Goal: Contribute content: Contribute content

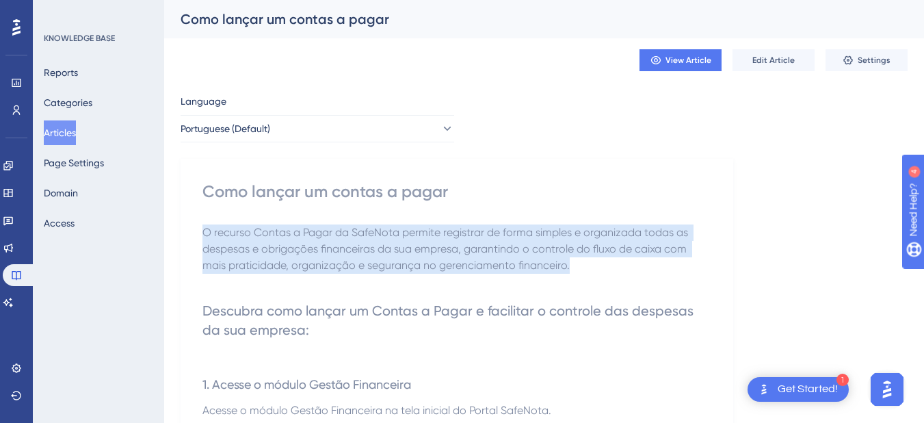
drag, startPoint x: 201, startPoint y: 233, endPoint x: 670, endPoint y: 263, distance: 470.3
copy span "O recurso Contas a Pagar da SafeNota permite registrar de forma simples e organ…"
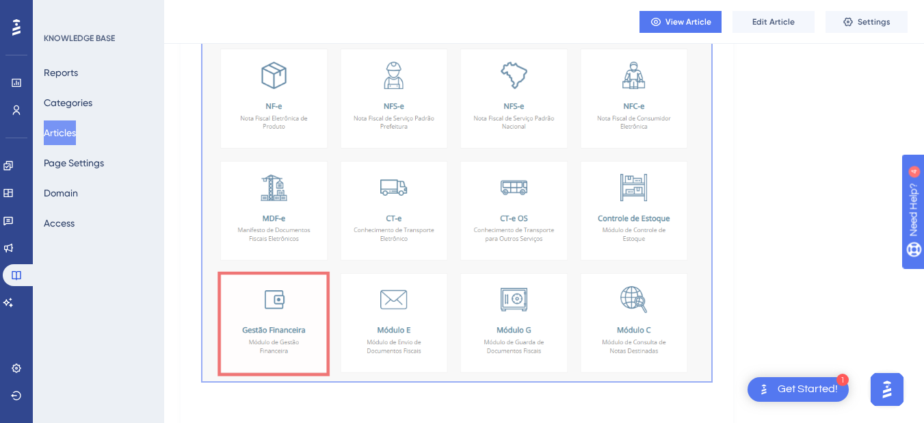
scroll to position [479, 0]
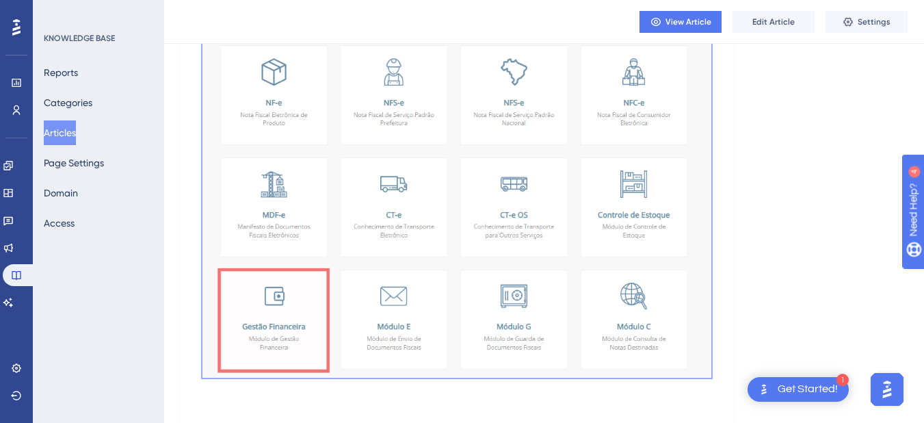
drag, startPoint x: 203, startPoint y: 95, endPoint x: 748, endPoint y: 321, distance: 590.8
copy div "Descubra como lançar um Contas a Pagar e facilitar o controle das despesas da s…"
click at [406, 226] on img at bounding box center [457, 164] width 509 height 427
copy div "Descubra como lançar um Contas a Pagar e facilitar o controle das despesas da s…"
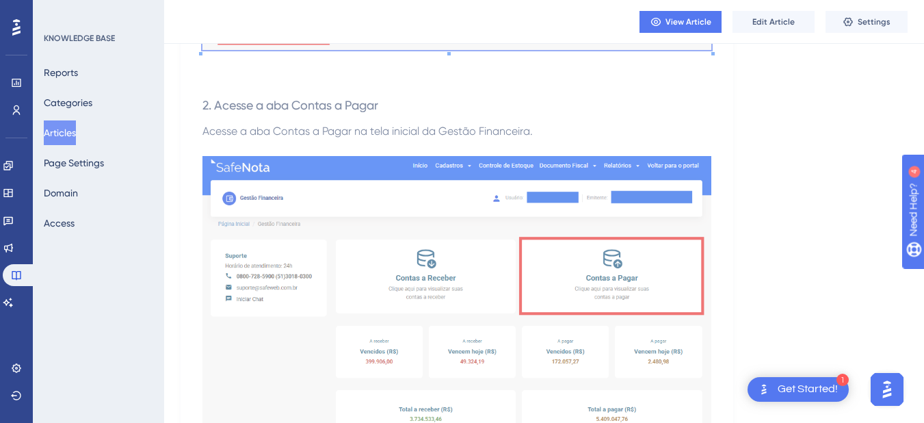
scroll to position [821, 0]
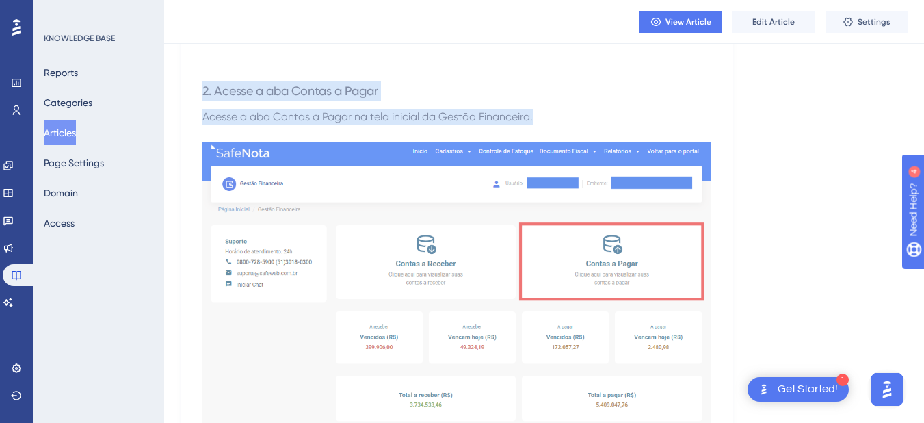
drag, startPoint x: 196, startPoint y: 90, endPoint x: 558, endPoint y: 115, distance: 362.1
copy div "2. Acesse a aba Contas a Pagar Acesse a aba Contas a Pagar na tela inicial da G…"
click at [525, 90] on h3 "2. Acesse a aba Contas a Pagar" at bounding box center [457, 91] width 509 height 36
drag, startPoint x: 543, startPoint y: 115, endPoint x: 197, endPoint y: 90, distance: 347.0
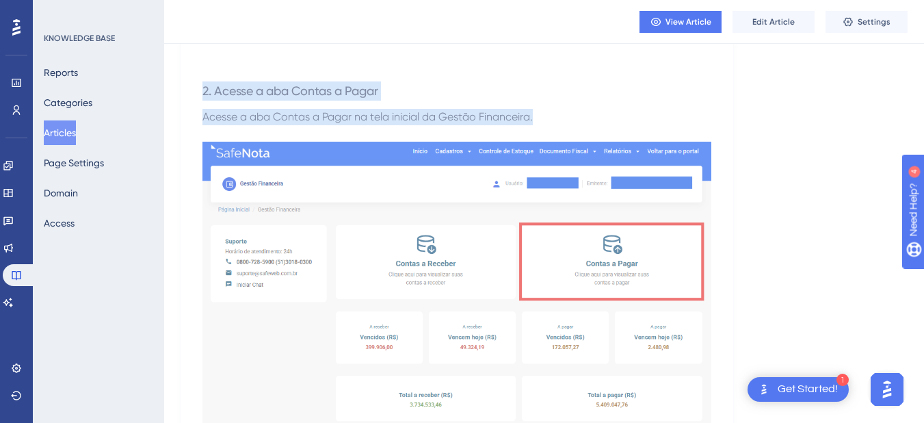
copy div "2. Acesse a aba Contas a Pagar Acesse a aba Contas a Pagar na tela inicial da G…"
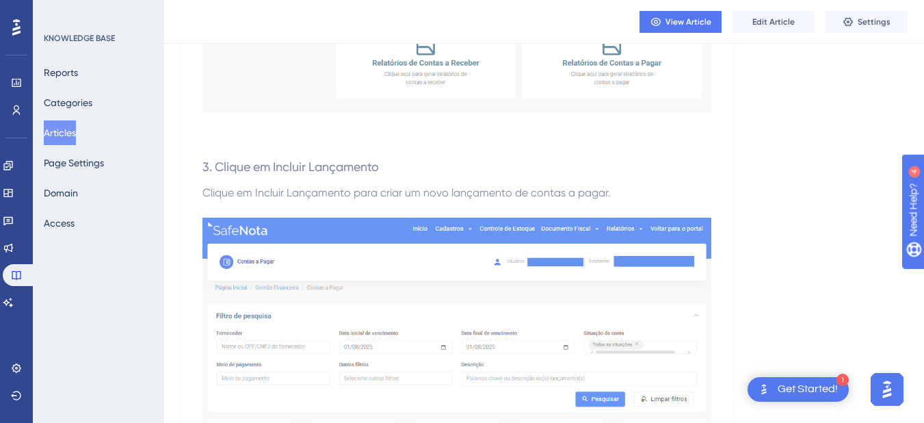
scroll to position [1231, 0]
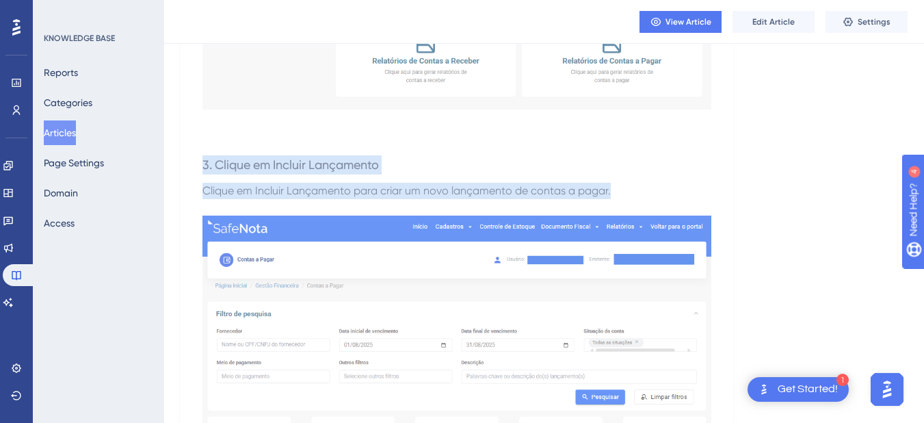
drag, startPoint x: 203, startPoint y: 164, endPoint x: 644, endPoint y: 187, distance: 441.2
click at [644, 187] on div "O recurso Contas a Pagar da SafeNota permite registrar de forma simples e organ…" at bounding box center [457, 350] width 509 height 2726
copy div "3. Clique em Incluir Lançamento Clique em Incluir Lançamento para criar um novo…"
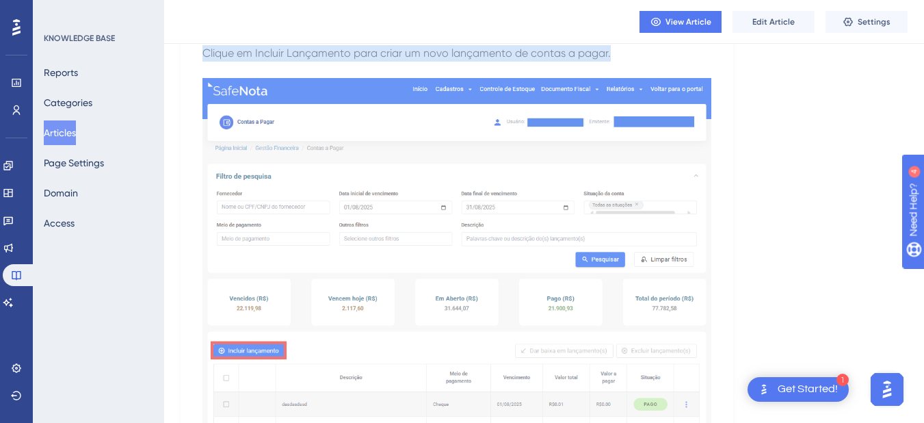
scroll to position [1368, 0]
click at [468, 183] on img at bounding box center [457, 272] width 509 height 386
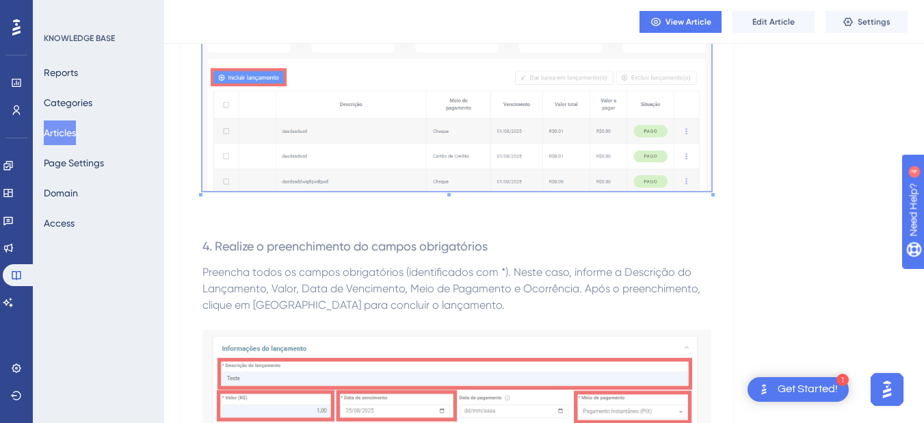
scroll to position [1710, 0]
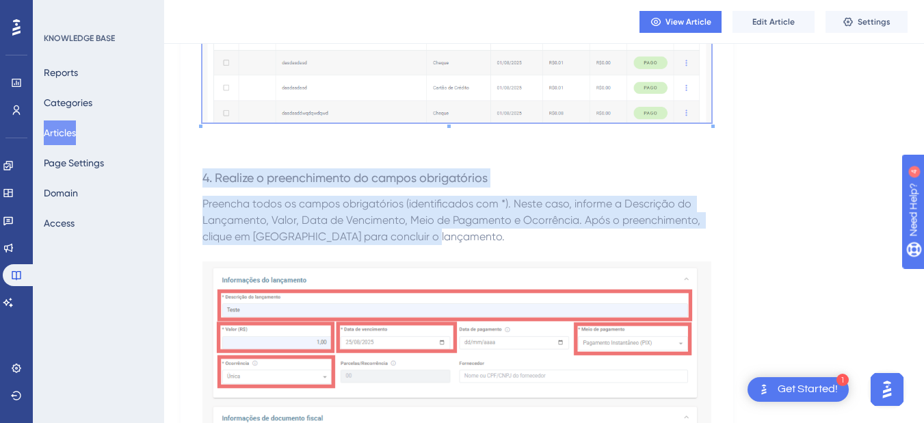
drag, startPoint x: 203, startPoint y: 179, endPoint x: 447, endPoint y: 241, distance: 251.6
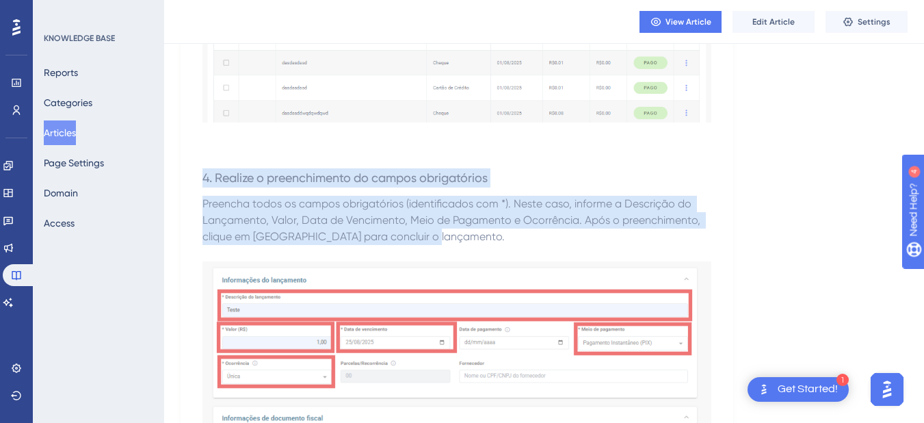
copy div "4. Realize o preenchimento do campos obrigatórios Preencha todos os campos obri…"
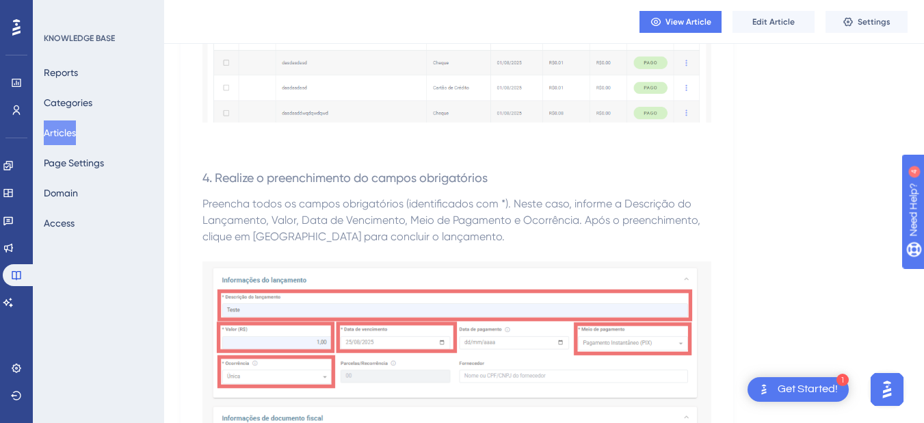
click at [523, 254] on p at bounding box center [457, 253] width 509 height 16
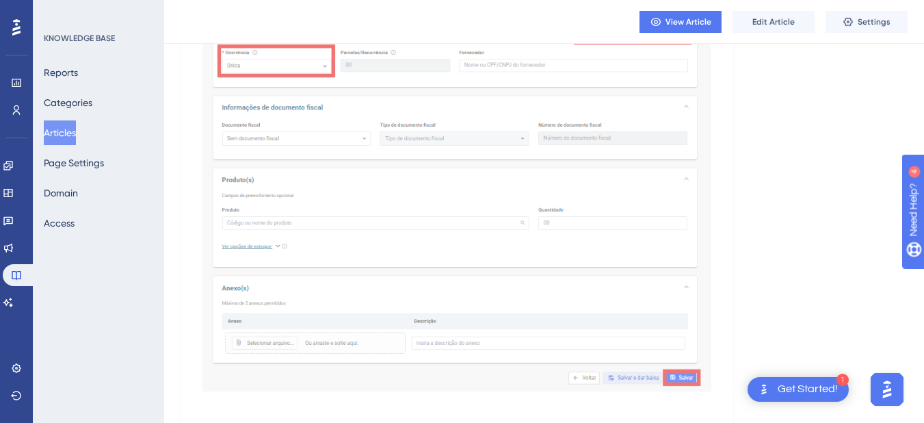
scroll to position [2052, 0]
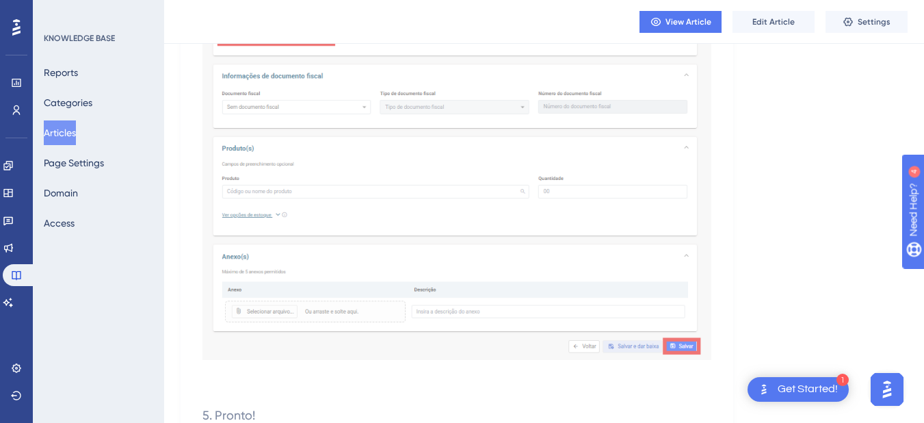
click at [446, 175] on img at bounding box center [457, 139] width 509 height 441
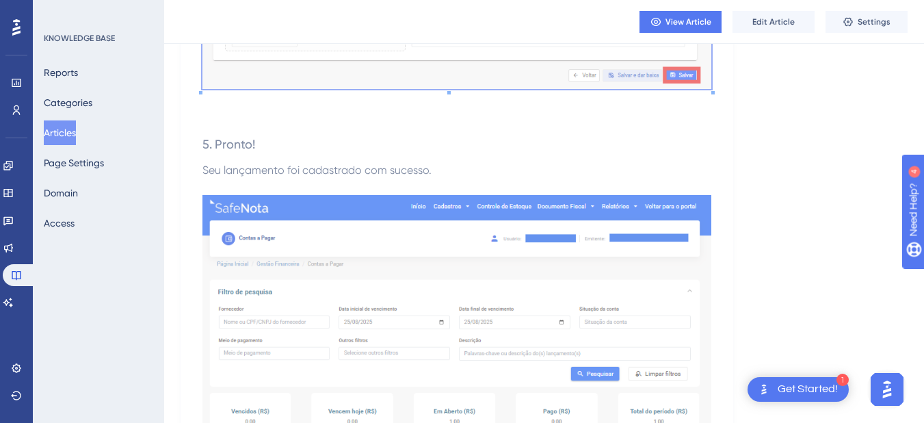
scroll to position [2326, 0]
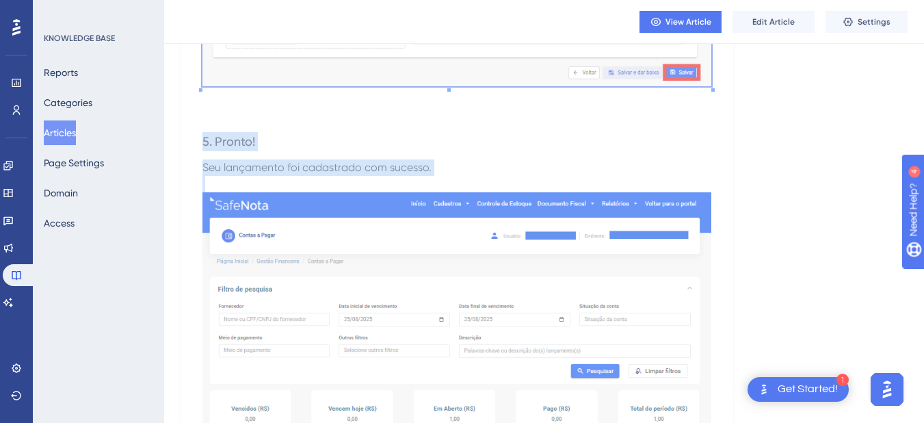
drag, startPoint x: 198, startPoint y: 142, endPoint x: 496, endPoint y: 175, distance: 299.5
copy div "5. Pronto! Seu lançamento foi cadastrado com sucesso."
click at [298, 130] on h3 "5. Pronto!" at bounding box center [457, 142] width 509 height 36
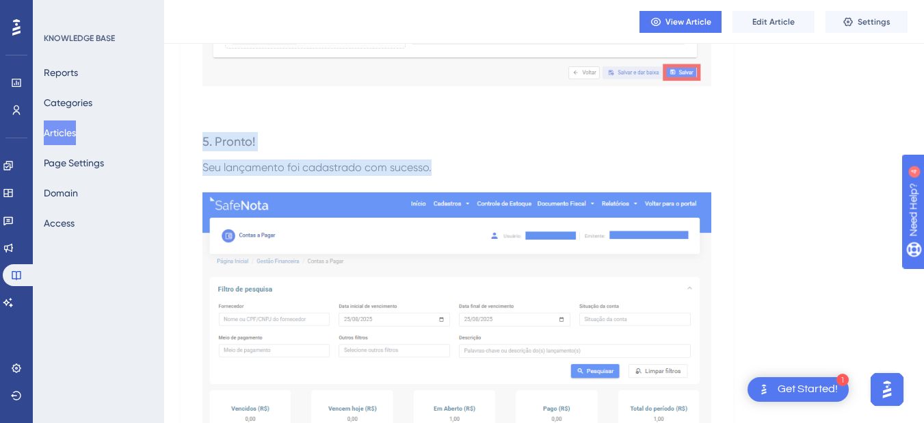
drag, startPoint x: 438, startPoint y: 167, endPoint x: 211, endPoint y: 135, distance: 229.3
drag, startPoint x: 205, startPoint y: 140, endPoint x: 412, endPoint y: 162, distance: 208.4
copy div "5. Pronto! Seu lançamento foi cadastrado com sucesso."
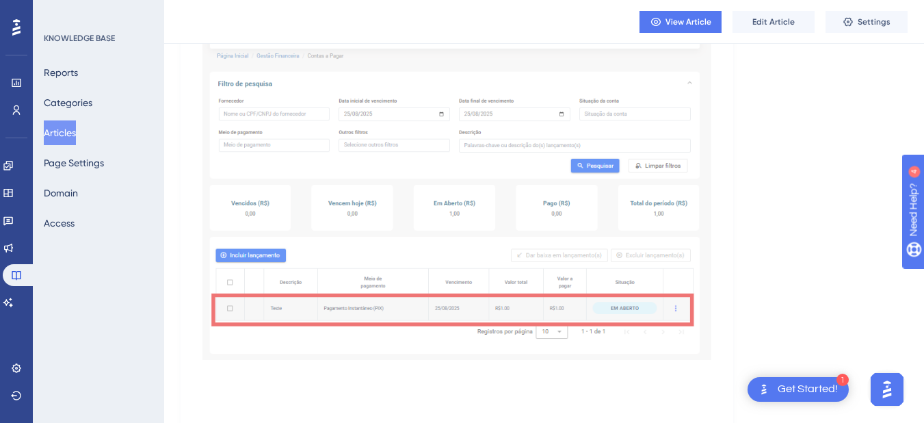
scroll to position [2531, 0]
click at [76, 129] on button "Articles" at bounding box center [60, 132] width 32 height 25
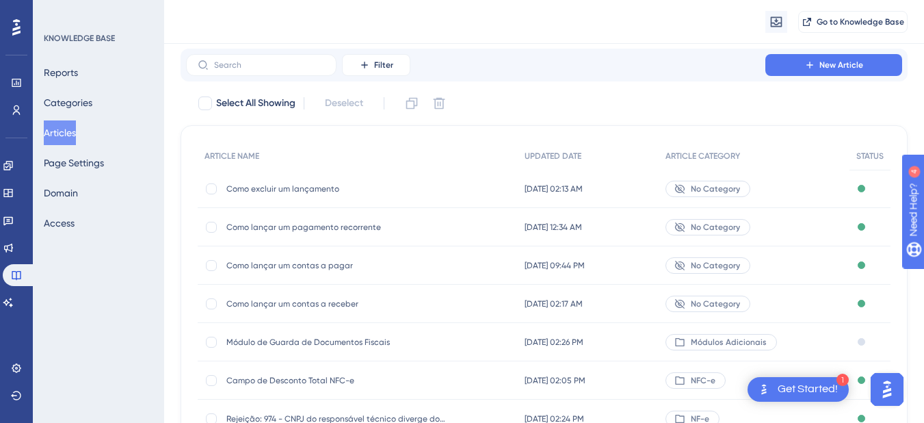
scroll to position [68, 0]
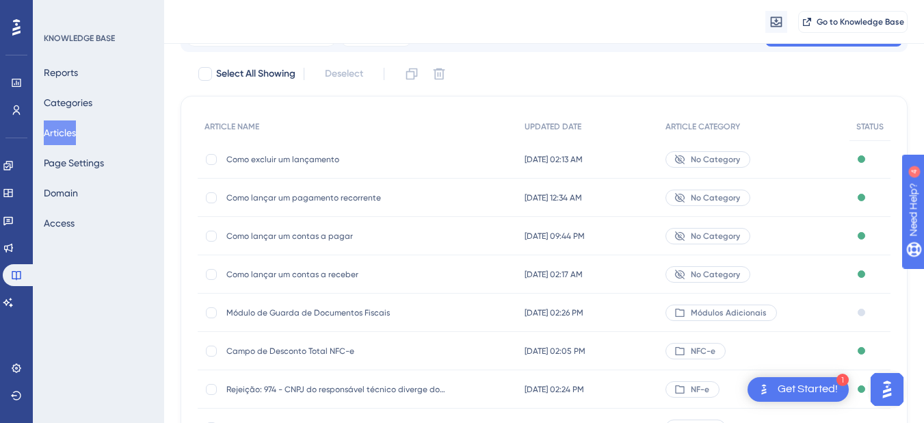
click at [323, 235] on span "Como lançar um contas a pagar" at bounding box center [335, 236] width 219 height 11
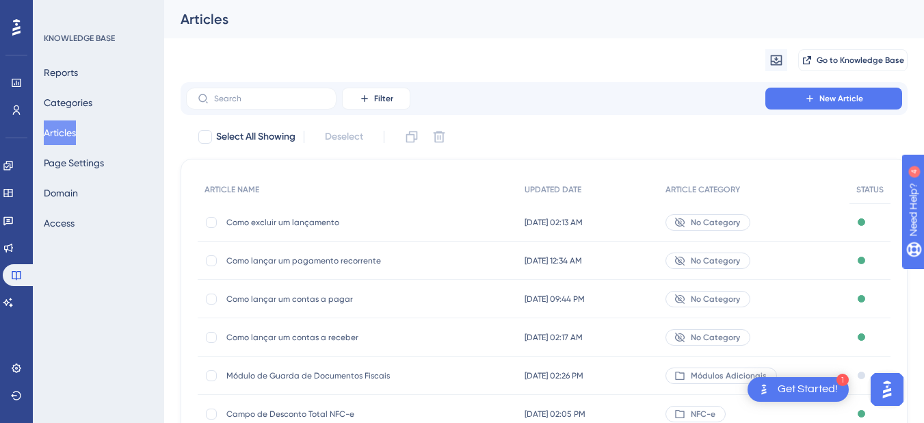
scroll to position [68, 0]
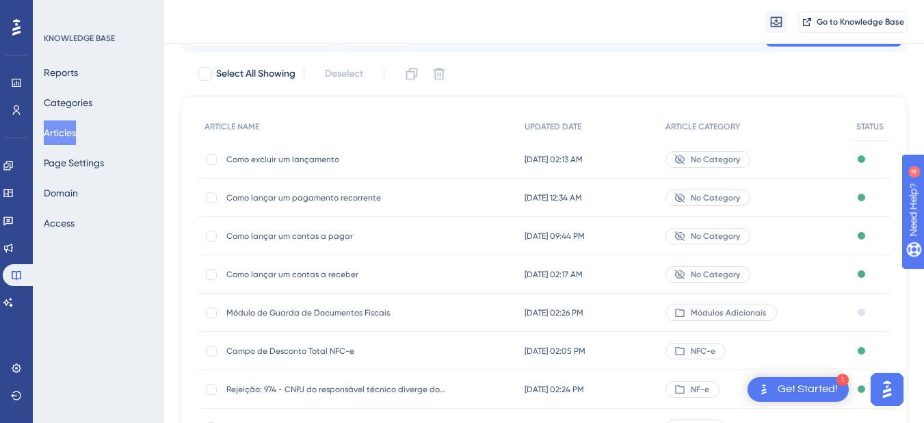
click at [326, 274] on span "Como lançar um contas a receber" at bounding box center [335, 274] width 219 height 11
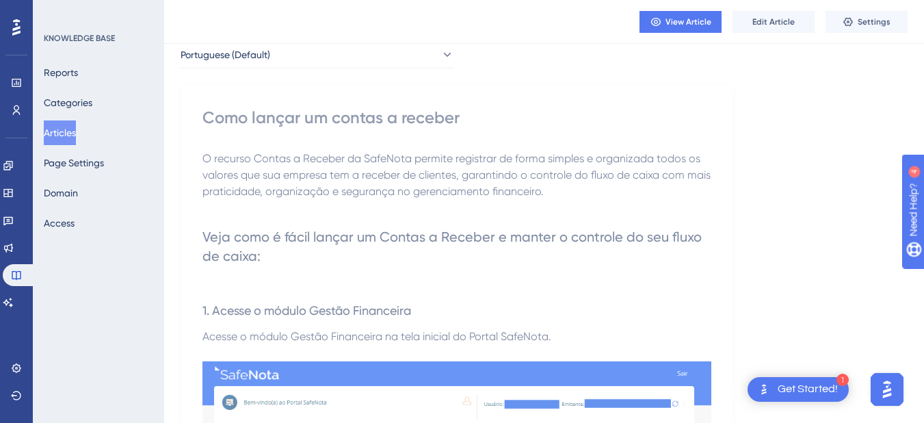
scroll to position [137, 0]
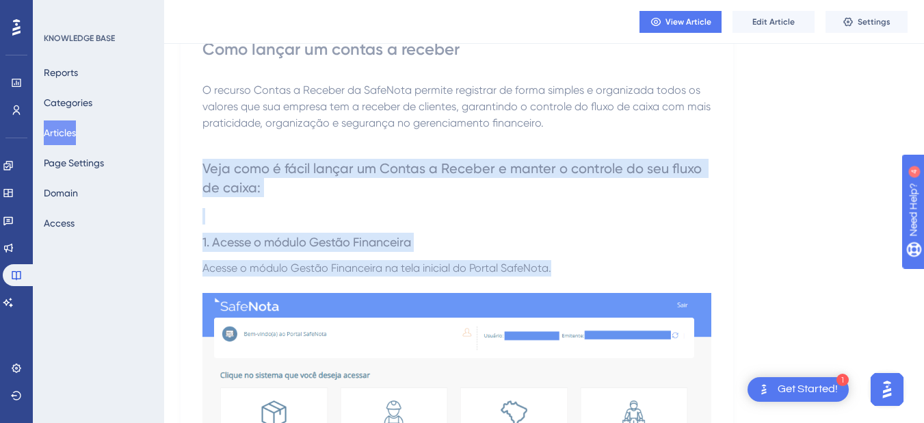
drag, startPoint x: 203, startPoint y: 168, endPoint x: 569, endPoint y: 266, distance: 378.9
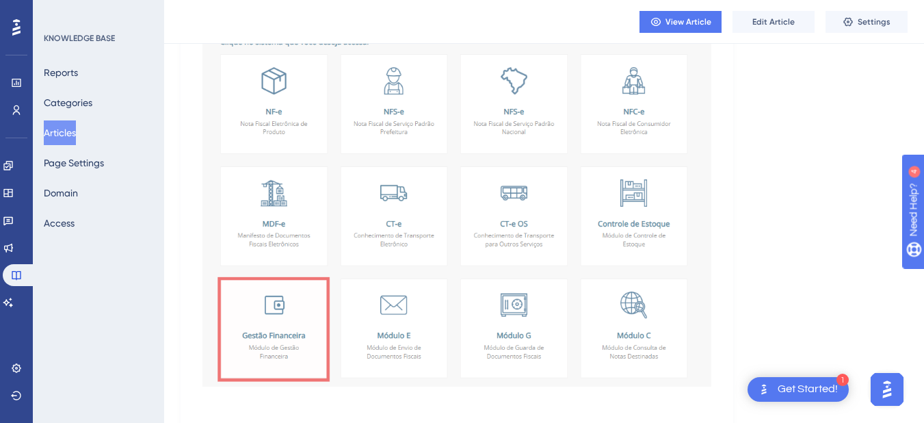
scroll to position [479, 0]
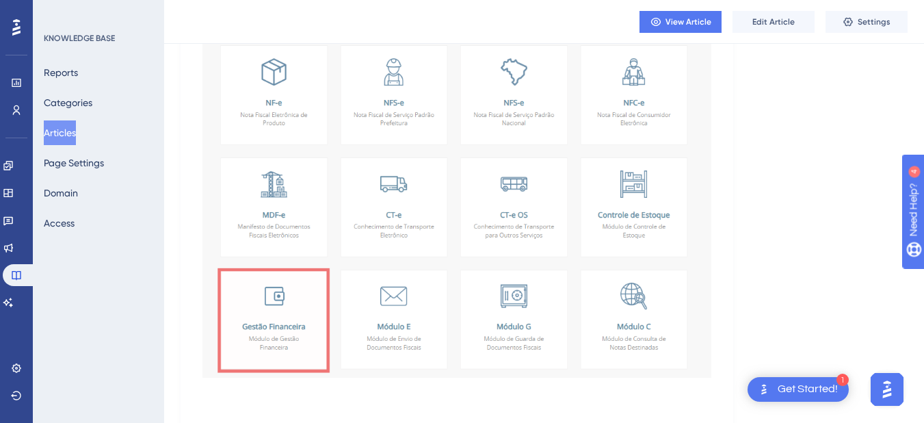
click at [471, 221] on img at bounding box center [457, 164] width 509 height 427
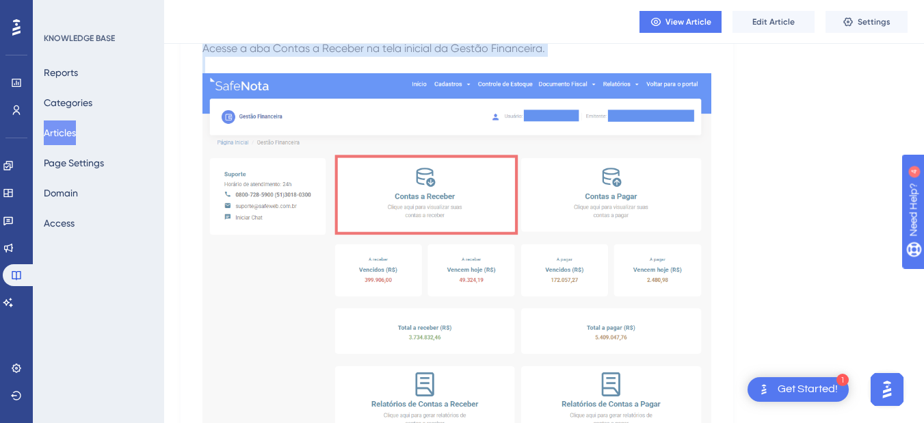
scroll to position [1163, 0]
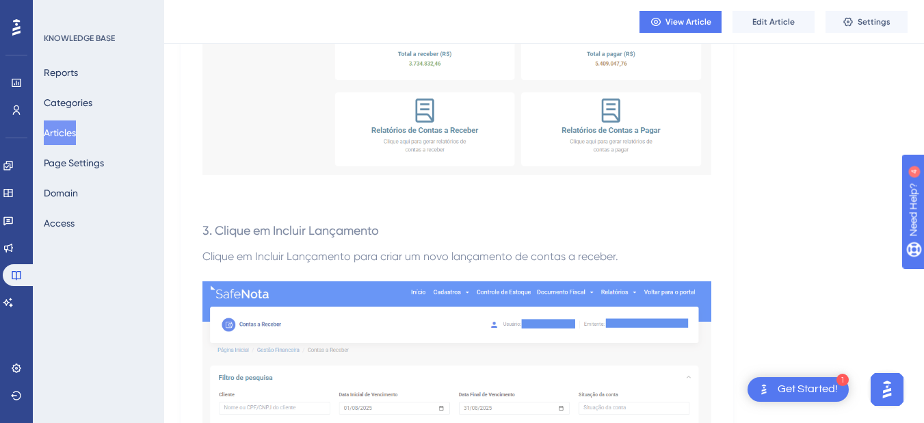
drag, startPoint x: 203, startPoint y: 156, endPoint x: 652, endPoint y: 169, distance: 449.0
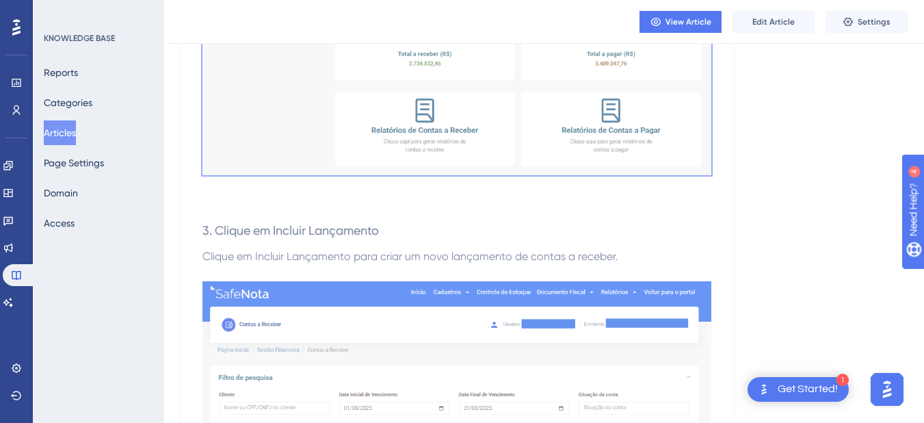
click at [76, 131] on button "Articles" at bounding box center [60, 132] width 32 height 25
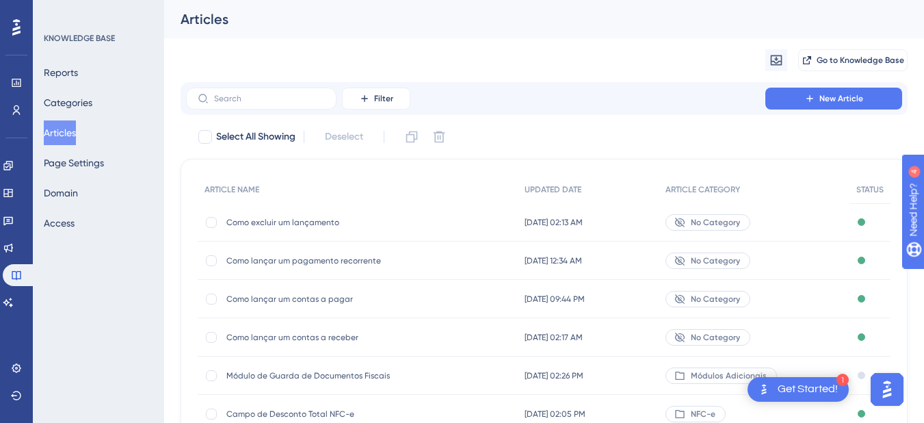
click at [302, 303] on span "Como lançar um contas a pagar" at bounding box center [335, 298] width 219 height 11
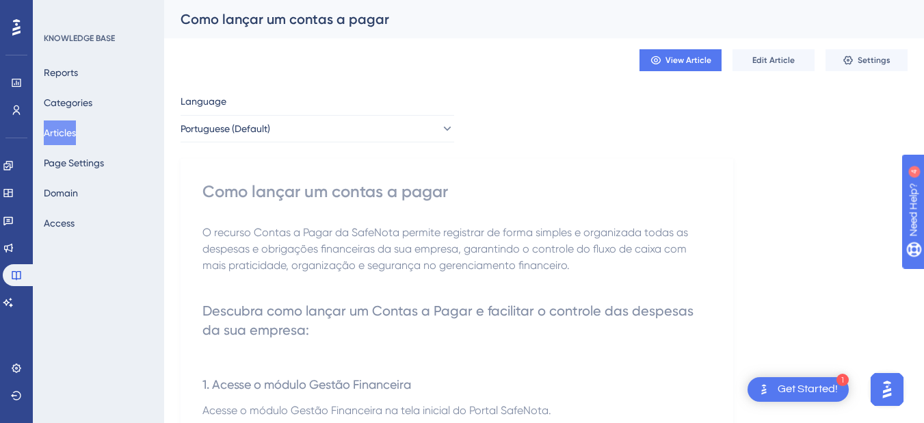
scroll to position [68, 0]
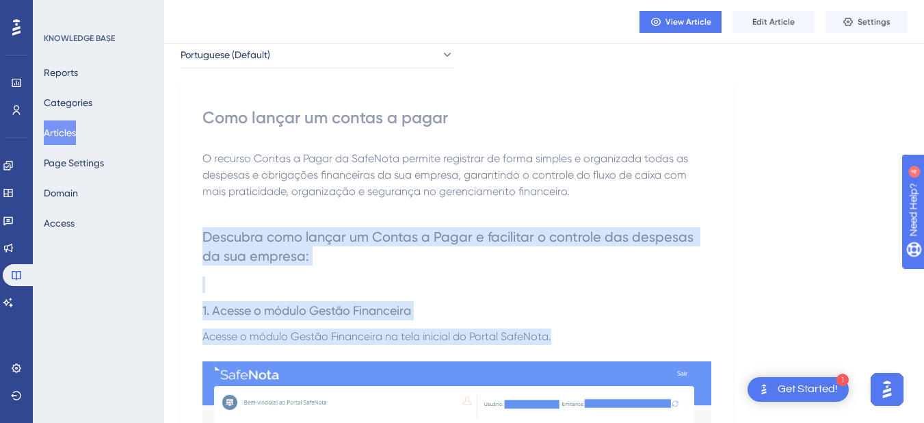
drag, startPoint x: 199, startPoint y: 233, endPoint x: 598, endPoint y: 333, distance: 411.2
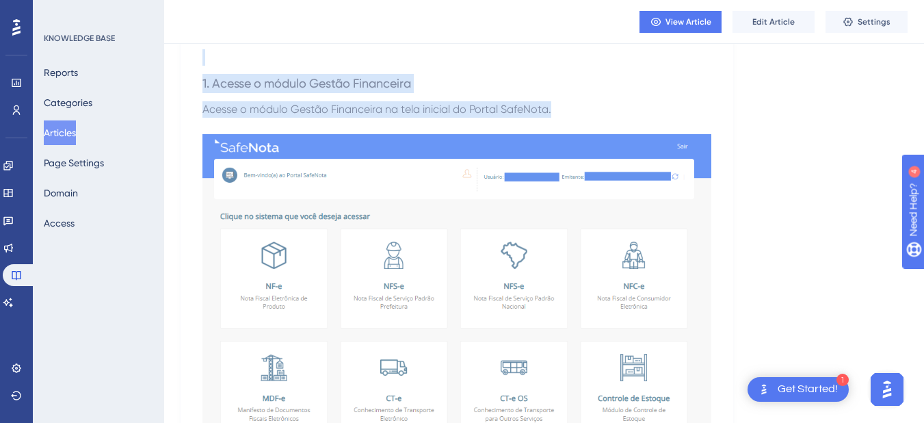
scroll to position [342, 0]
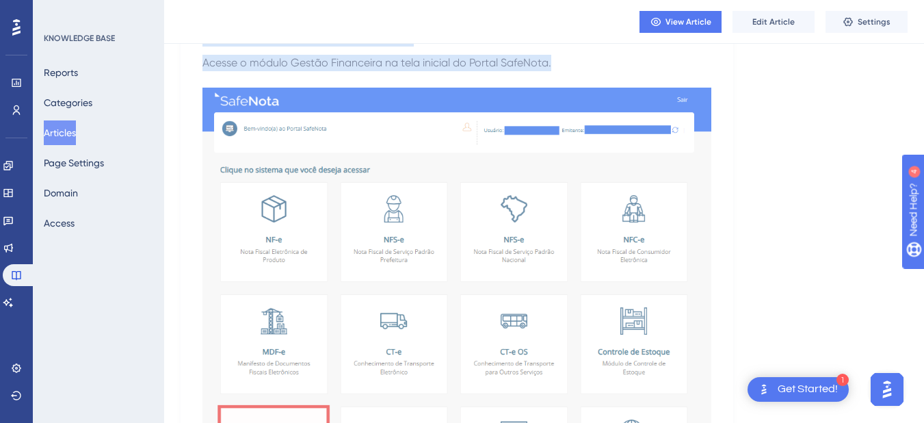
click at [469, 282] on img at bounding box center [457, 301] width 509 height 427
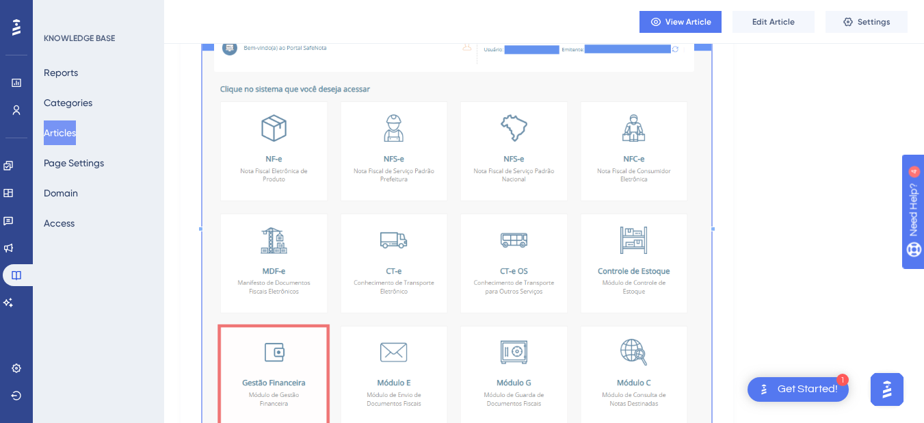
scroll to position [684, 0]
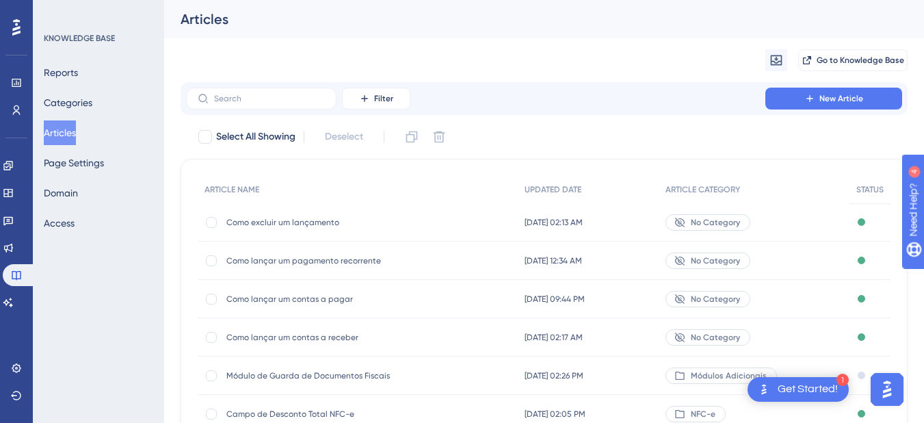
click at [336, 336] on span "Como lançar um contas a receber" at bounding box center [335, 337] width 219 height 11
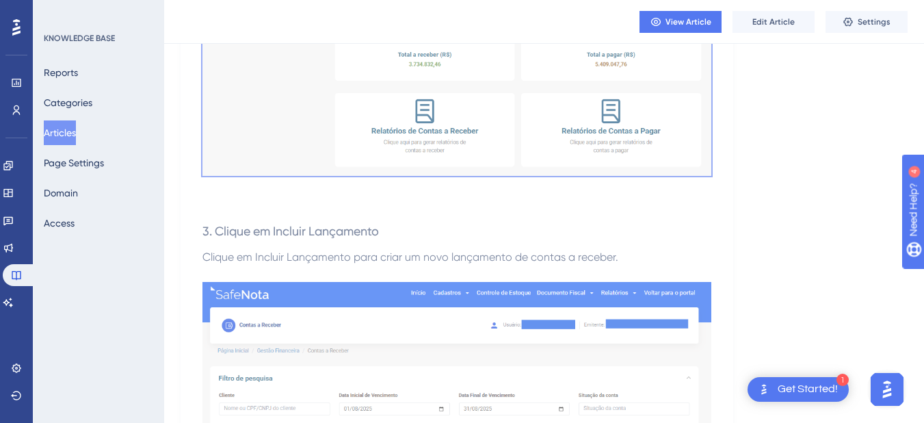
scroll to position [1163, 0]
drag, startPoint x: 198, startPoint y: 90, endPoint x: 723, endPoint y: 131, distance: 527.0
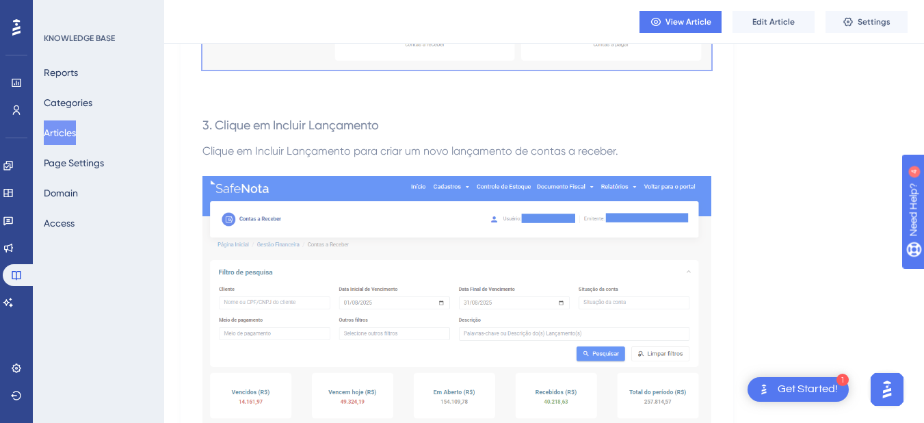
scroll to position [1300, 0]
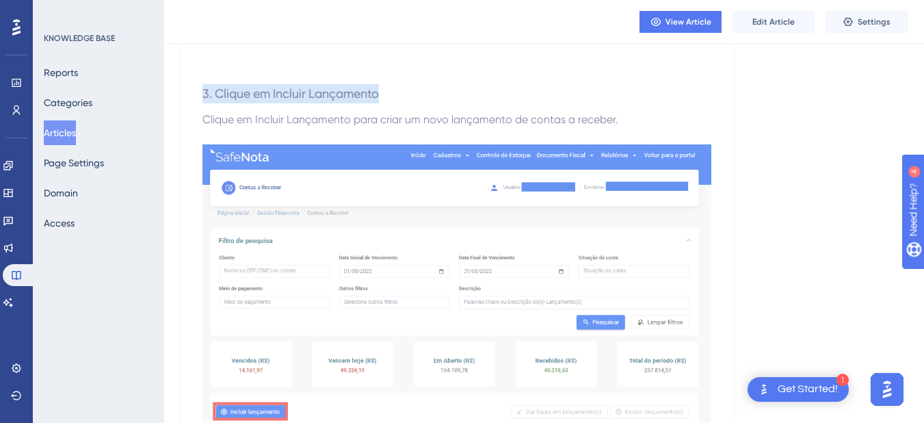
drag, startPoint x: 203, startPoint y: 92, endPoint x: 443, endPoint y: 97, distance: 239.5
click at [443, 97] on h3 "3. Clique em Incluir Lançamento" at bounding box center [457, 94] width 509 height 36
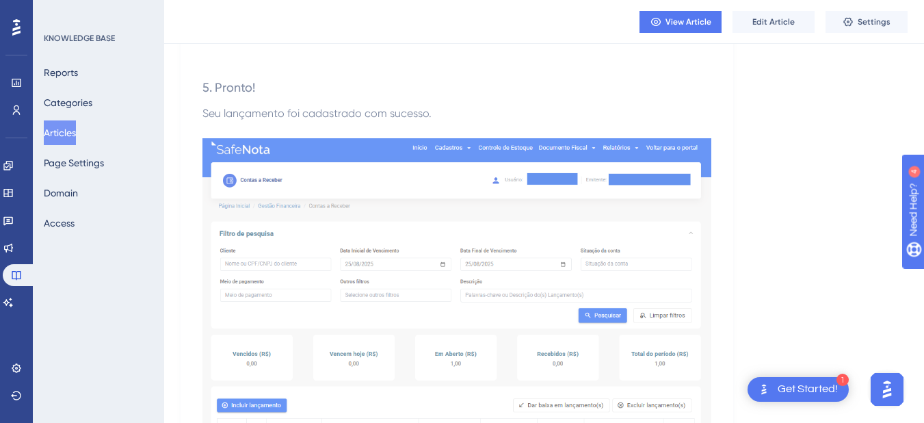
scroll to position [2326, 0]
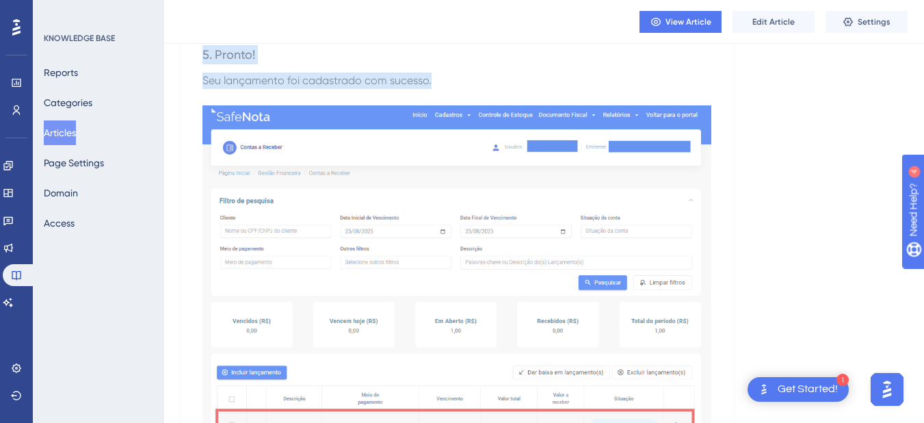
drag, startPoint x: 197, startPoint y: 57, endPoint x: 520, endPoint y: 81, distance: 323.8
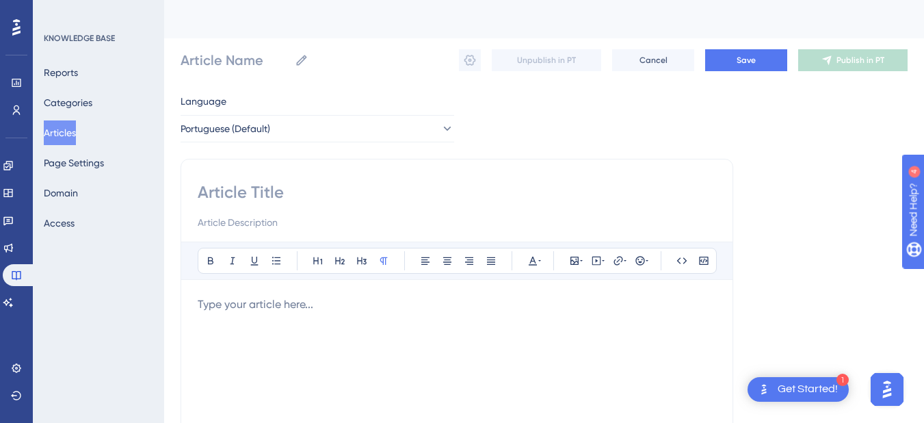
click at [59, 133] on button "Articles" at bounding box center [60, 132] width 32 height 25
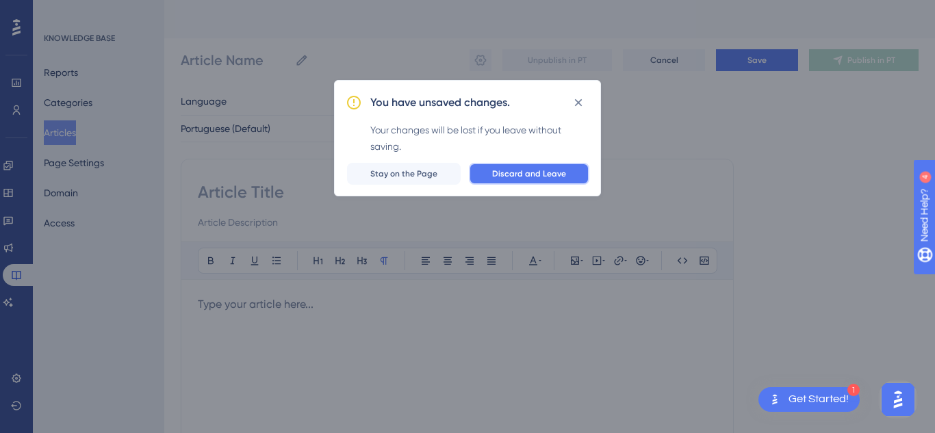
click at [528, 180] on button "Discard and Leave" at bounding box center [529, 174] width 120 height 22
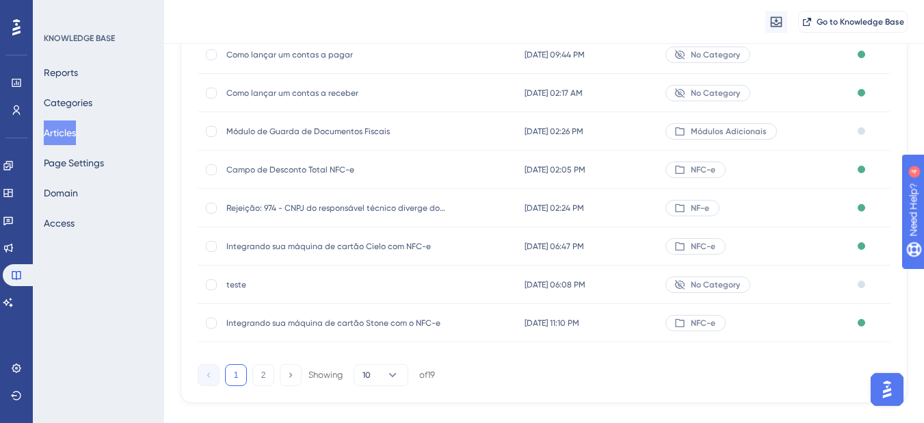
scroll to position [274, 0]
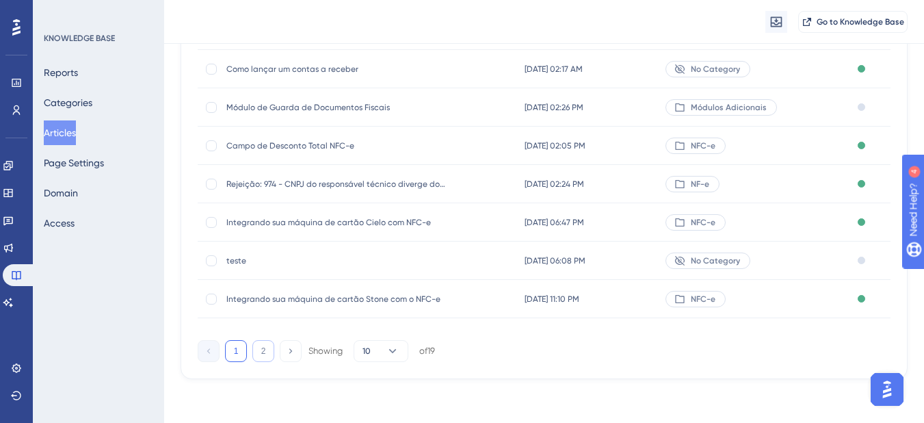
click at [269, 349] on button "2" at bounding box center [263, 351] width 22 height 22
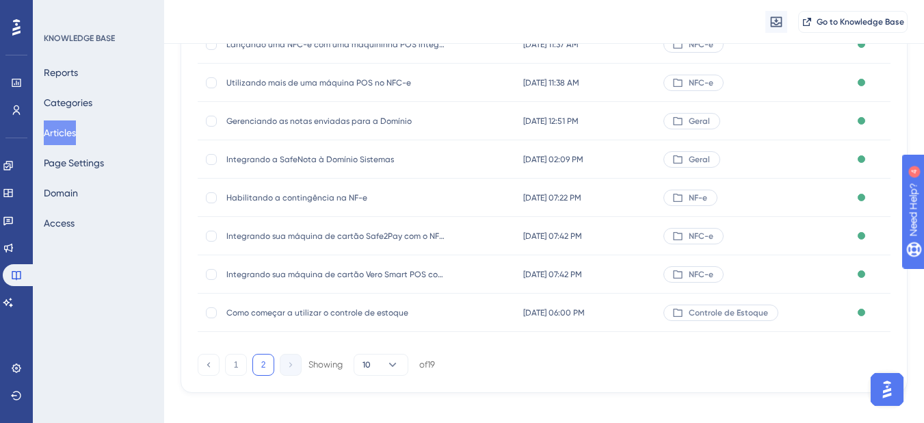
scroll to position [235, 0]
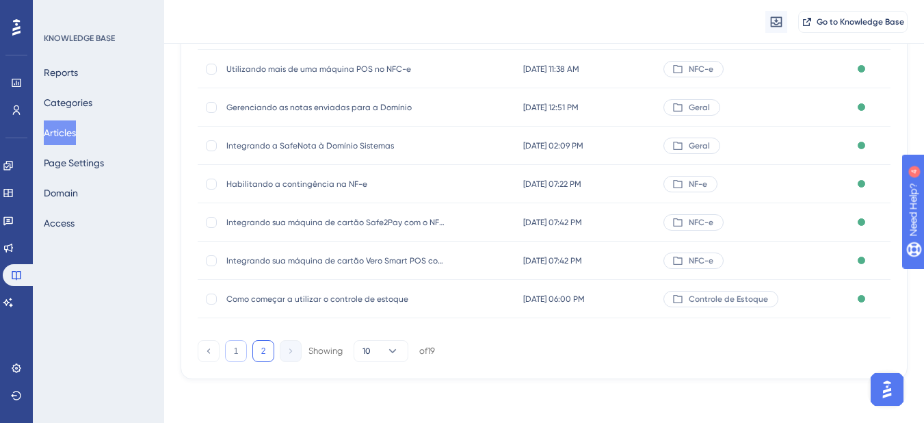
click at [227, 350] on button "1" at bounding box center [236, 351] width 22 height 22
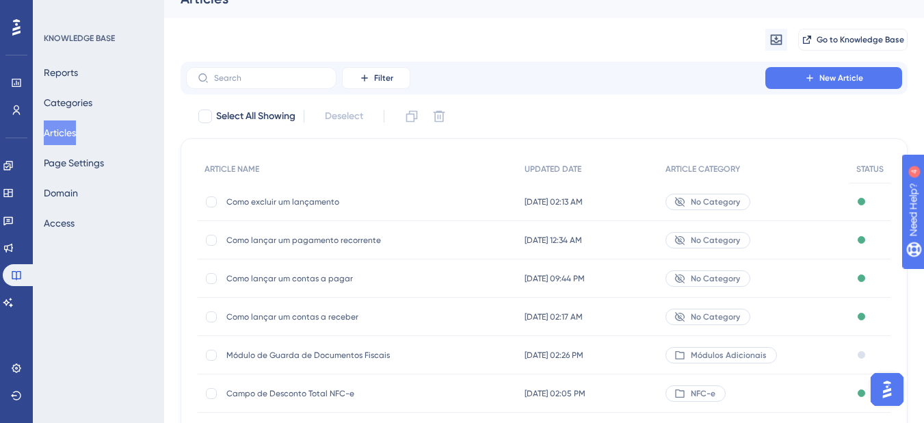
scroll to position [0, 0]
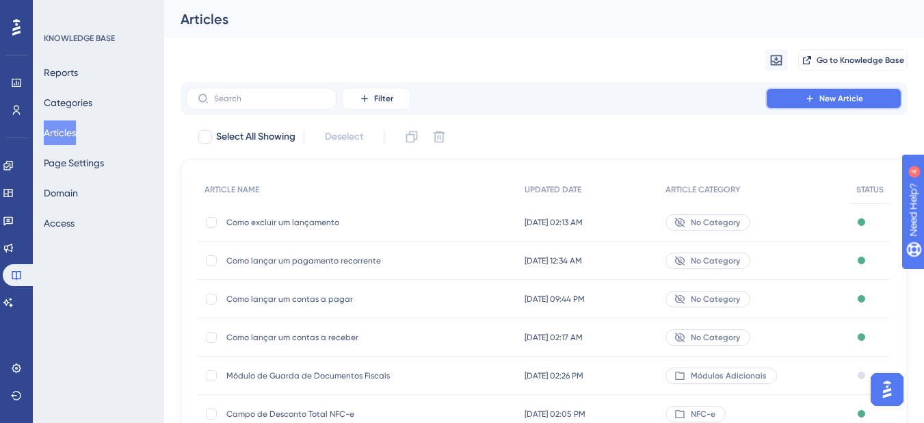
click at [844, 94] on span "New Article" at bounding box center [842, 98] width 44 height 11
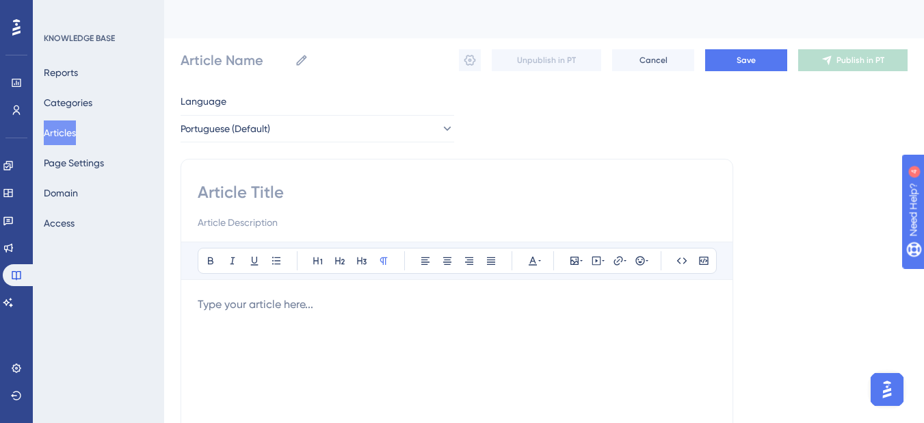
click at [284, 190] on input at bounding box center [457, 192] width 519 height 22
paste input "Como lançar um contas a receber parcelado"
type input "Como lançar um contas a receber parcelado"
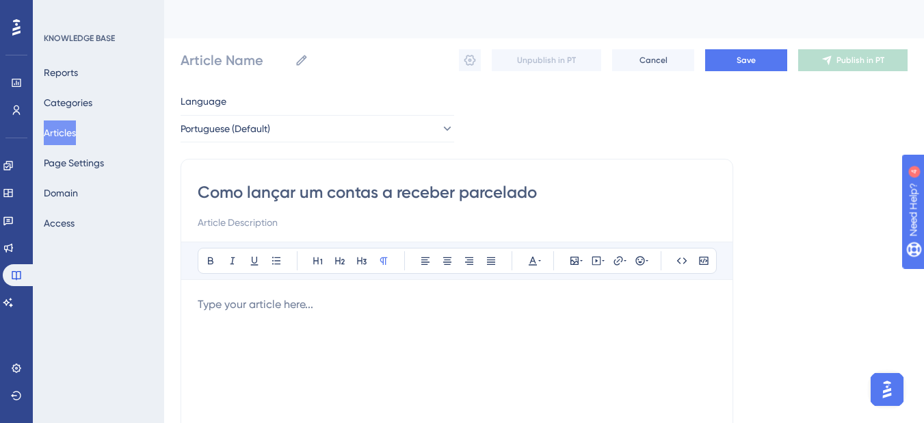
type input "Como lançar um contas a receber parcelado"
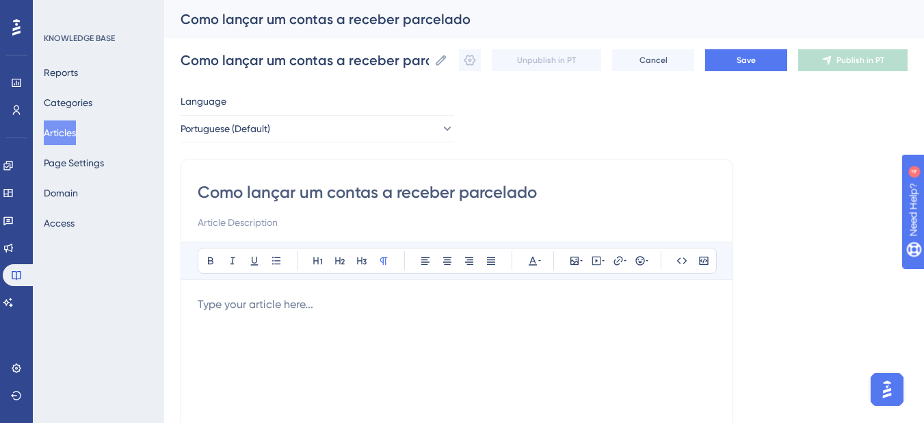
type input "Como lançar um contas a receber parcelado"
click at [320, 230] on input at bounding box center [457, 222] width 519 height 16
paste input "O recurso Contas a Pagar da SafeNota permite registrar de forma simples e organ…"
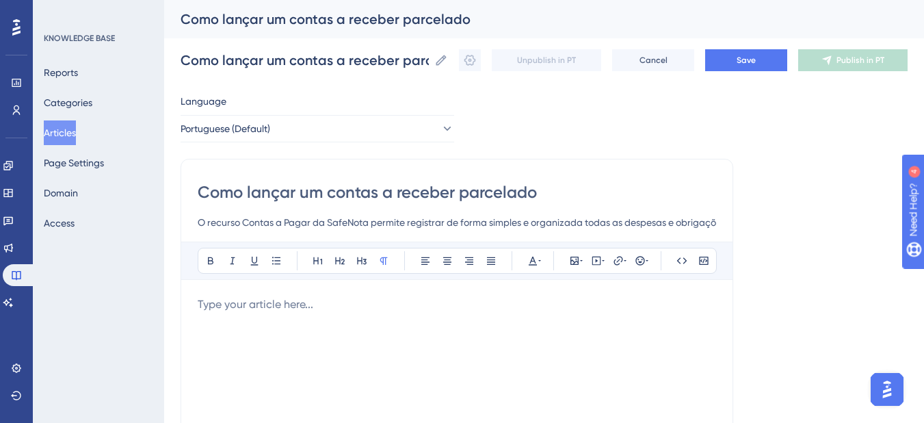
scroll to position [0, 663]
click at [716, 222] on input "O recurso Contas a Pagar da SafeNota permite registrar de forma simples e organ…" at bounding box center [457, 222] width 519 height 16
drag, startPoint x: 705, startPoint y: 222, endPoint x: 73, endPoint y: 237, distance: 631.6
click at [0, 0] on div "Performance Users Engagement Widgets Feedback Product Updates Knowledge Base AI…" at bounding box center [0, 0] width 0 height 0
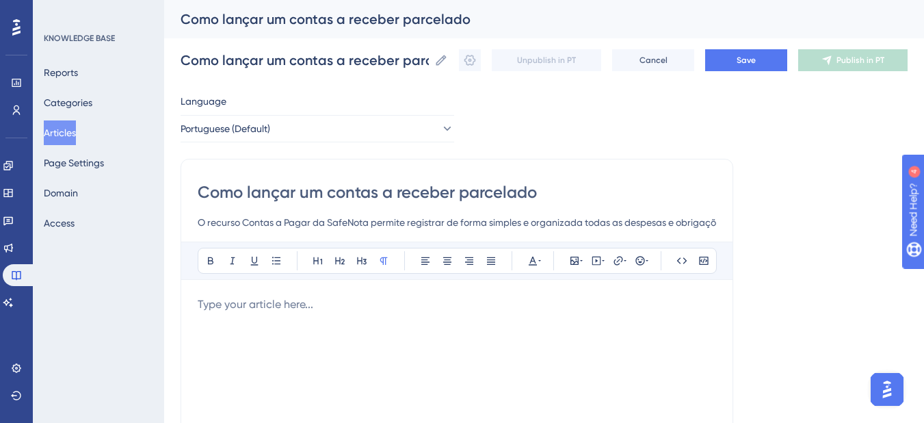
click at [298, 228] on input "O recurso Contas a Pagar da SafeNota permite registrar de forma simples e organ…" at bounding box center [457, 222] width 519 height 16
drag, startPoint x: 316, startPoint y: 220, endPoint x: 934, endPoint y: 238, distance: 618.0
click at [924, 0] on html "Performance Users Engagement Widgets Feedback Product Updates Knowledge Base AI…" at bounding box center [462, 0] width 924 height 0
type input "O recurso Contas a Pagar da SafeNota permite registrar de forma simples e organ…"
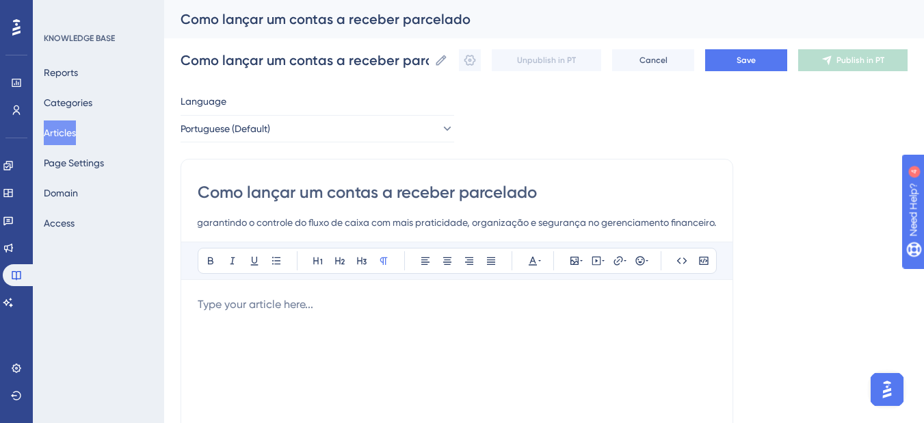
click at [297, 301] on p at bounding box center [457, 304] width 519 height 16
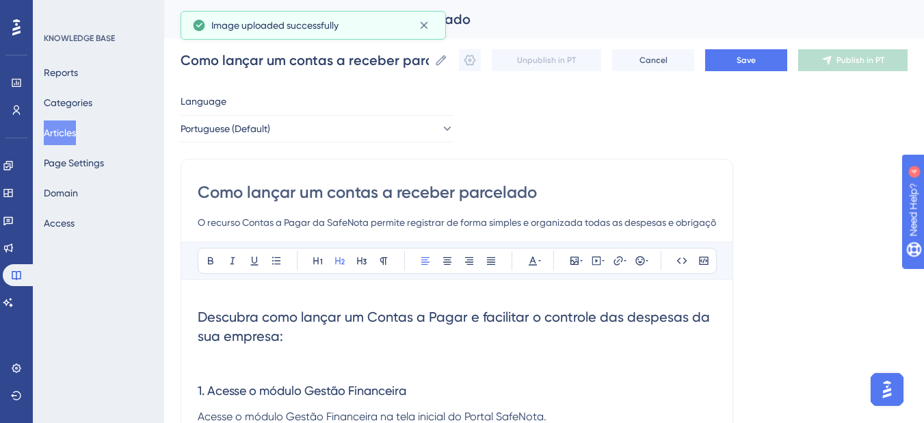
scroll to position [23, 10]
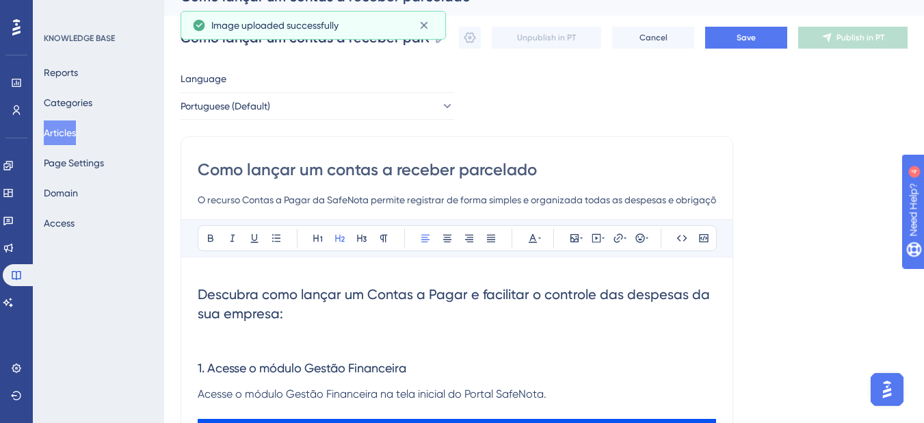
click at [302, 311] on h2 "Descubra como lançar um Contas a Pagar e facilitar o controle das despesas da s…" at bounding box center [457, 304] width 519 height 60
click at [455, 296] on span "Descubra como lançar um Contas a Pagar e facilitar o controle das despesas da s…" at bounding box center [456, 304] width 516 height 36
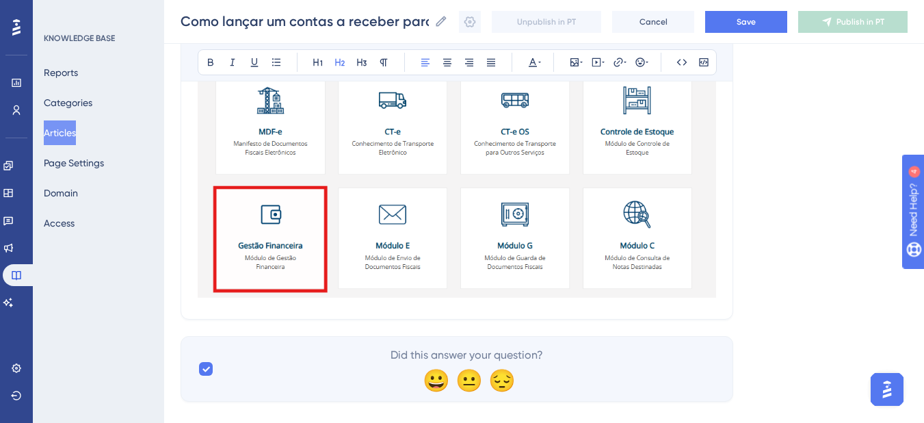
scroll to position [596, 10]
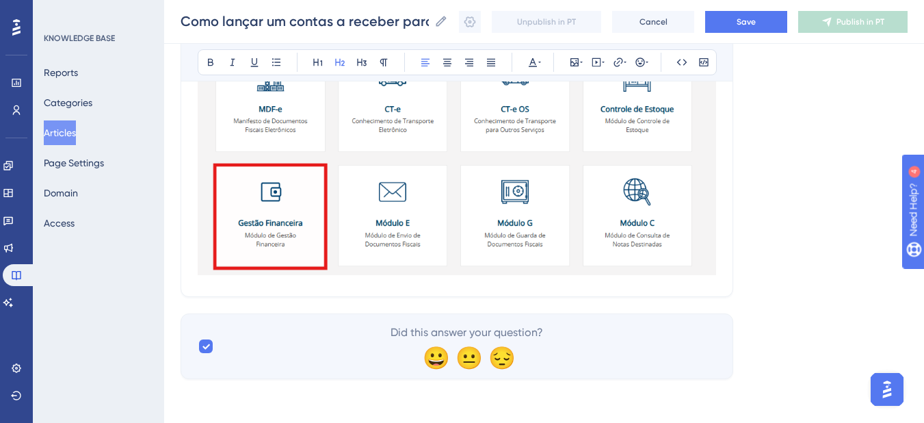
click at [699, 254] on img at bounding box center [457, 57] width 519 height 435
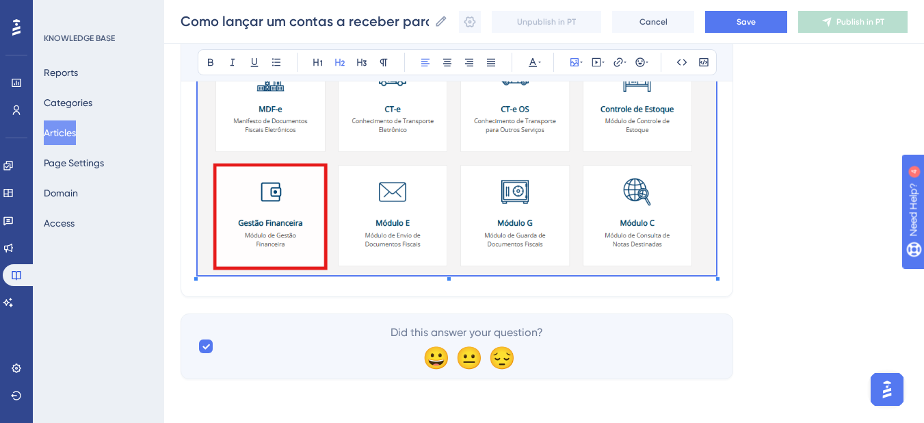
drag, startPoint x: 704, startPoint y: 284, endPoint x: 654, endPoint y: 284, distance: 49.9
drag, startPoint x: 650, startPoint y: 287, endPoint x: 618, endPoint y: 291, distance: 31.7
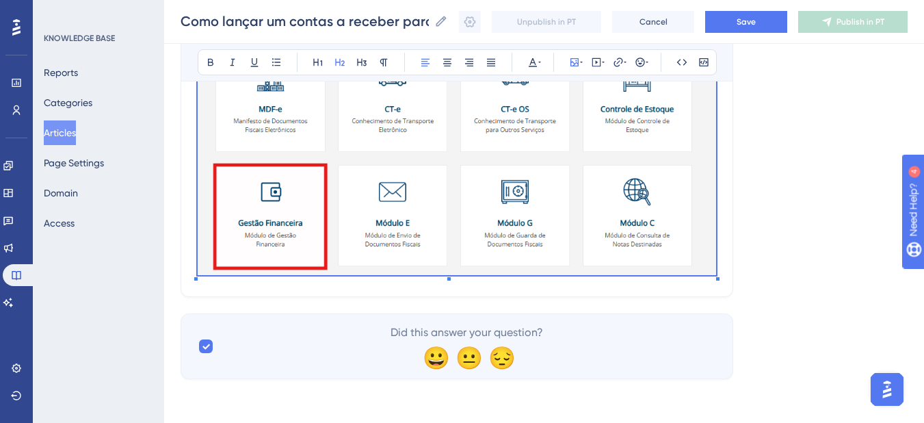
drag, startPoint x: 331, startPoint y: 292, endPoint x: 242, endPoint y: 304, distance: 89.7
drag, startPoint x: 241, startPoint y: 303, endPoint x: 231, endPoint y: 290, distance: 17.0
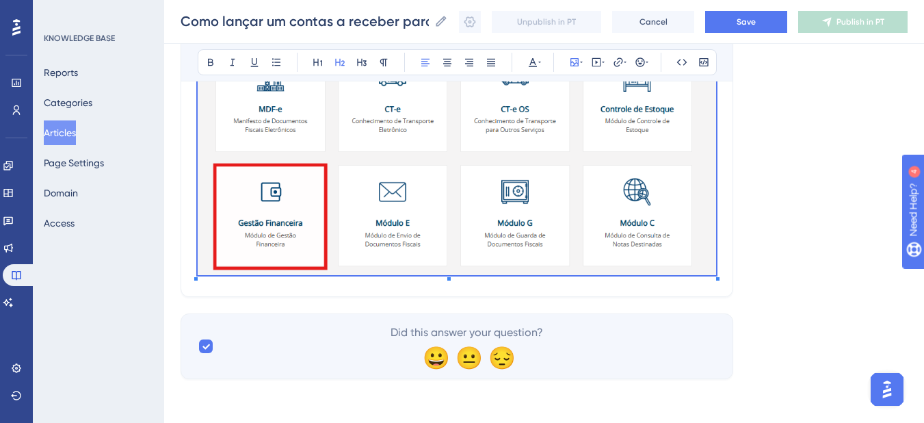
drag, startPoint x: 720, startPoint y: 269, endPoint x: 720, endPoint y: 278, distance: 8.9
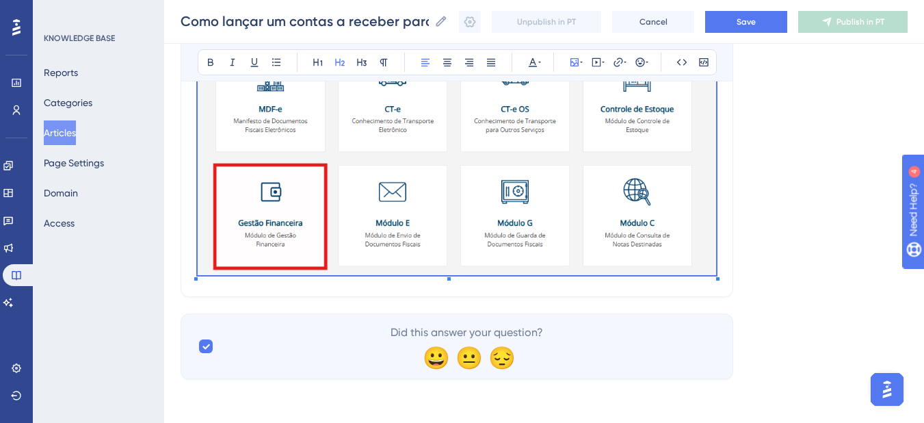
drag, startPoint x: 703, startPoint y: 286, endPoint x: 667, endPoint y: 289, distance: 35.7
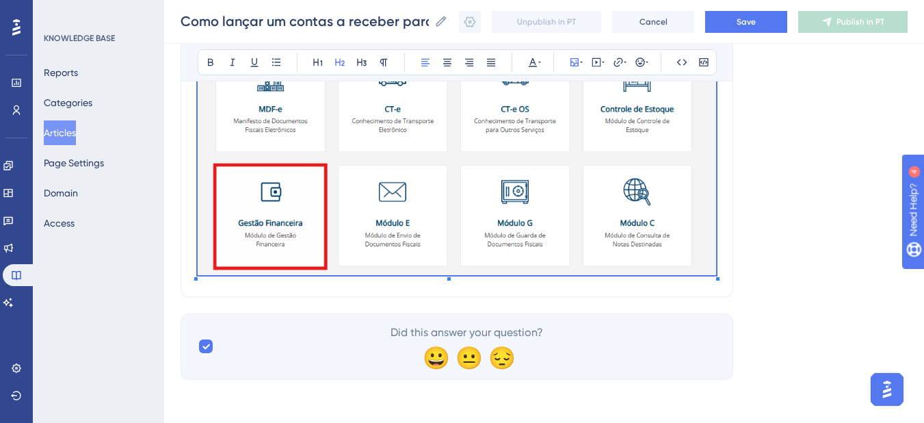
drag, startPoint x: 667, startPoint y: 289, endPoint x: 626, endPoint y: 291, distance: 41.1
drag, startPoint x: 624, startPoint y: 291, endPoint x: 608, endPoint y: 305, distance: 21.4
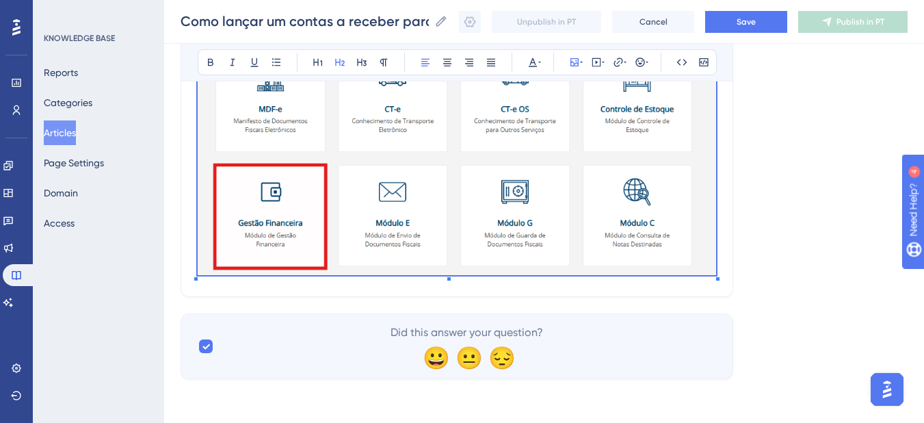
click at [603, 314] on div "Did this answer your question? 😀 😐 😔" at bounding box center [457, 346] width 553 height 66
click at [701, 187] on img at bounding box center [457, 57] width 519 height 435
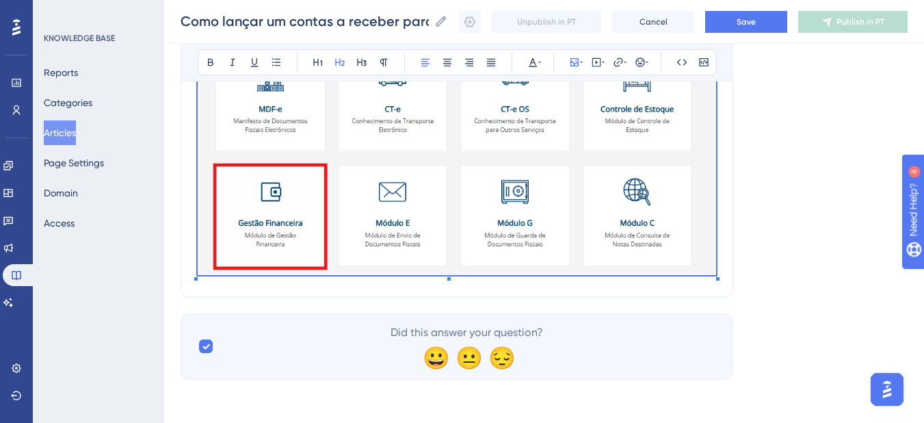
drag, startPoint x: 722, startPoint y: 220, endPoint x: 713, endPoint y: 224, distance: 10.4
drag, startPoint x: 214, startPoint y: 297, endPoint x: 222, endPoint y: 290, distance: 10.2
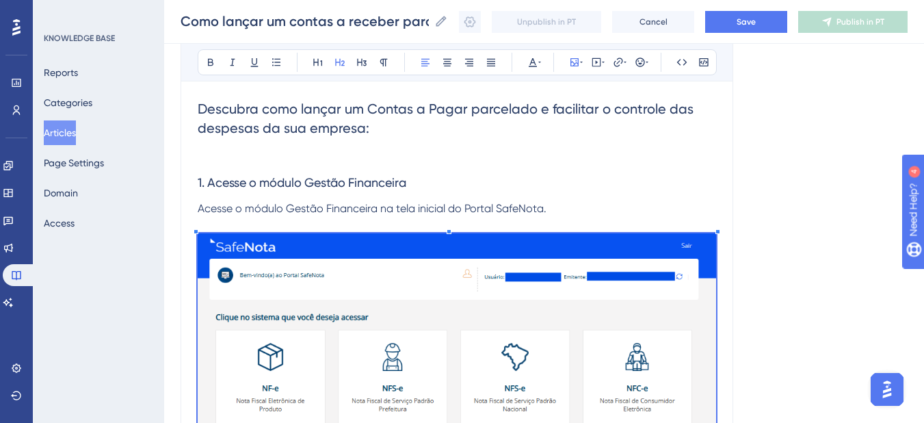
scroll to position [185, 10]
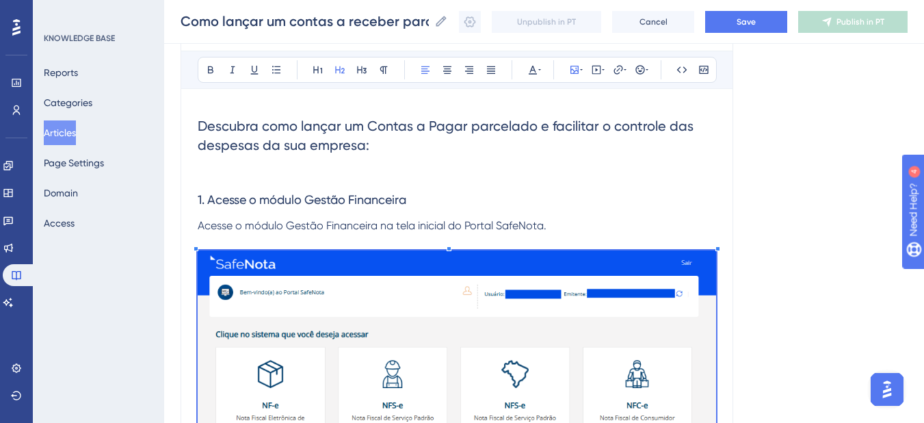
click at [572, 226] on p "Acesse o módulo Gestão Financeira na tela inicial do Portal SafeNota." at bounding box center [457, 226] width 519 height 16
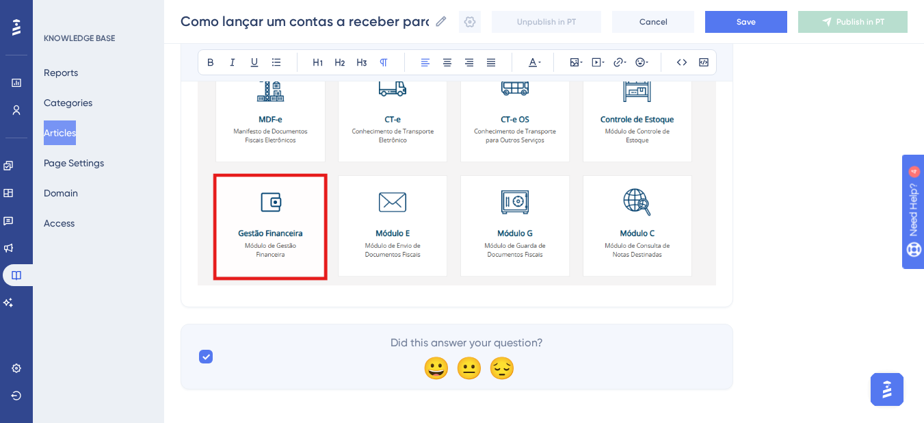
scroll to position [596, 10]
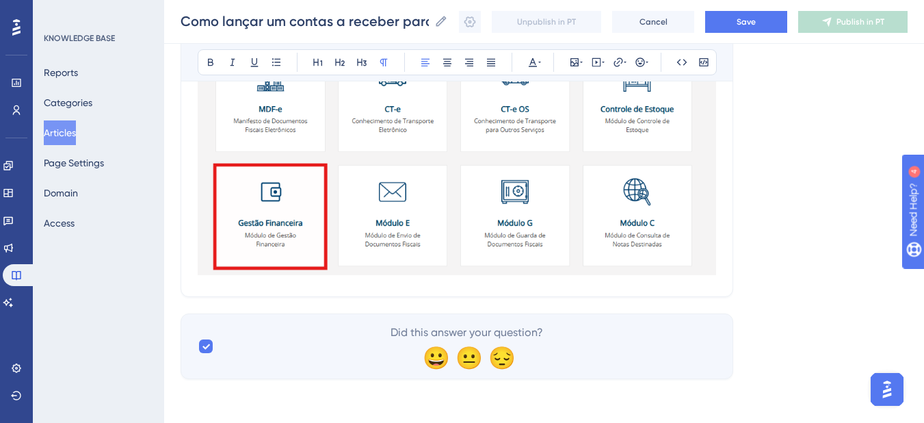
drag, startPoint x: 536, startPoint y: 293, endPoint x: 560, endPoint y: 289, distance: 23.7
click at [696, 239] on img at bounding box center [457, 57] width 519 height 435
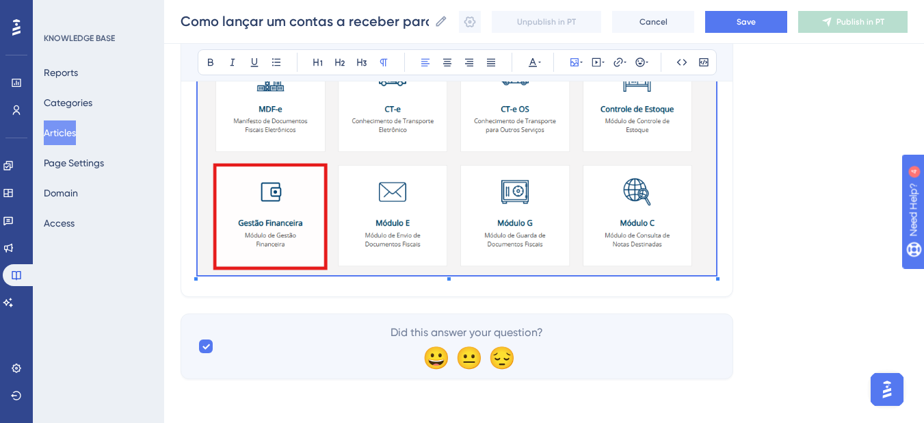
click at [542, 228] on img at bounding box center [457, 57] width 519 height 435
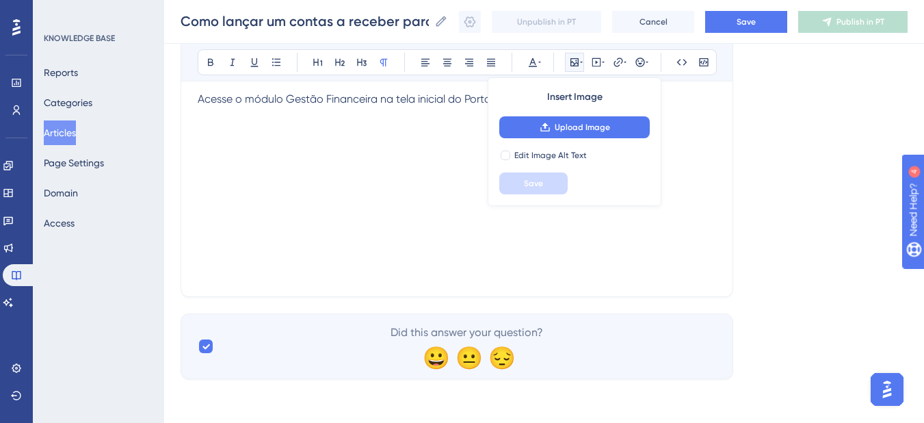
scroll to position [312, 10]
click at [354, 184] on div "Descubra como lançar um Contas a Pagar parcelado e facilitar o controle das des…" at bounding box center [457, 129] width 519 height 301
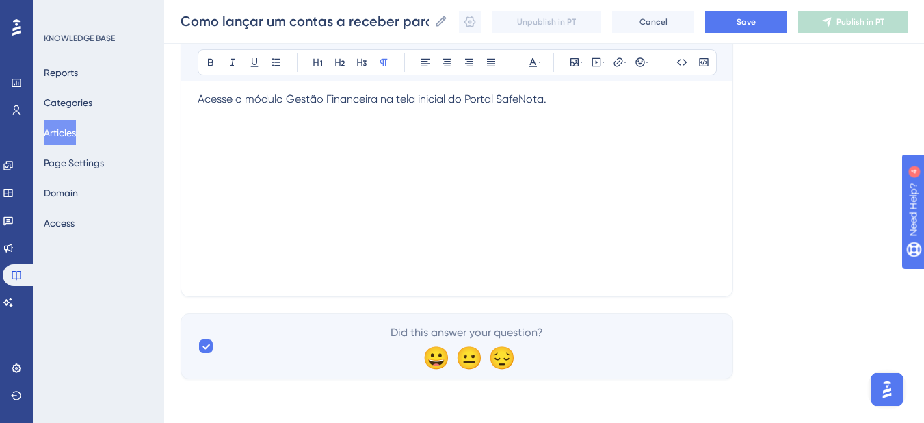
click at [255, 138] on p at bounding box center [457, 123] width 519 height 33
click at [235, 280] on div "Como lançar um contas a receber parcelado O recurso Contas a Pagar da SafeNota …" at bounding box center [457, 69] width 553 height 456
click at [452, 140] on p at bounding box center [457, 123] width 519 height 33
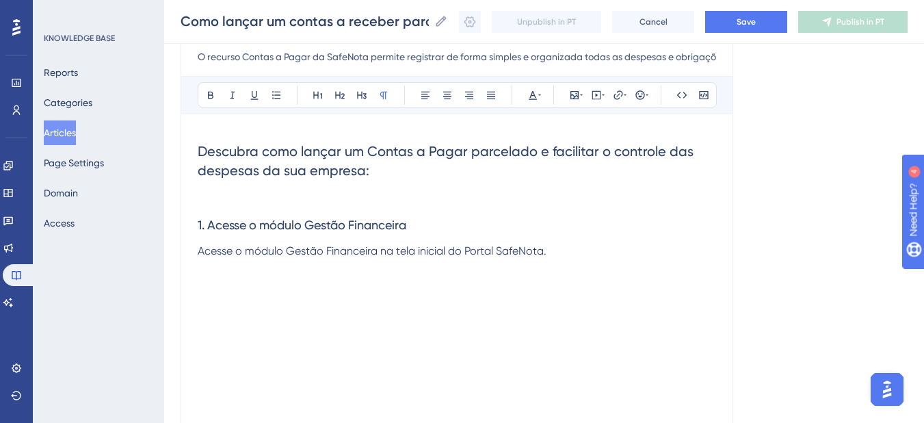
scroll to position [157, 10]
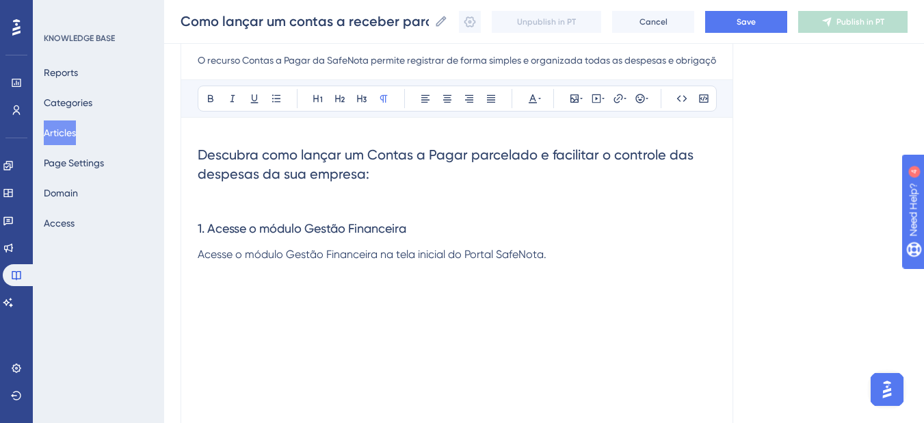
click at [236, 277] on p at bounding box center [457, 279] width 519 height 33
click at [228, 291] on p at bounding box center [457, 279] width 519 height 33
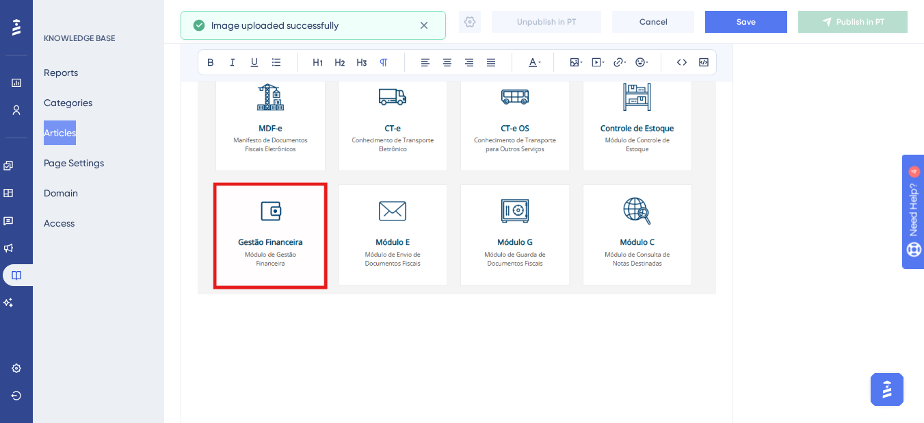
scroll to position [636, 10]
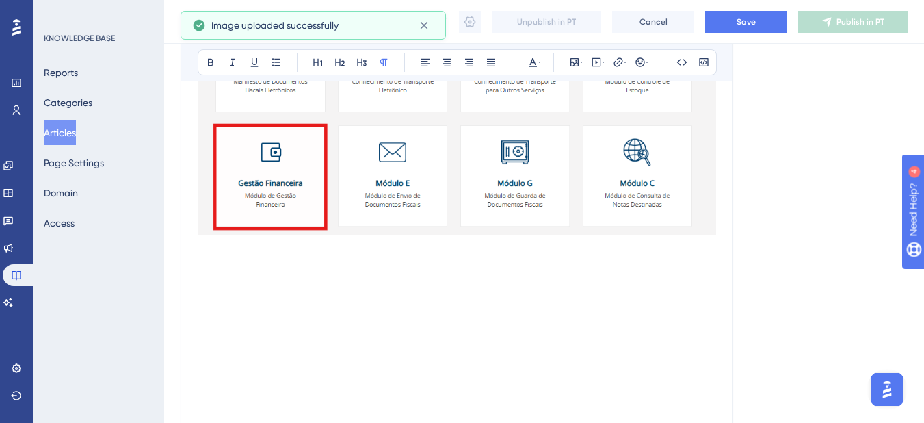
click at [235, 276] on p at bounding box center [457, 281] width 519 height 16
click at [217, 255] on p at bounding box center [457, 248] width 519 height 16
click at [210, 262] on p at bounding box center [457, 265] width 519 height 16
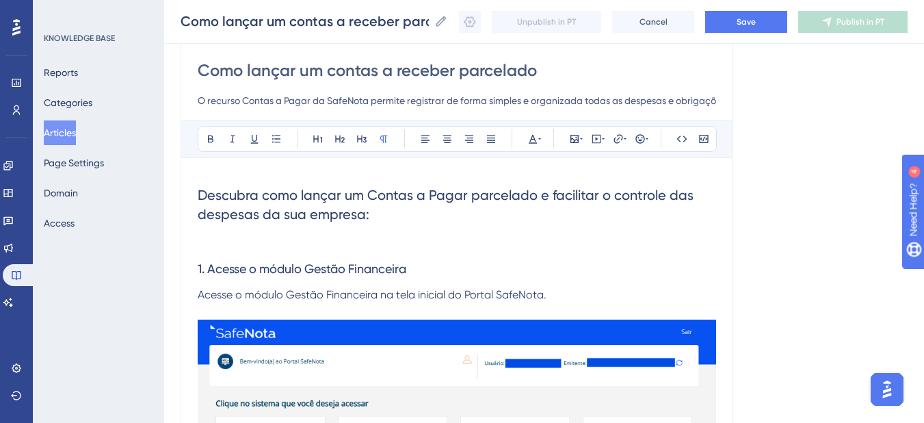
scroll to position [0, 10]
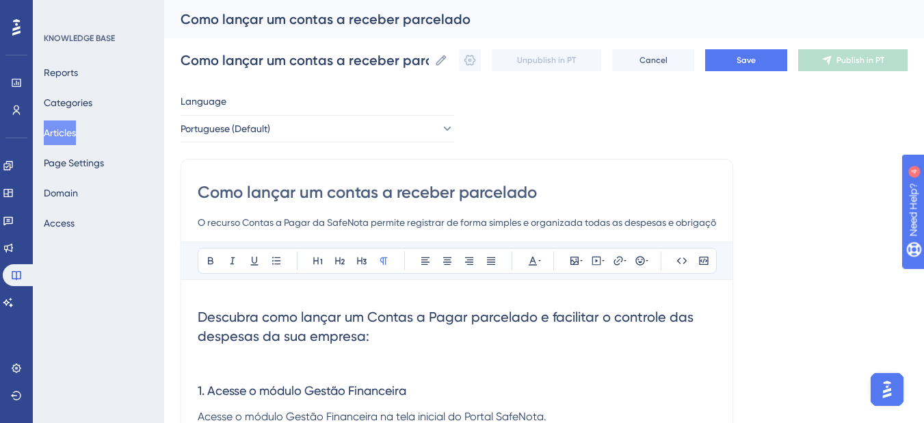
drag, startPoint x: 298, startPoint y: 222, endPoint x: 357, endPoint y: 231, distance: 59.5
click at [298, 222] on input "O recurso Contas a Pagar da SafeNota permite registrar de forma simples e organ…" at bounding box center [457, 222] width 519 height 16
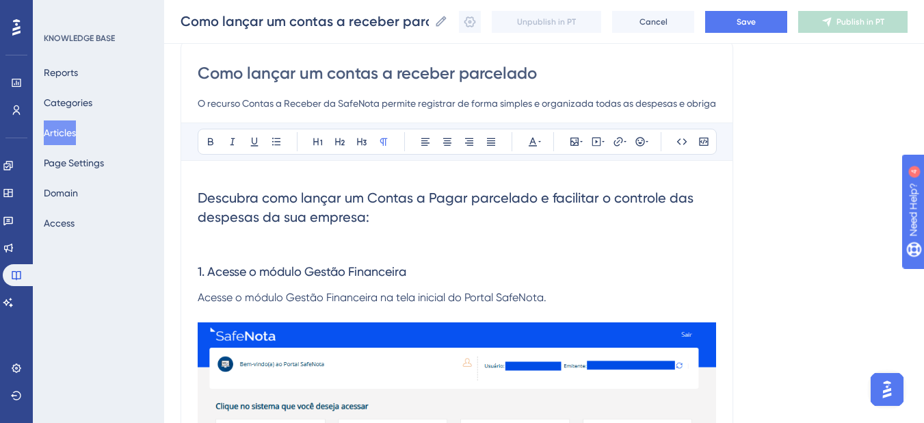
scroll to position [137, 10]
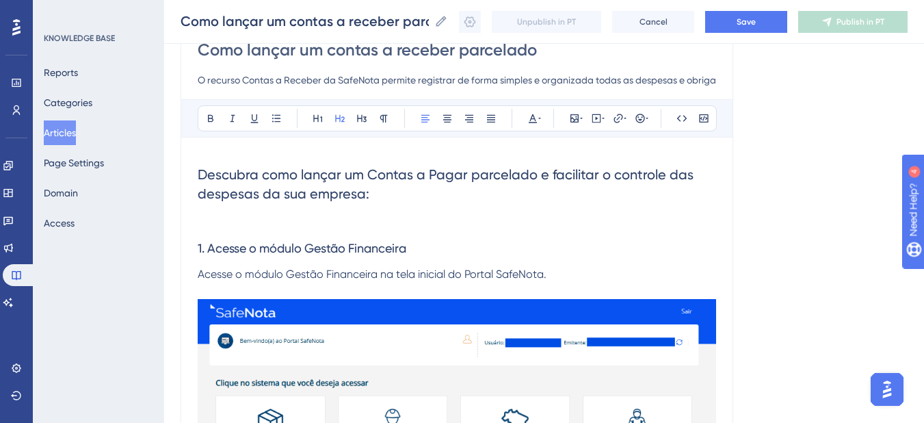
drag, startPoint x: 458, startPoint y: 174, endPoint x: 462, endPoint y: 228, distance: 54.2
click at [458, 177] on span "Descubra como lançar um Contas a Pagar parcelado e facilitar o controle das des…" at bounding box center [447, 184] width 499 height 36
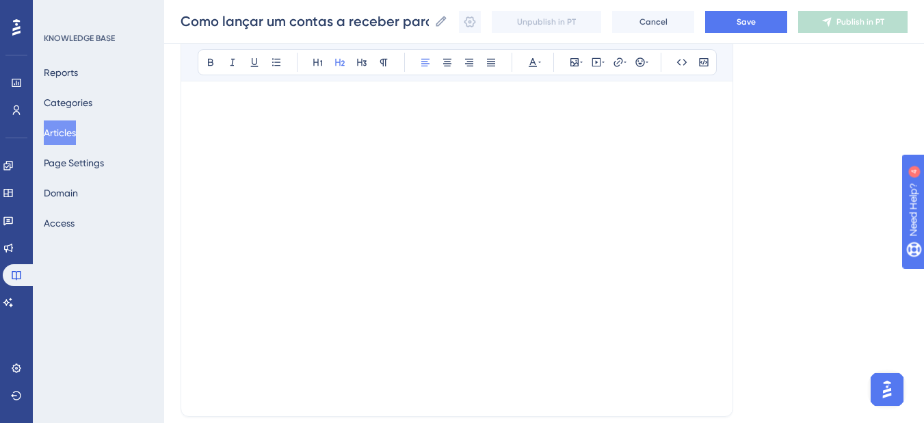
scroll to position [753, 10]
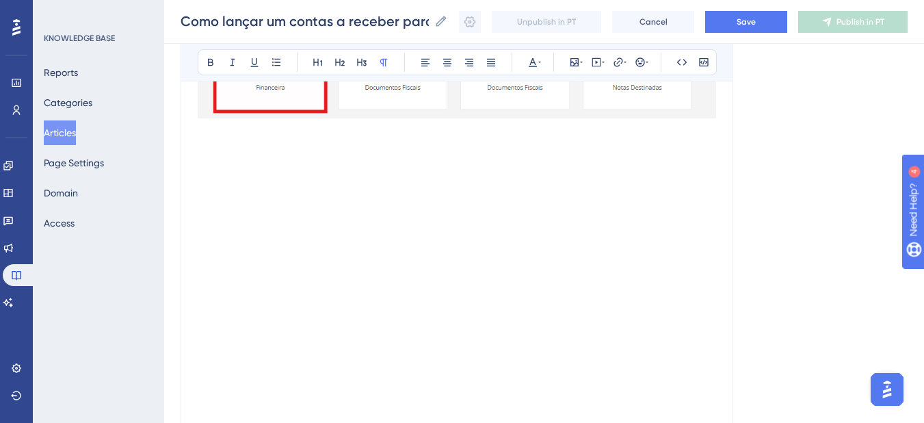
click at [285, 162] on p at bounding box center [457, 164] width 519 height 16
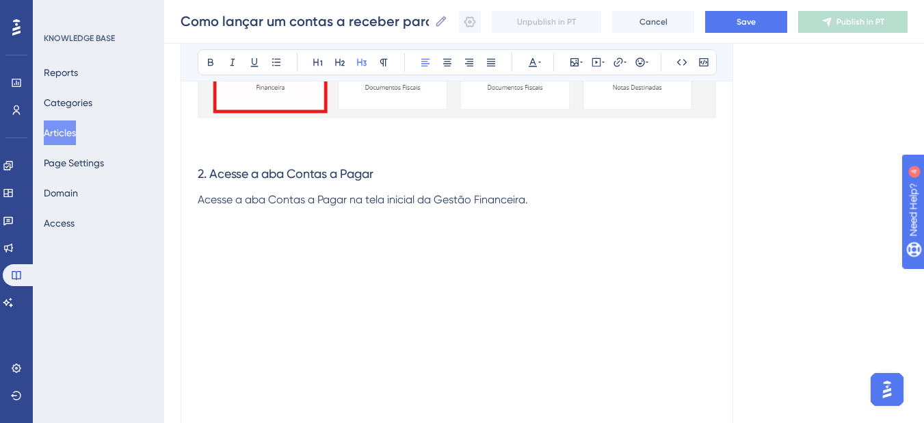
click at [375, 172] on h3 "2. Acesse a aba Contas a Pagar" at bounding box center [457, 174] width 519 height 36
click at [356, 244] on p at bounding box center [457, 249] width 519 height 16
click at [365, 226] on p at bounding box center [457, 232] width 519 height 16
click at [339, 196] on span "Acesse a aba Contas a Pagar na tela inicial da Gestão Financeira." at bounding box center [363, 199] width 330 height 13
click at [408, 221] on p at bounding box center [457, 216] width 519 height 16
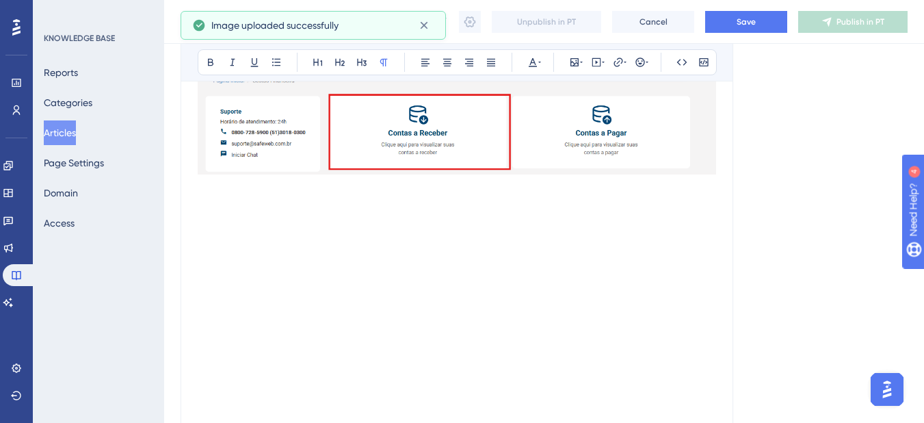
scroll to position [941, 10]
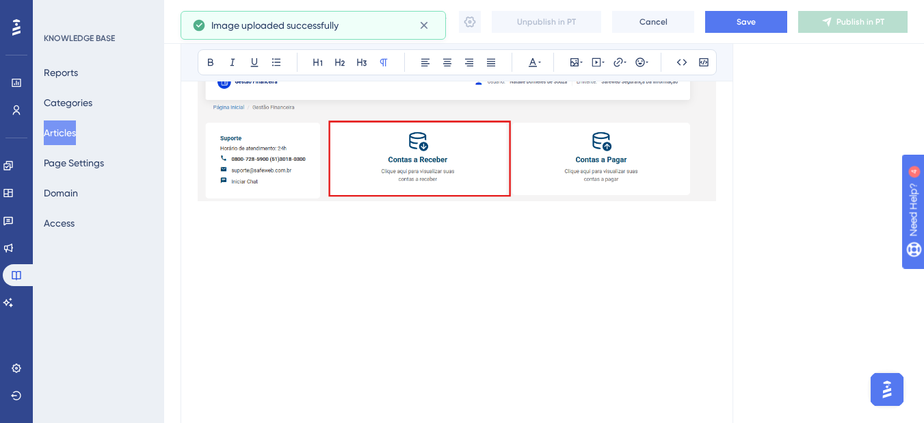
click at [291, 246] on p at bounding box center [457, 247] width 519 height 16
click at [285, 233] on p at bounding box center [457, 230] width 519 height 16
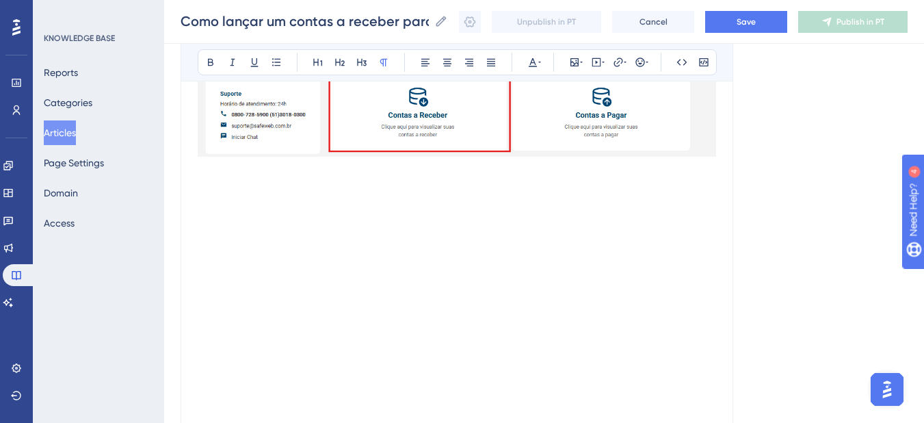
scroll to position [1010, 10]
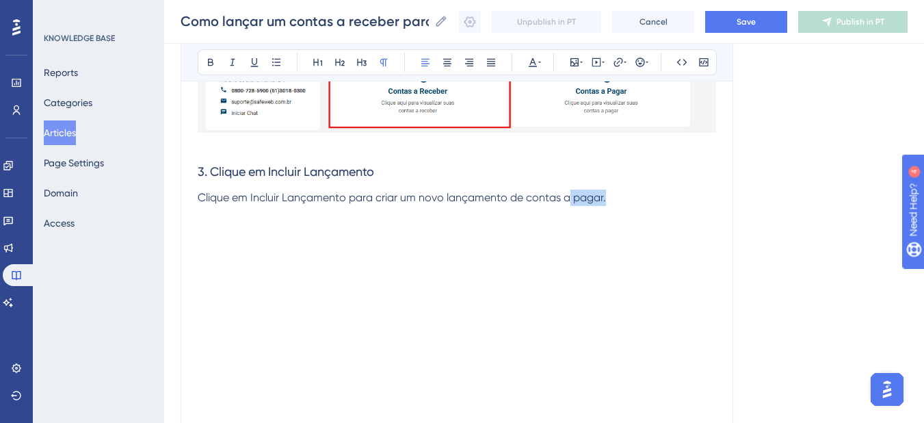
drag, startPoint x: 614, startPoint y: 198, endPoint x: 558, endPoint y: 198, distance: 56.1
click at [558, 198] on p "Clique em Incluir Lançamento para criar um novo lançamento de contas a pagar." at bounding box center [457, 198] width 519 height 16
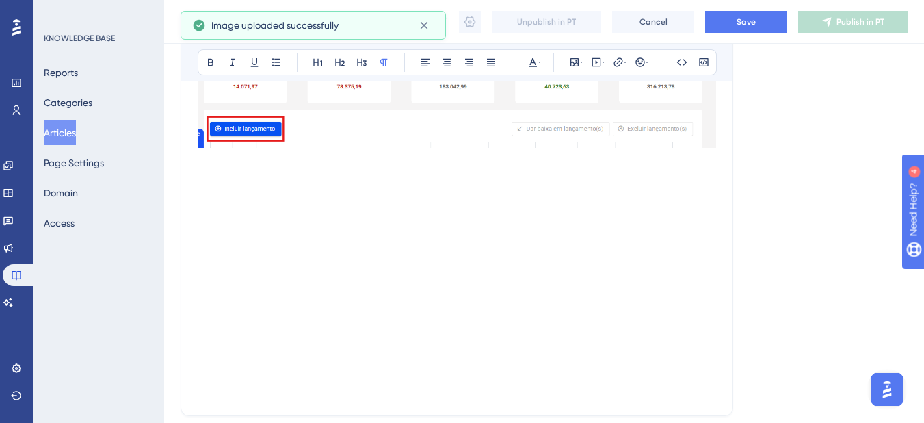
scroll to position [1352, 10]
drag, startPoint x: 374, startPoint y: 129, endPoint x: 304, endPoint y: 170, distance: 80.0
click at [371, 133] on img at bounding box center [457, 13] width 519 height 266
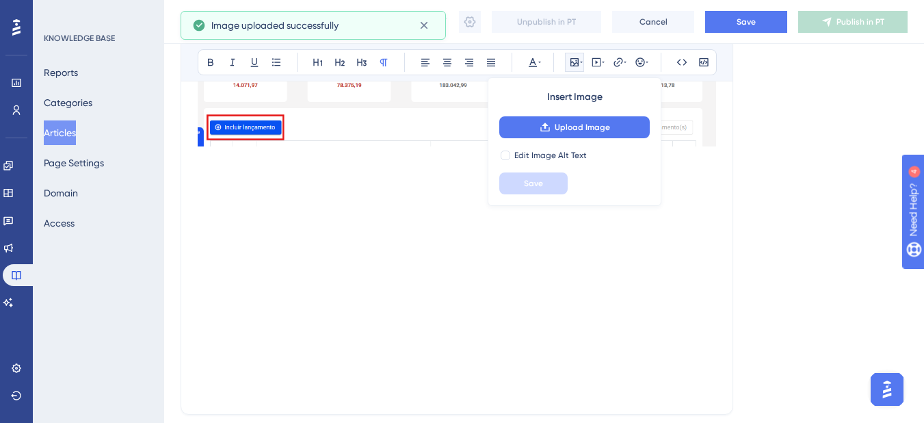
click at [290, 170] on p at bounding box center [457, 176] width 519 height 16
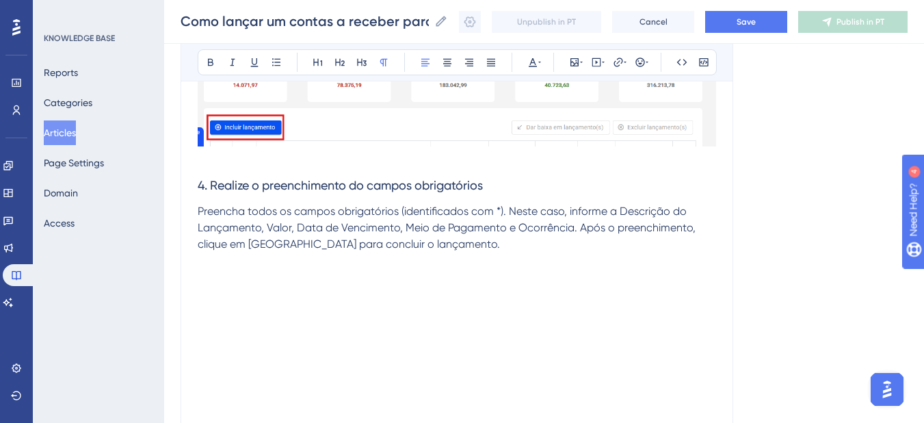
click at [564, 231] on span "Preencha todos os campos obrigatórios (identificados com *). Neste caso, inform…" at bounding box center [448, 228] width 501 height 46
click at [597, 227] on p "Preencha todos os campos obrigatórios (identificados com *). Neste caso, inform…" at bounding box center [457, 219] width 519 height 33
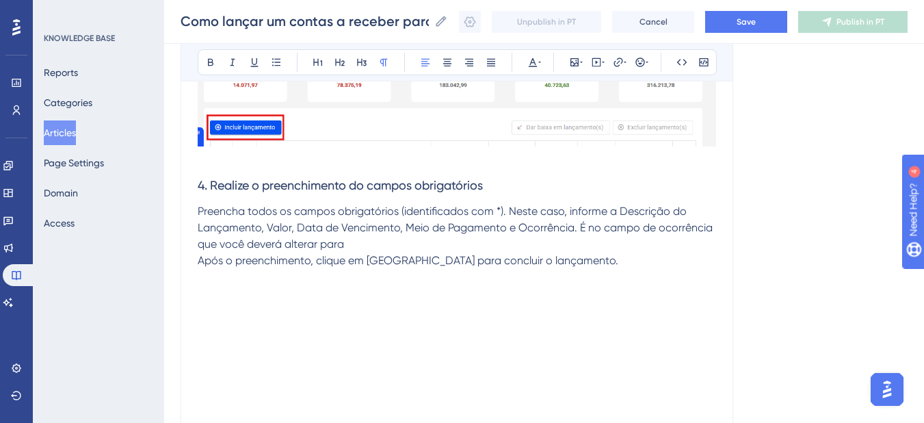
click at [443, 287] on p at bounding box center [457, 293] width 519 height 16
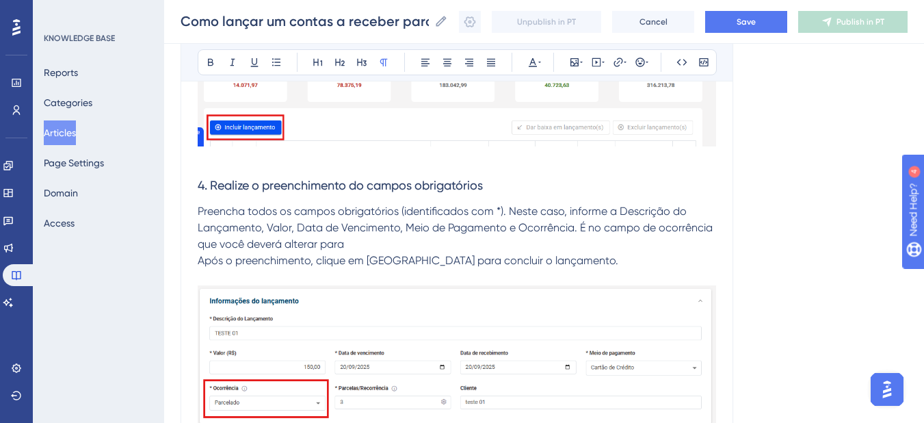
click at [376, 239] on p "Preencha todos os campos obrigatórios (identificados com *). Neste caso, inform…" at bounding box center [457, 227] width 519 height 49
drag, startPoint x: 400, startPoint y: 237, endPoint x: 326, endPoint y: 244, distance: 74.1
click at [339, 239] on p "Preencha todos os campos obrigatórios (identificados com *). Neste caso, inform…" at bounding box center [457, 227] width 519 height 49
click at [205, 60] on icon at bounding box center [210, 62] width 11 height 11
click at [451, 240] on p "Preencha todos os campos obrigatórios (identificados com *). Neste caso, inform…" at bounding box center [457, 227] width 519 height 49
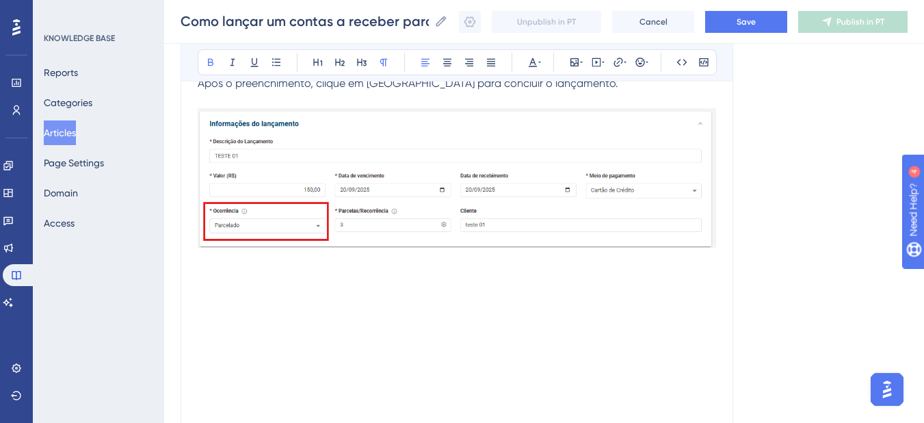
scroll to position [1557, 10]
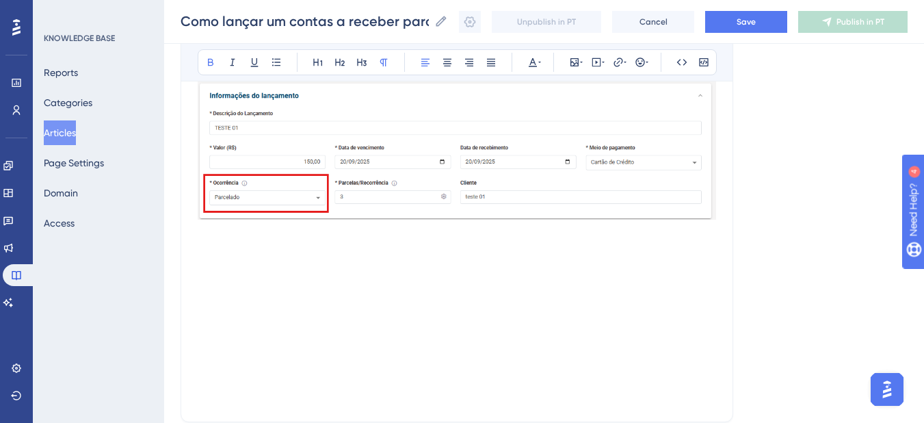
click at [250, 253] on p at bounding box center [457, 249] width 519 height 16
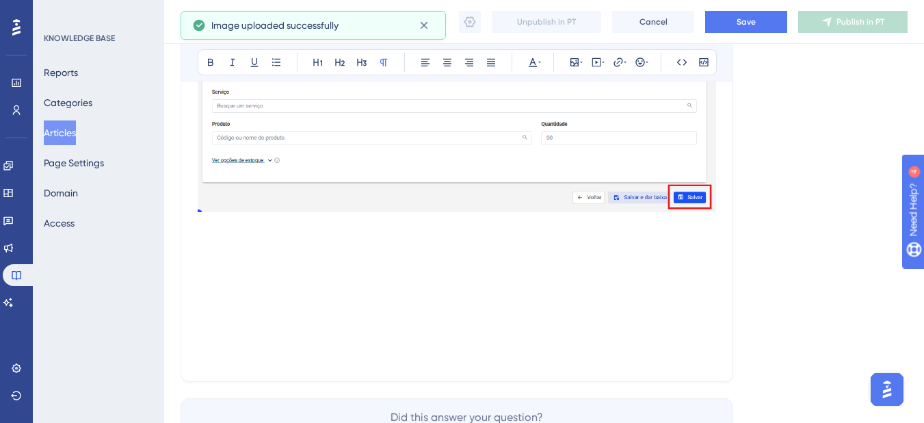
scroll to position [1831, 10]
click at [616, 262] on p at bounding box center [457, 256] width 519 height 16
click at [566, 237] on p at bounding box center [457, 240] width 519 height 16
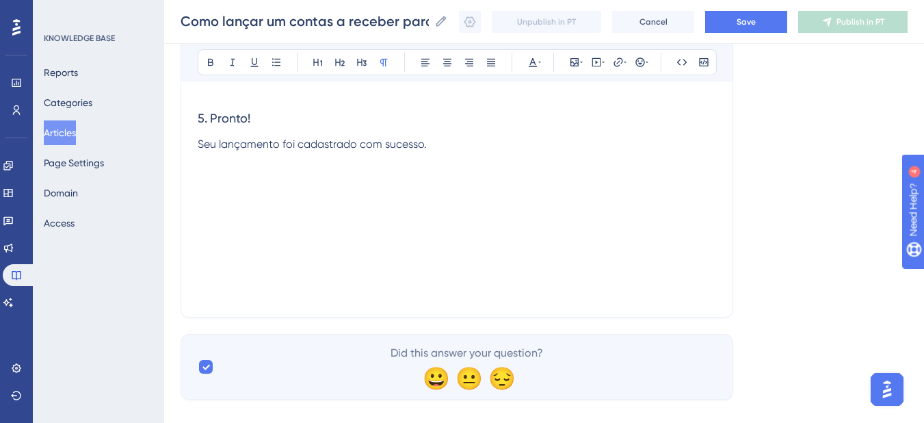
scroll to position [1983, 10]
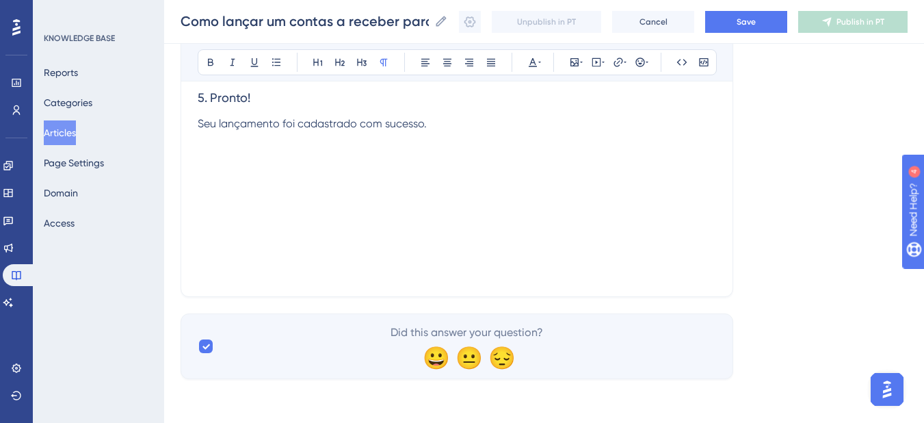
click at [267, 158] on p at bounding box center [457, 156] width 519 height 16
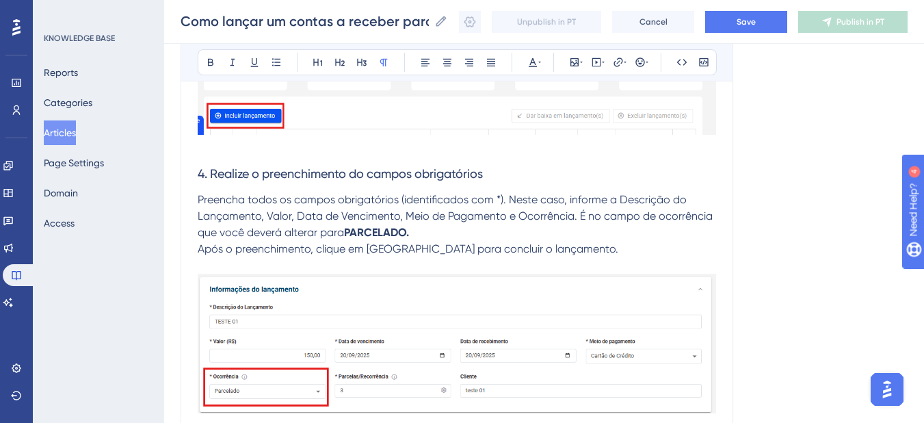
scroll to position [1437, 10]
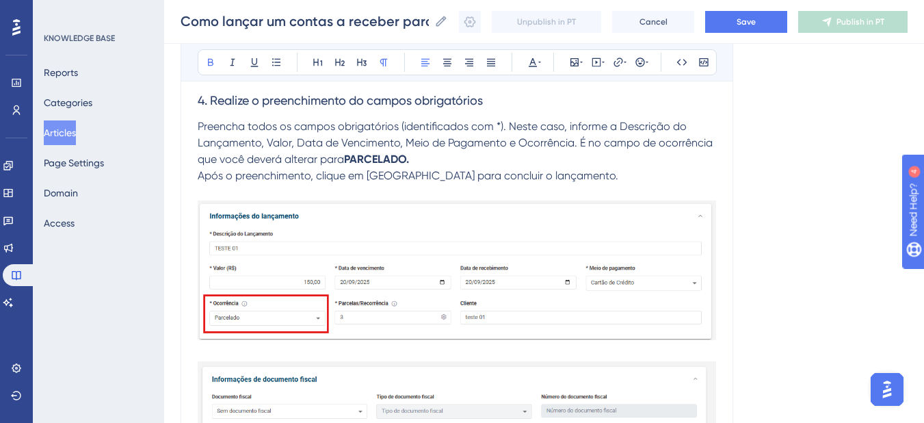
click at [422, 158] on p "Preencha todos os campos obrigatórios (identificados com *). Neste caso, inform…" at bounding box center [457, 142] width 519 height 49
click at [205, 65] on icon at bounding box center [210, 62] width 11 height 11
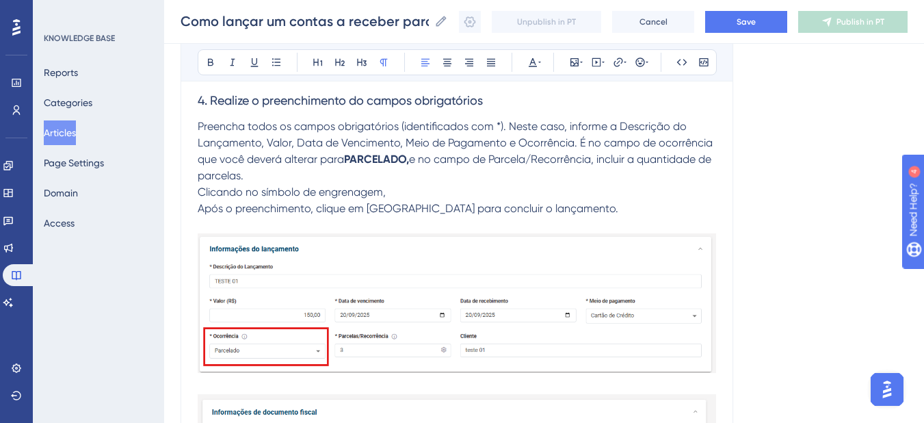
click at [398, 183] on p "Preencha todos os campos obrigatórios (identificados com *). Neste caso, inform…" at bounding box center [457, 151] width 519 height 66
click at [405, 192] on p "Clicando no símbolo de engrenagem," at bounding box center [457, 192] width 519 height 16
click at [631, 215] on p "Após o preenchimento, clique em [GEOGRAPHIC_DATA] para concluir o lançamento." at bounding box center [457, 208] width 519 height 16
drag, startPoint x: 715, startPoint y: 361, endPoint x: 707, endPoint y: 365, distance: 8.6
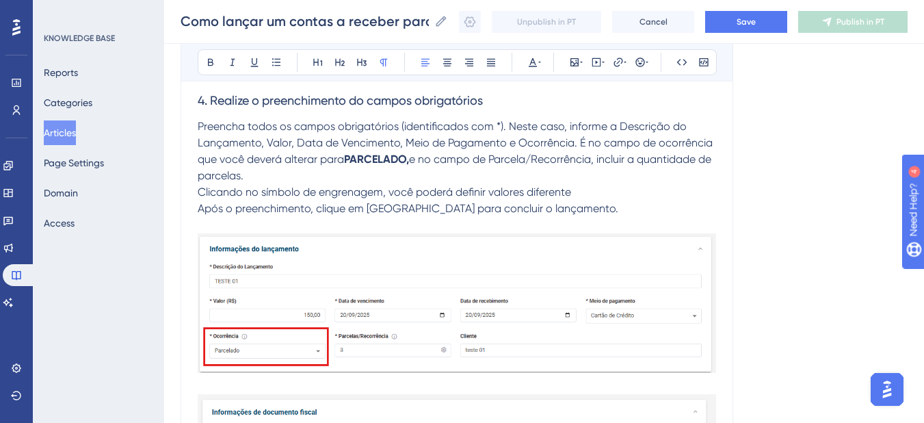
drag, startPoint x: 707, startPoint y: 364, endPoint x: 709, endPoint y: 371, distance: 7.1
drag, startPoint x: 709, startPoint y: 375, endPoint x: 689, endPoint y: 384, distance: 22.4
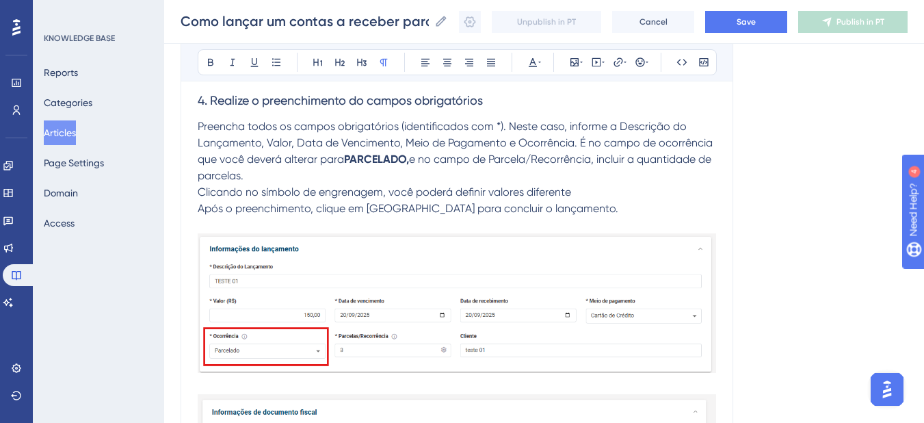
drag, startPoint x: 689, startPoint y: 384, endPoint x: 670, endPoint y: 381, distance: 18.7
click at [688, 384] on p at bounding box center [457, 386] width 519 height 16
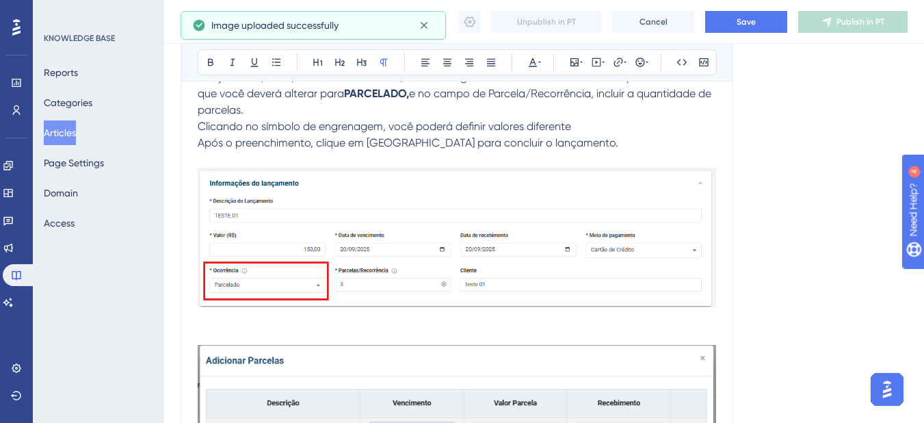
scroll to position [1505, 10]
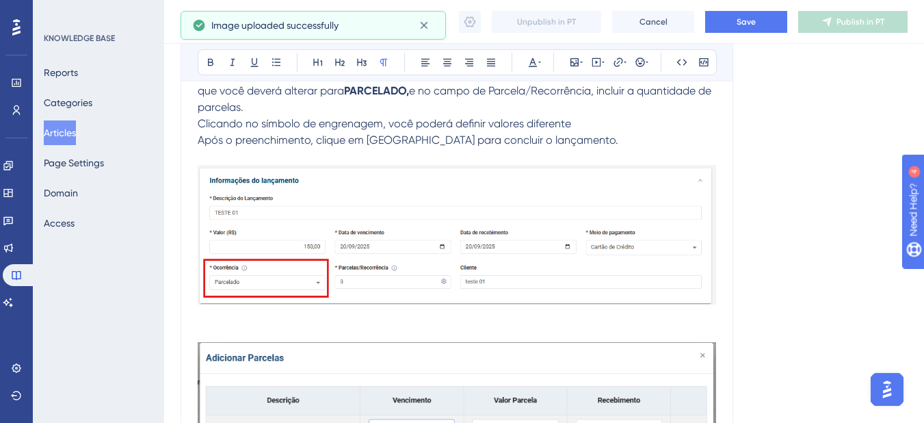
click at [228, 326] on p at bounding box center [457, 334] width 519 height 16
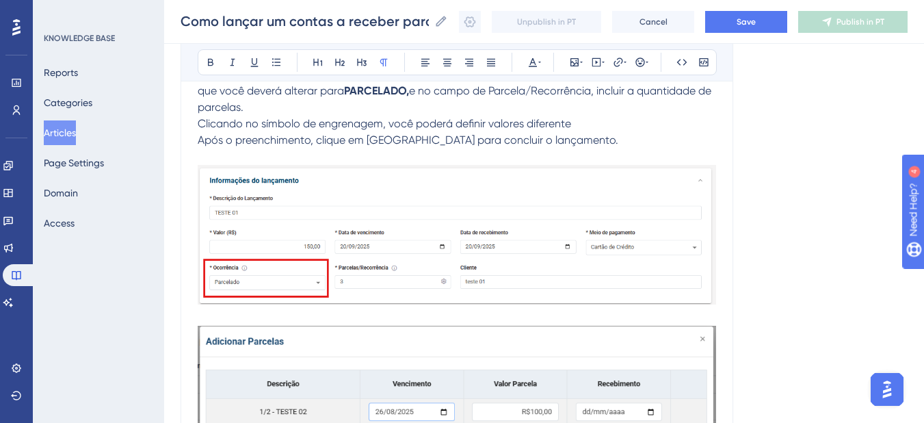
click at [584, 121] on p "Clicando no símbolo de engrenagem, você poderá definir valores diferente" at bounding box center [457, 124] width 519 height 16
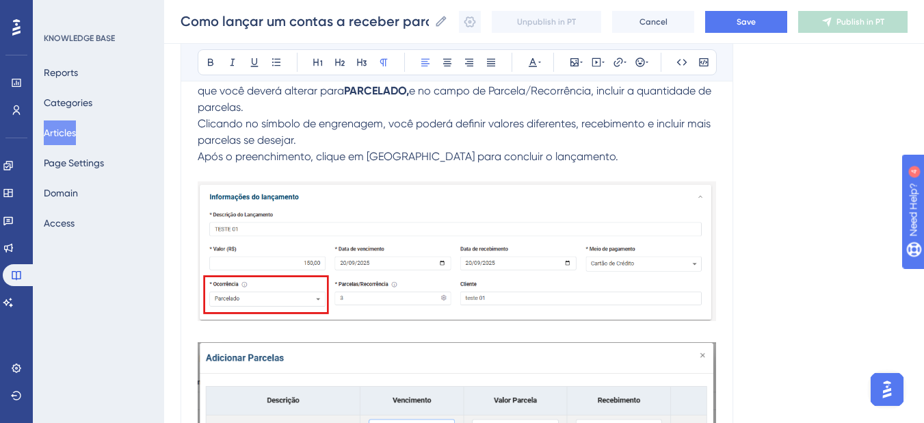
click at [198, 160] on span "Após o preenchimento, clique em [GEOGRAPHIC_DATA] para concluir o lançamento." at bounding box center [408, 156] width 421 height 13
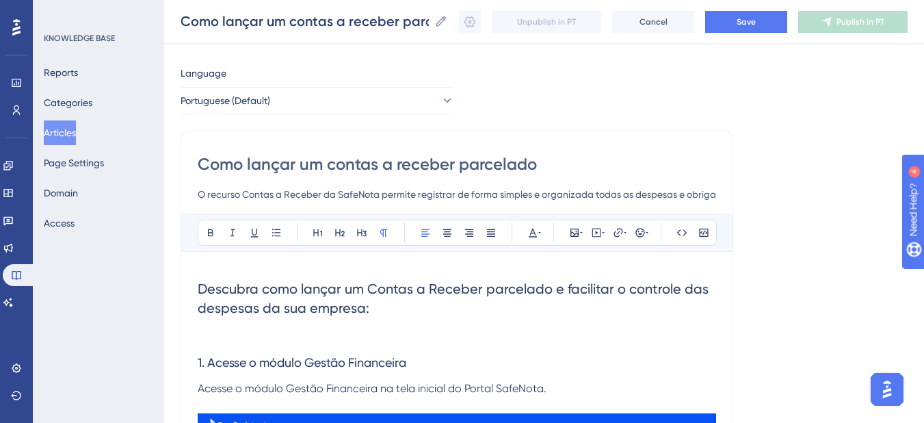
scroll to position [0, 10]
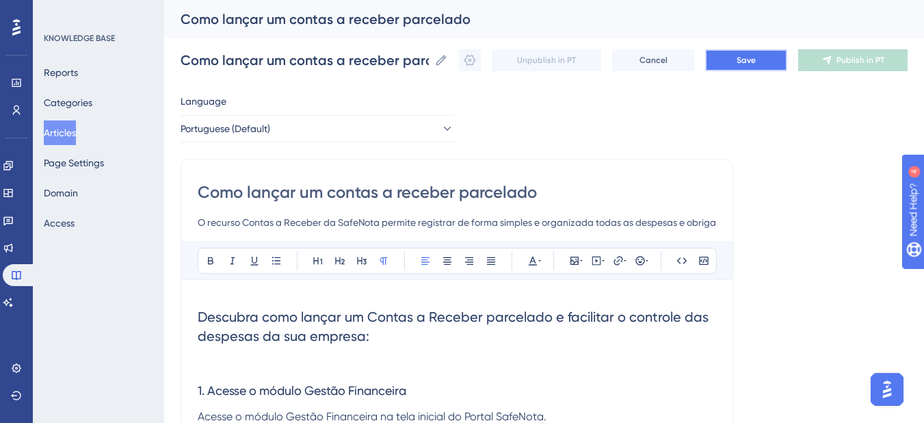
click at [770, 62] on button "Save" at bounding box center [746, 60] width 82 height 22
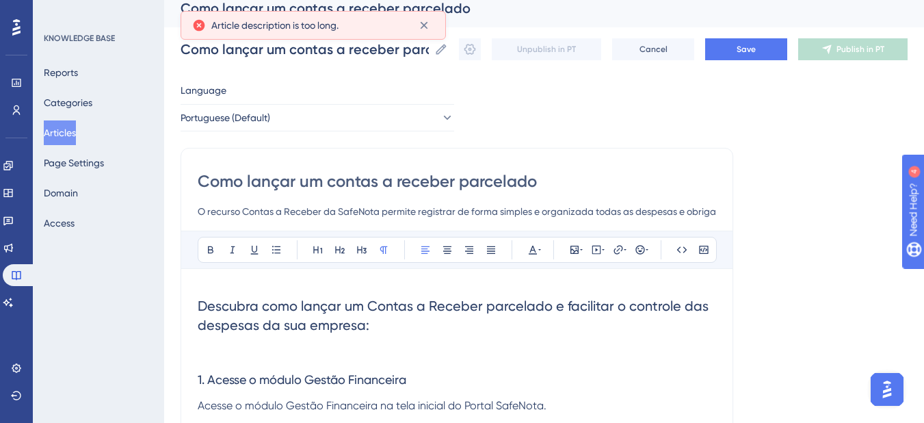
click at [263, 203] on input "O recurso Contas a Receber da SafeNota permite registrar de forma simples e org…" at bounding box center [457, 211] width 519 height 16
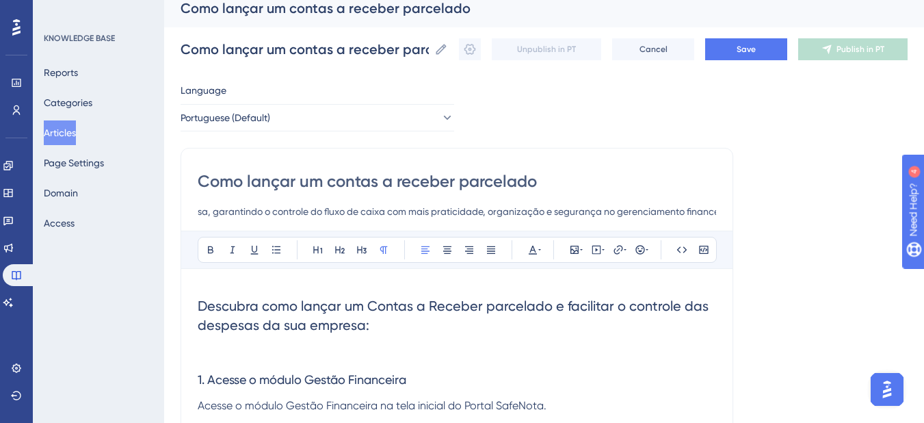
scroll to position [0, 673]
drag, startPoint x: 248, startPoint y: 213, endPoint x: 718, endPoint y: 231, distance: 469.6
click at [573, 209] on input "O recurso Contas a Receber da SafeNota permite registrar de forma simples e org…" at bounding box center [457, 211] width 519 height 16
drag, startPoint x: 1537, startPoint y: 478, endPoint x: 969, endPoint y: 281, distance: 601.0
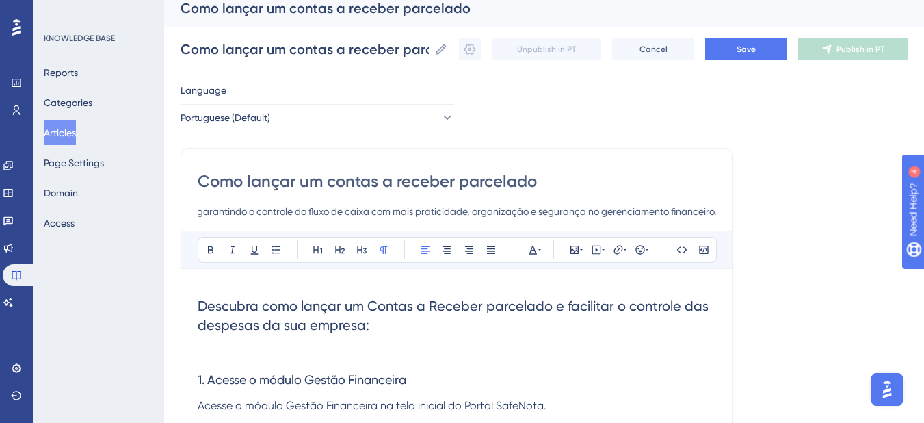
drag, startPoint x: 607, startPoint y: 213, endPoint x: 734, endPoint y: 202, distance: 127.8
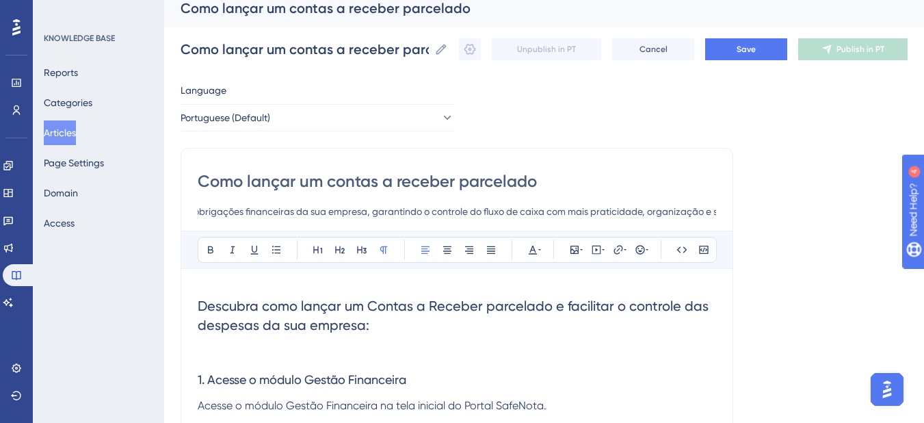
click at [341, 214] on input "O recurso Contas a Receber da SafeNota permite registrar de forma simples e org…" at bounding box center [457, 211] width 519 height 16
drag, startPoint x: 325, startPoint y: 211, endPoint x: 214, endPoint y: 214, distance: 110.9
click at [214, 214] on input "O recurso Contas a Receber da SafeNota permite registrar de forma simples e org…" at bounding box center [457, 211] width 519 height 16
click at [285, 206] on input "O recurso Contas a Receber da SafeNota permite registrar de forma simples e org…" at bounding box center [457, 211] width 519 height 16
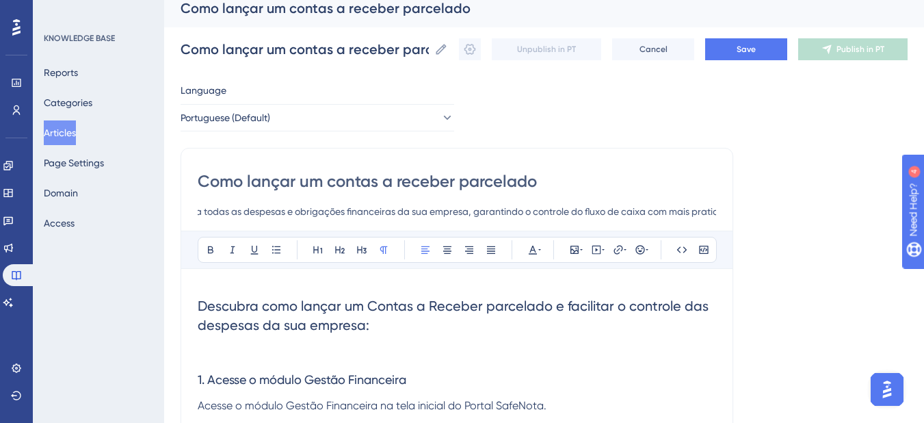
scroll to position [0, 179]
drag, startPoint x: 220, startPoint y: 211, endPoint x: 174, endPoint y: 211, distance: 45.8
click at [493, 213] on input "O recurso Contas a Receber da SafeNota permite registrar de forma simples e org…" at bounding box center [457, 211] width 519 height 16
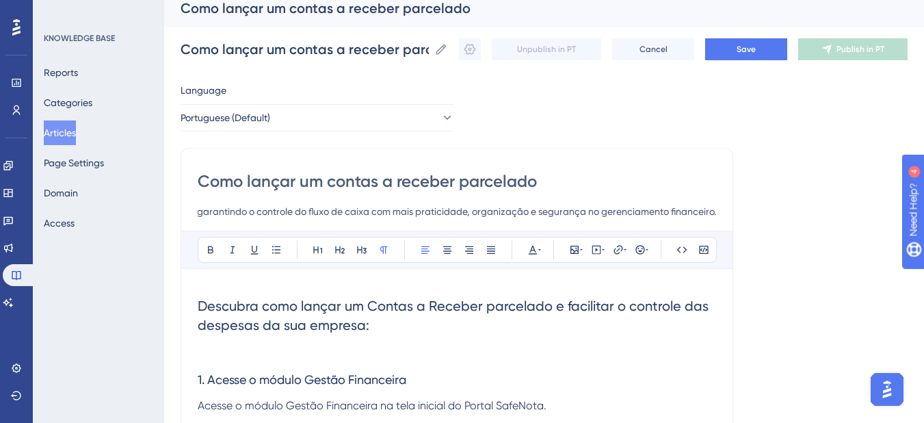
drag, startPoint x: 575, startPoint y: 207, endPoint x: 629, endPoint y: 217, distance: 54.9
click at [623, 219] on input "O recurso Contas a Receber da SafeNota permite registrar de forma simples e org…" at bounding box center [457, 211] width 519 height 16
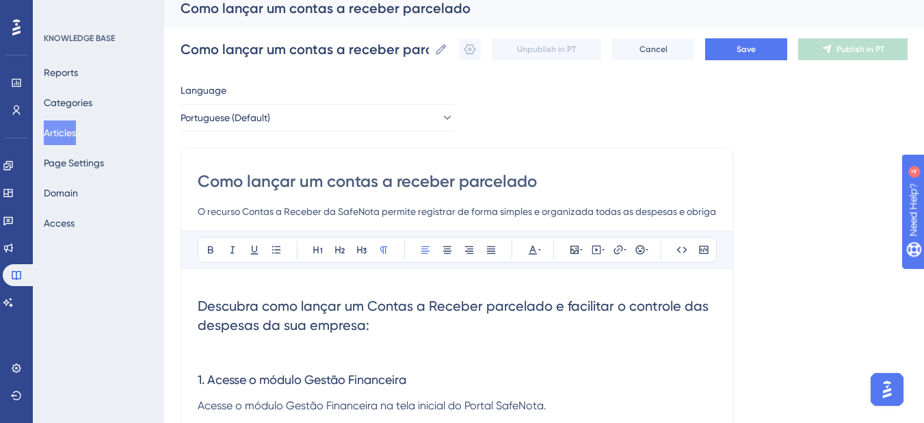
drag, startPoint x: 688, startPoint y: 209, endPoint x: 718, endPoint y: 185, distance: 37.9
click at [689, 205] on input "O recurso Contas a Receber da SafeNota permite registrar de forma simples e org…" at bounding box center [457, 211] width 519 height 16
click at [669, 214] on input "O recurso Contas a Receber da SafeNota permite registrar de forma simples e org…" at bounding box center [457, 211] width 519 height 16
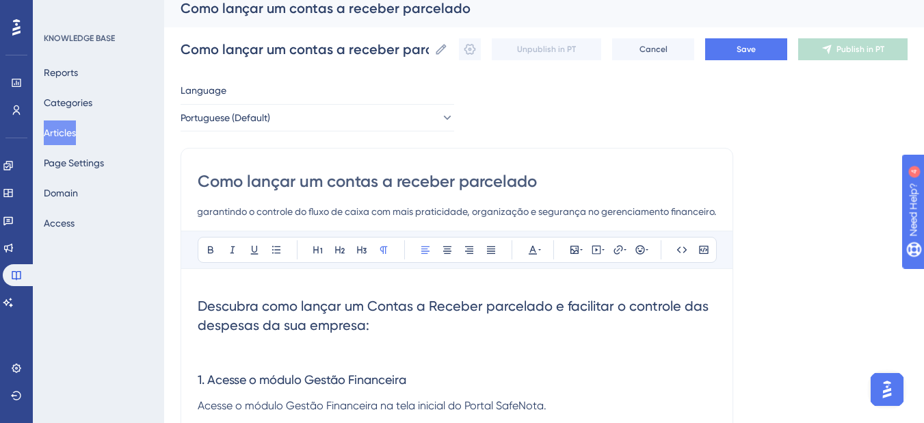
drag, startPoint x: 705, startPoint y: 213, endPoint x: 614, endPoint y: 193, distance: 93.1
click at [601, 199] on div "Como lançar um contas a receber parcelado O recurso Contas a Receber da SafeNot…" at bounding box center [457, 194] width 519 height 49
type input "O recurso Contas a Receber da SafeNota permite registrar de forma simples e org…"
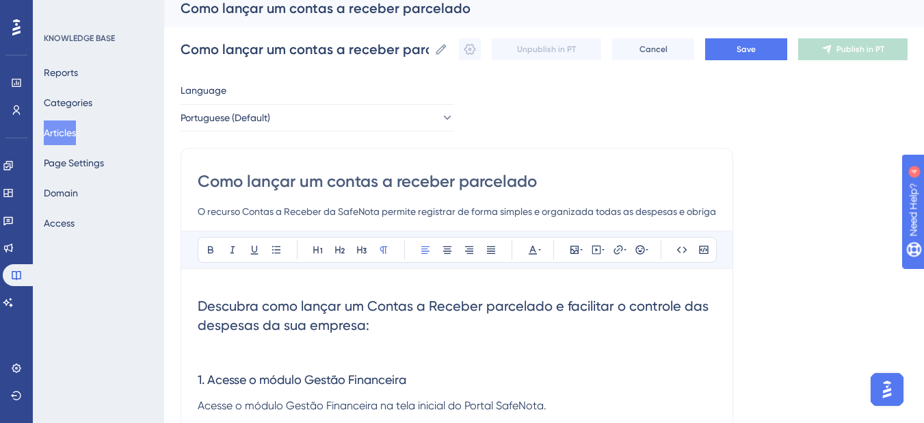
click at [639, 187] on input "Como lançar um contas a receber parcelado" at bounding box center [457, 181] width 519 height 22
click at [763, 58] on button "Save" at bounding box center [746, 49] width 82 height 22
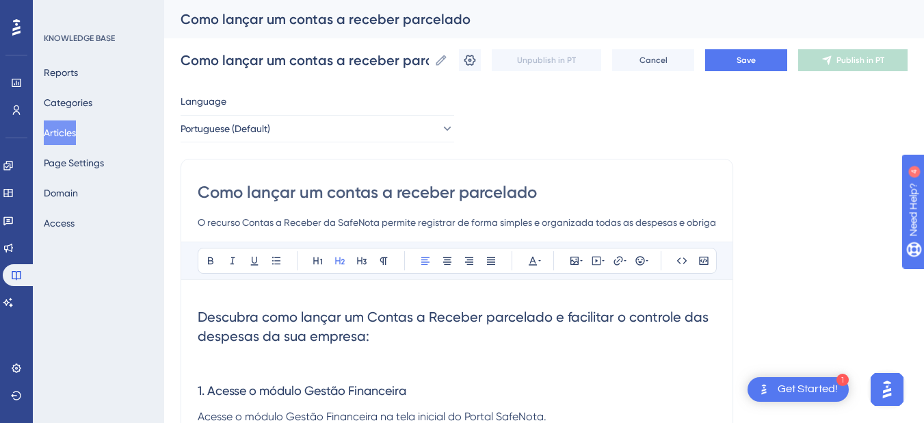
click at [64, 134] on button "Articles" at bounding box center [60, 132] width 32 height 25
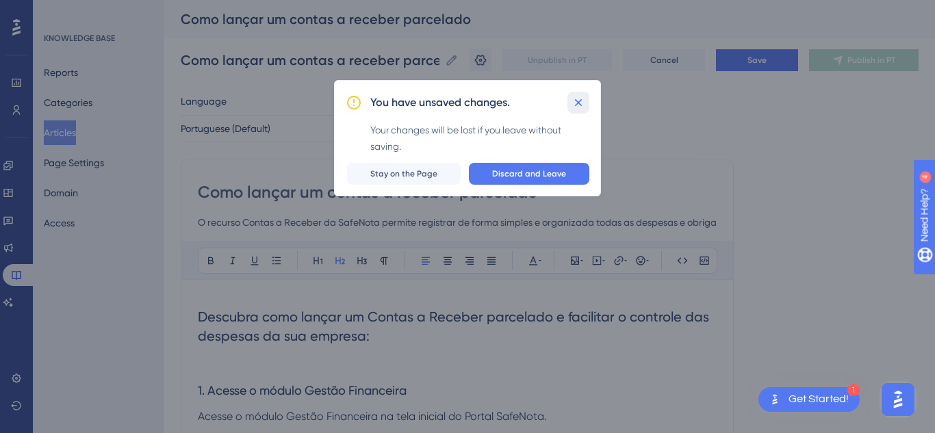
click at [579, 104] on icon at bounding box center [579, 103] width 8 height 8
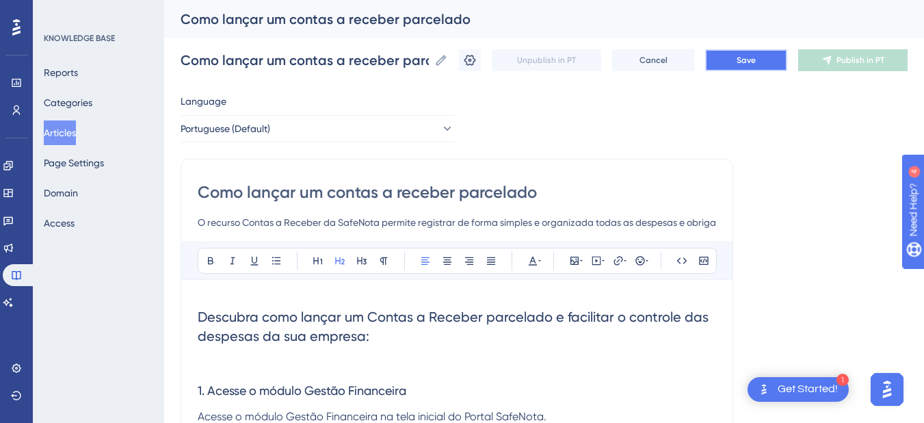
click at [781, 55] on button "Save" at bounding box center [746, 60] width 82 height 22
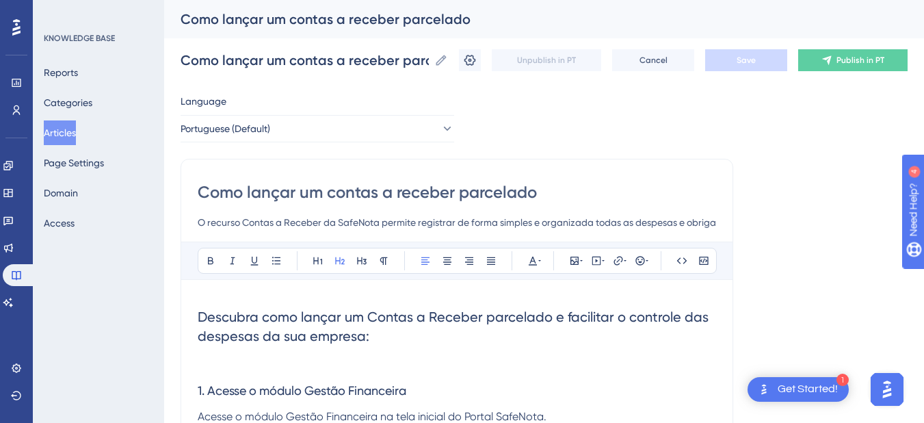
click at [70, 133] on button "Articles" at bounding box center [60, 132] width 32 height 25
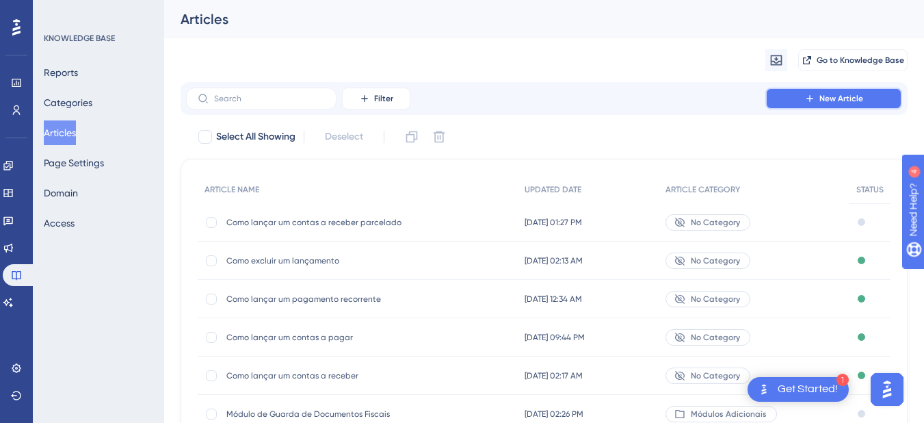
click at [847, 97] on span "New Article" at bounding box center [842, 98] width 44 height 11
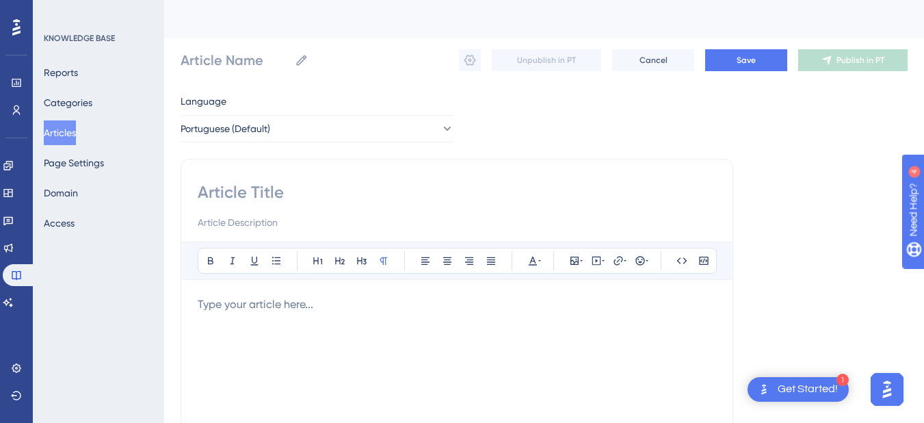
click at [287, 196] on input at bounding box center [457, 192] width 519 height 22
paste input "Como dar baixa um lançamento"
type input "Como dar baixa um lançamento"
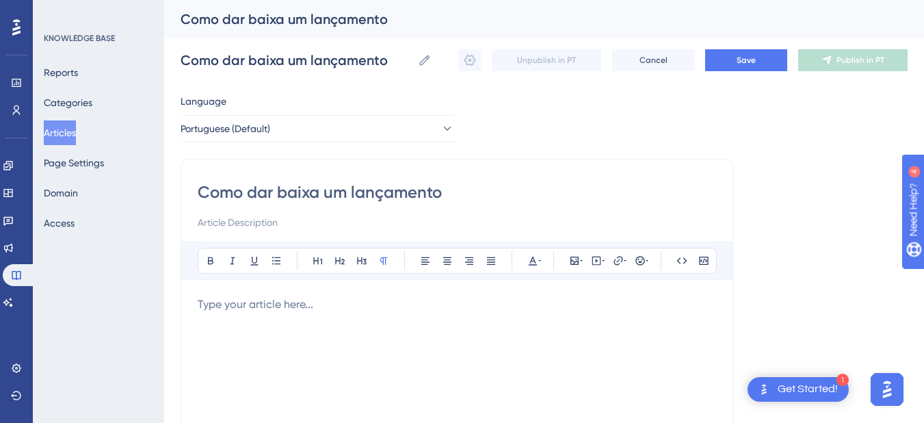
type input "Como dar baixa um lançamento"
click at [289, 223] on input at bounding box center [457, 222] width 519 height 16
drag, startPoint x: 459, startPoint y: 191, endPoint x: 31, endPoint y: 107, distance: 436.3
click at [0, 0] on div "Performance Users Engagement Widgets Feedback Product Updates Knowledge Base AI…" at bounding box center [0, 0] width 0 height 0
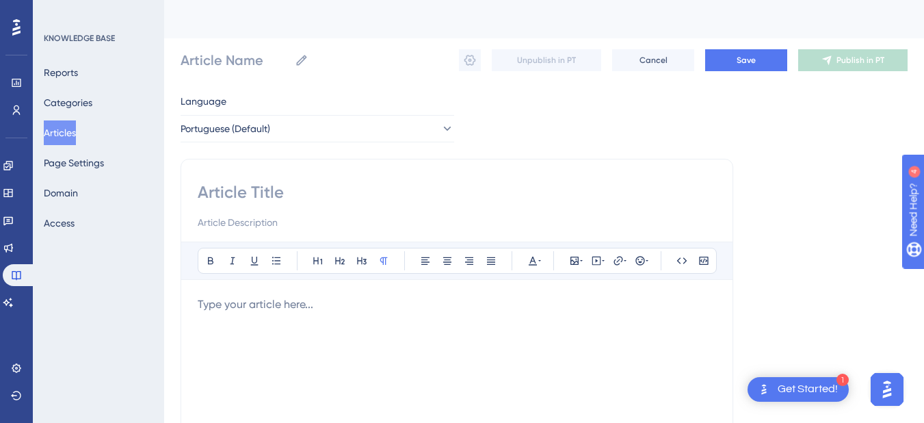
paste input "Como gerar um contas a receber através da emissão de um documento fiscal eletrô…"
type input "Como gerar um contas a receber através da emissão de um documento fiscal eletrô…"
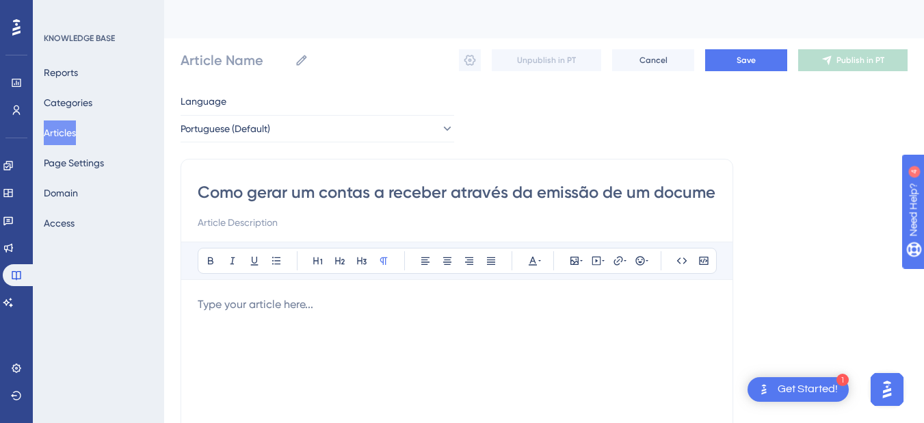
scroll to position [0, 154]
type input "Como gerar um contas a receber através da emissão de um documento fiscal eletrô…"
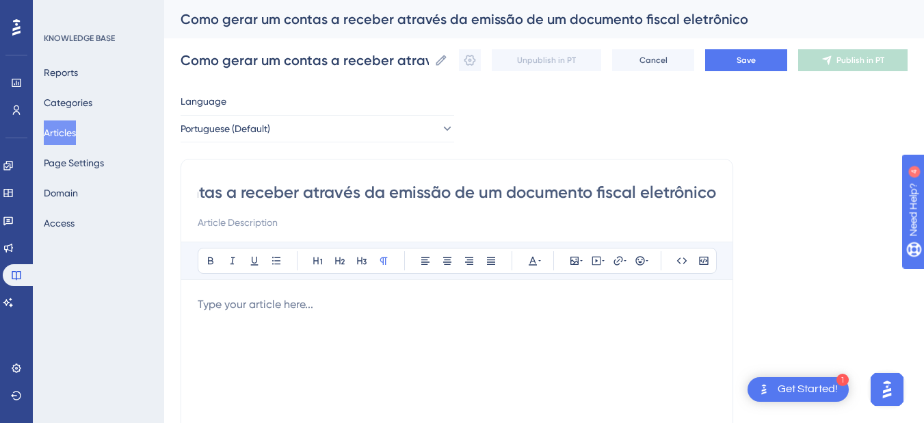
type input "Como gerar um contas a receber através da emissão de um documento fiscal eletrô…"
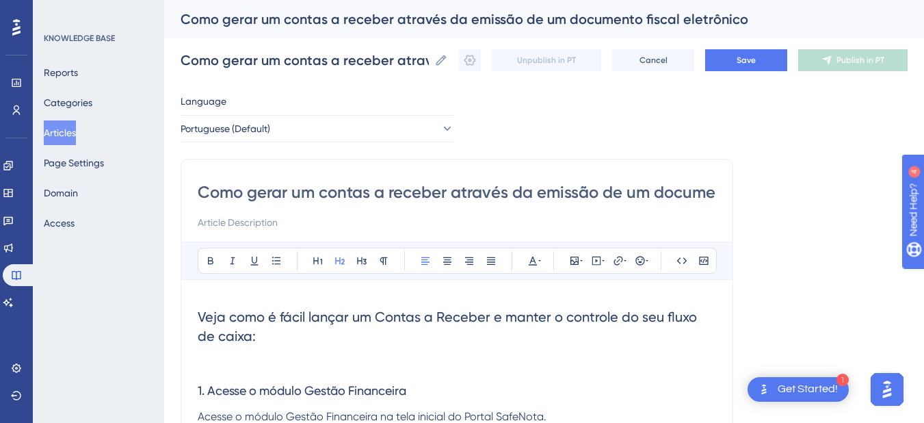
click at [489, 315] on span "Veja como é fácil lançar um Contas a Receber e manter o controle do seu fluxo d…" at bounding box center [449, 327] width 503 height 36
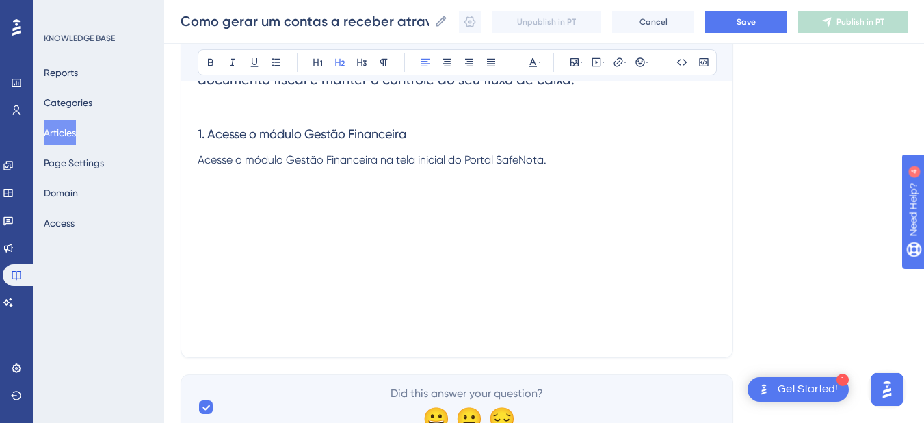
scroll to position [274, 0]
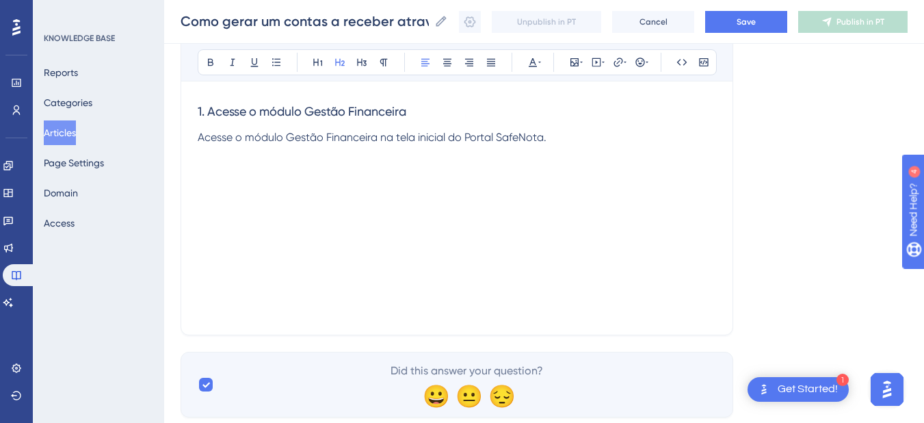
click at [578, 141] on p "Acesse o módulo Gestão Financeira na tela inicial do Portal SafeNota." at bounding box center [457, 137] width 519 height 16
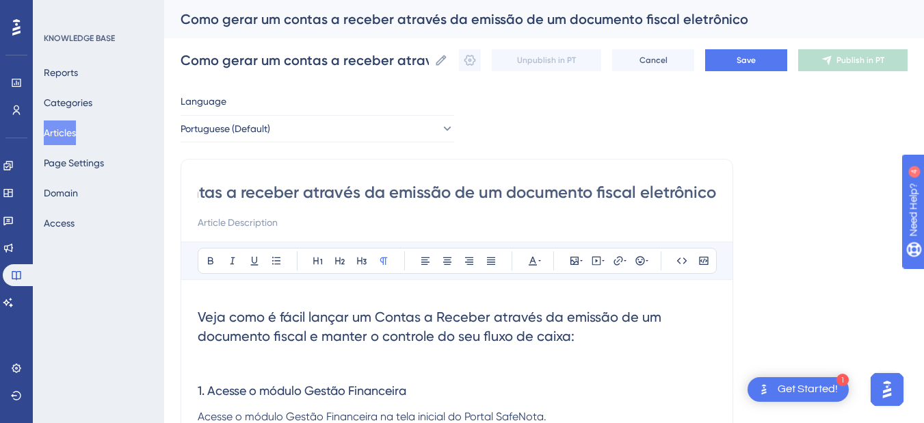
scroll to position [0, 10]
drag, startPoint x: 556, startPoint y: 196, endPoint x: 579, endPoint y: 213, distance: 29.3
click at [924, 0] on html "1 Get Started! Performance Users Engagement Widgets Feedback Product Updates Kn…" at bounding box center [462, 0] width 924 height 0
click at [304, 205] on div "Como gerar um contas a receber através da emissão de um documento fiscal eletrô…" at bounding box center [457, 205] width 519 height 49
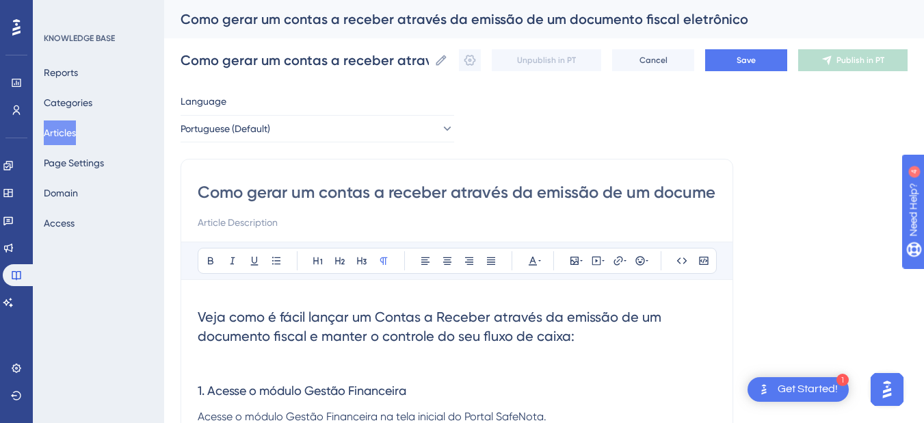
drag, startPoint x: 186, startPoint y: 192, endPoint x: 863, endPoint y: 205, distance: 677.4
click at [501, 205] on div "Como gerar um contas a receber através da emissão de um documento fiscal eletrô…" at bounding box center [457, 205] width 519 height 49
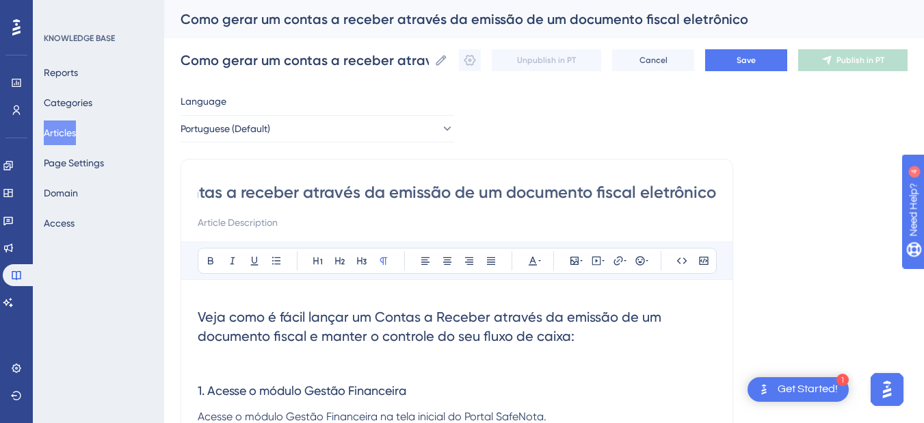
drag, startPoint x: 193, startPoint y: 191, endPoint x: 934, endPoint y: 277, distance: 745.9
click at [924, 0] on html "1 Get Started! Performance Users Engagement Widgets Feedback Product Updates Kn…" at bounding box center [462, 0] width 924 height 0
click at [379, 228] on input at bounding box center [457, 222] width 519 height 16
click at [759, 56] on button "Save" at bounding box center [746, 60] width 82 height 22
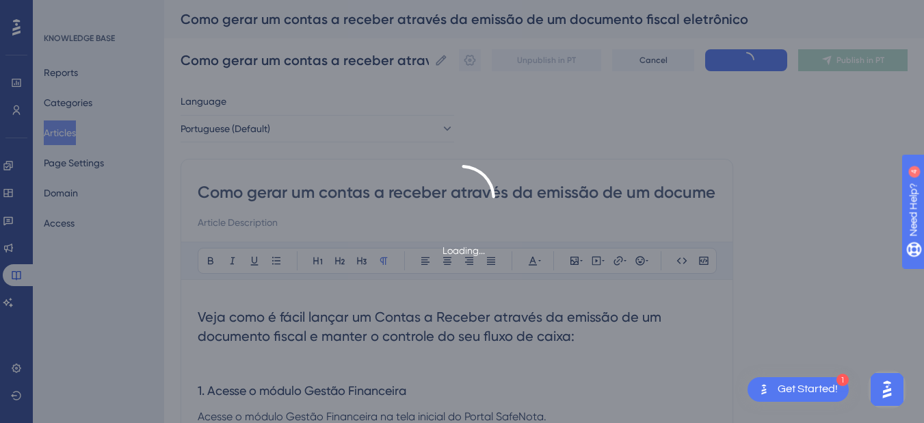
type input "Como gerar um contas a receber através da emissão de um documento fiscal eletrô…"
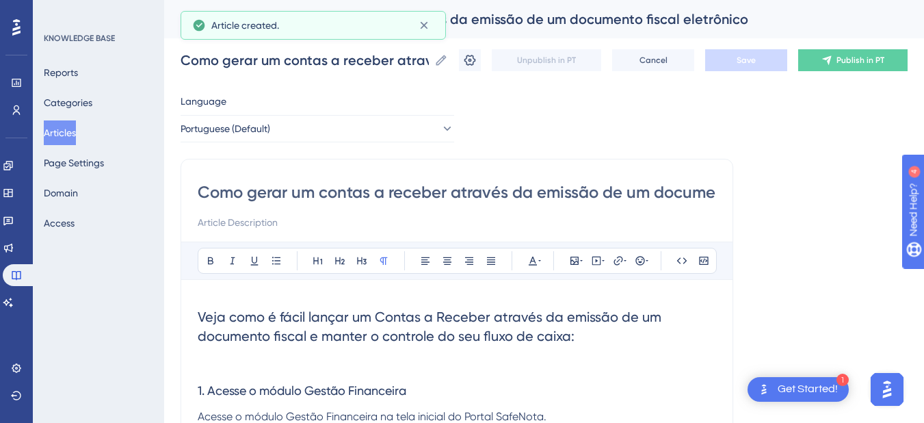
scroll to position [157, 0]
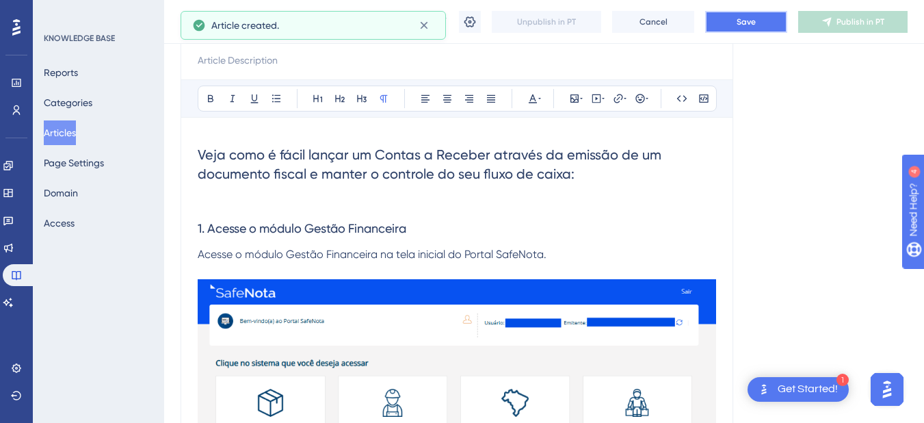
click at [756, 23] on span "Save" at bounding box center [746, 21] width 19 height 11
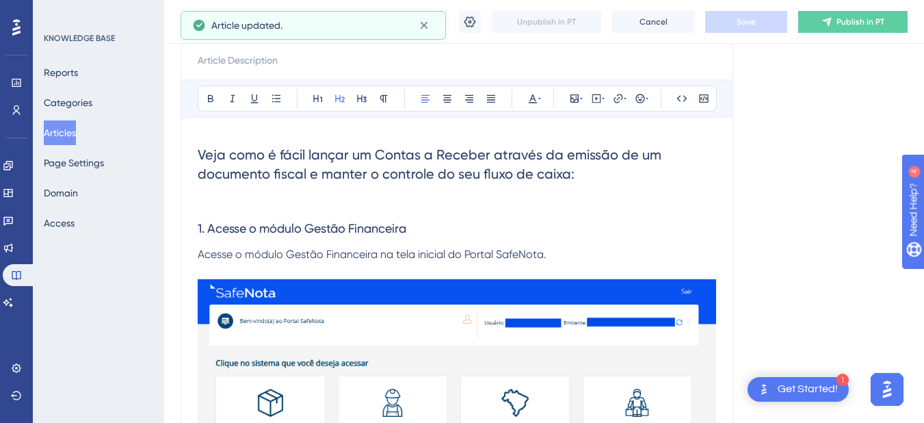
click at [71, 125] on button "Articles" at bounding box center [60, 132] width 32 height 25
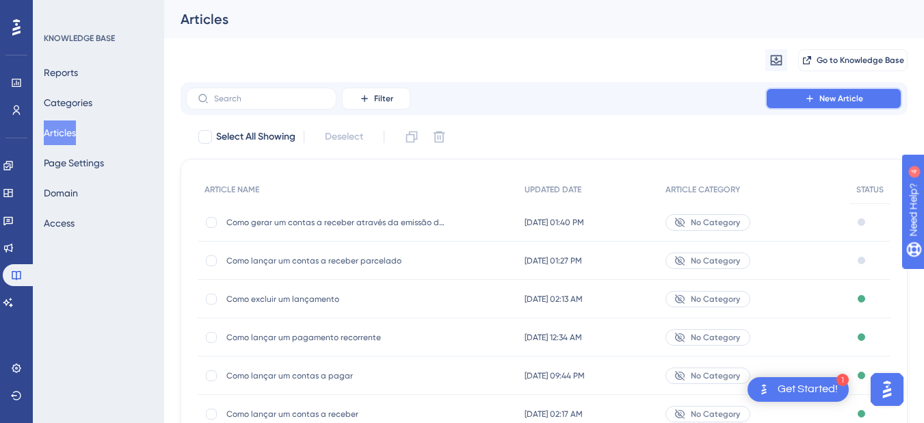
click at [825, 102] on span "New Article" at bounding box center [842, 98] width 44 height 11
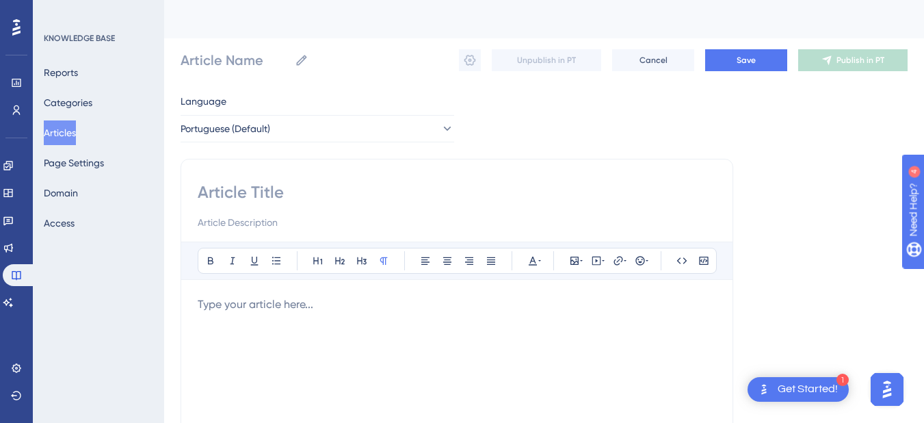
click at [276, 181] on input at bounding box center [457, 192] width 519 height 22
paste input "Como dar baixa um lançamento"
type input "Como dar baixa um lançamento"
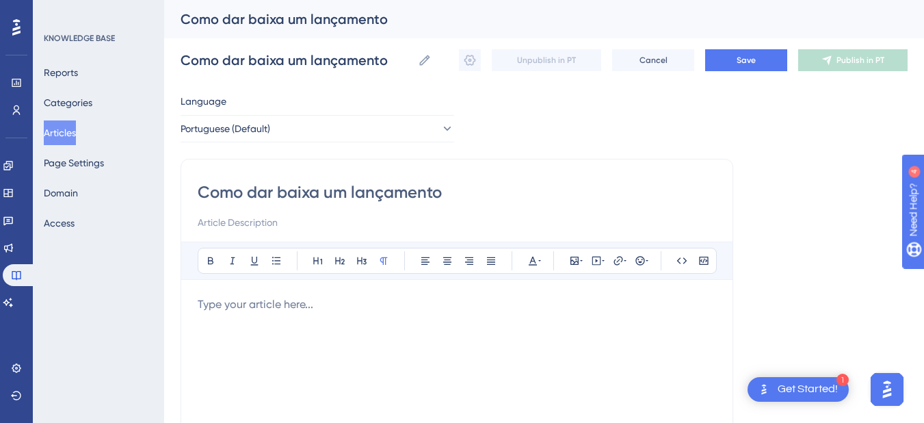
type input "Como dar baixa um lançamento"
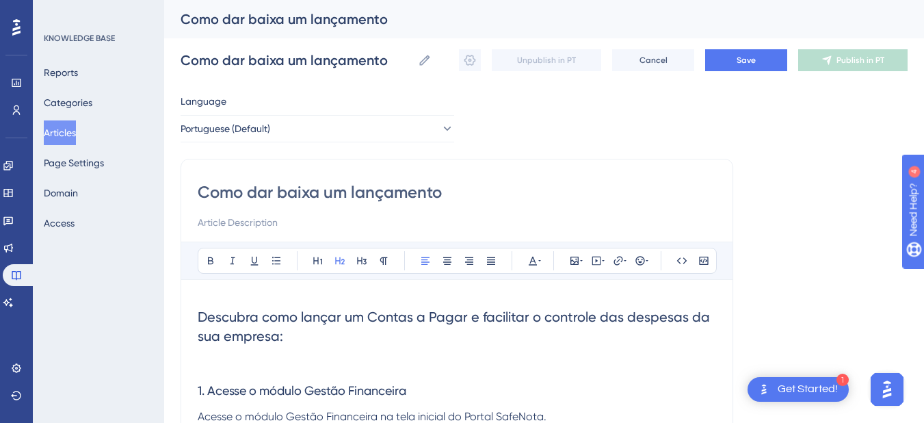
click at [339, 318] on span "Descubra como lançar um Contas a Pagar e facilitar o controle das despesas da s…" at bounding box center [456, 327] width 516 height 36
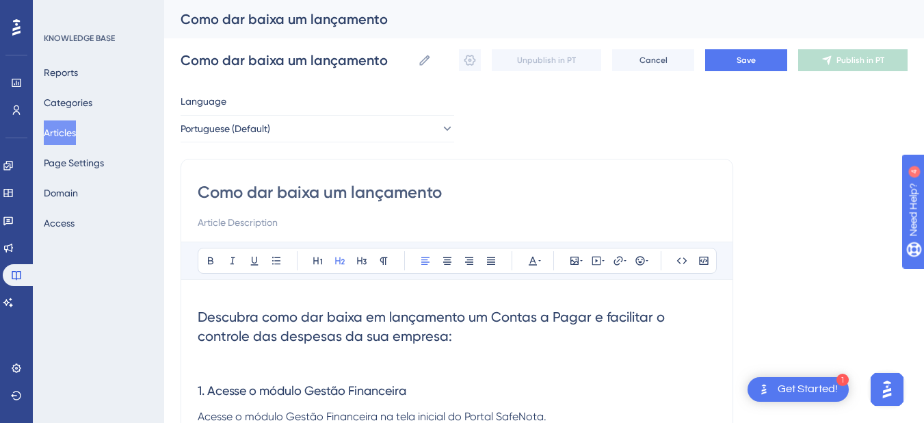
click at [487, 322] on span "Descubra como dar baixa em lançamento um Contas a Pagar e facilitar o controle …" at bounding box center [433, 327] width 471 height 36
drag, startPoint x: 463, startPoint y: 316, endPoint x: 595, endPoint y: 325, distance: 132.3
click at [595, 325] on h2 "Descubra como dar baixa em lançamento um Contas a Pagar e facilitar o controle …" at bounding box center [457, 326] width 519 height 60
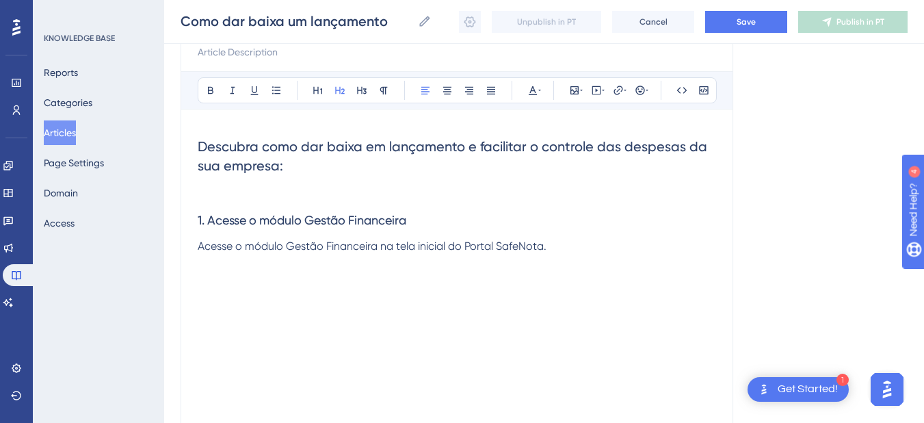
scroll to position [205, 0]
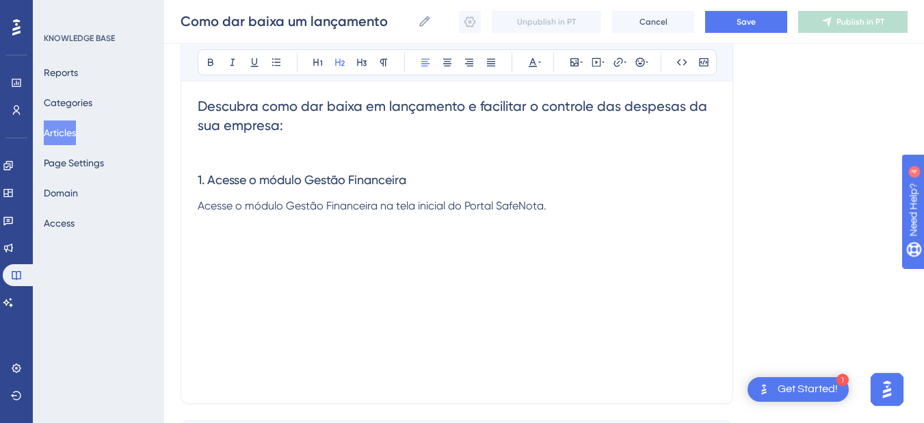
click at [591, 207] on p "Acesse o módulo Gestão Financeira na tela inicial do Portal SafeNota." at bounding box center [457, 206] width 519 height 16
click at [417, 251] on div "Descubra como dar baixa em lançamento e facilitar o controle das despesas da su…" at bounding box center [457, 236] width 519 height 301
drag, startPoint x: 361, startPoint y: 235, endPoint x: 375, endPoint y: 233, distance: 14.6
click at [361, 236] on div "Descubra como dar baixa em lançamento e facilitar o controle das despesas da su…" at bounding box center [457, 236] width 519 height 301
click at [588, 202] on p "Acesse o módulo Gestão Financeira na tela inicial do Portal SafeNota." at bounding box center [457, 206] width 519 height 16
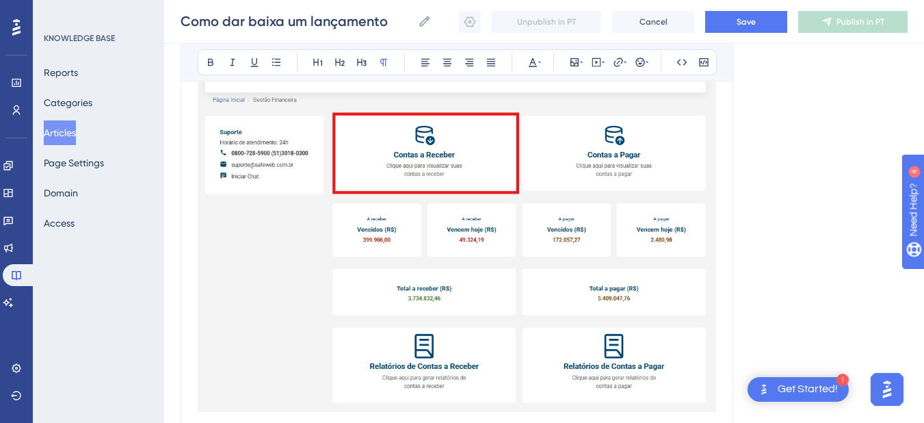
scroll to position [1068, 0]
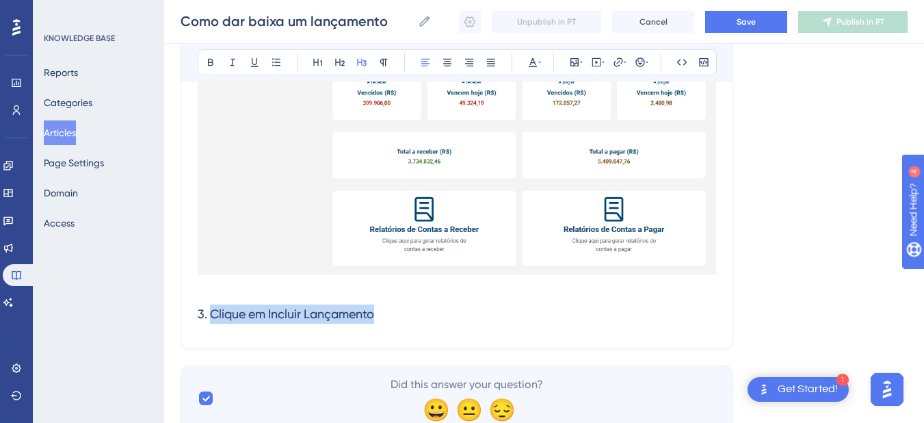
drag, startPoint x: 415, startPoint y: 316, endPoint x: 213, endPoint y: 314, distance: 201.8
click at [213, 314] on h3 "3. Clique em Incluir Lançamento" at bounding box center [457, 314] width 519 height 36
click at [420, 313] on h3 "3. Clique em Incluir Lançamento" at bounding box center [457, 314] width 519 height 36
drag, startPoint x: 408, startPoint y: 321, endPoint x: 212, endPoint y: 317, distance: 196.4
click at [212, 317] on h3 "3. Clique em Incluir Lançamento" at bounding box center [457, 314] width 519 height 36
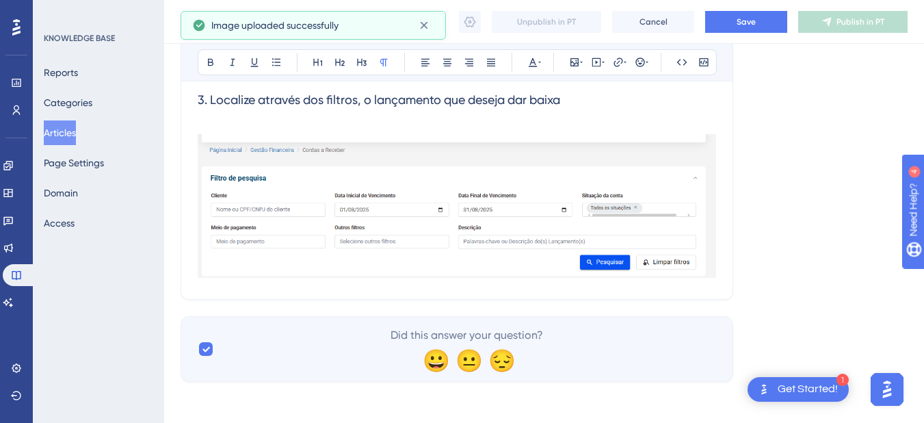
scroll to position [1285, 0]
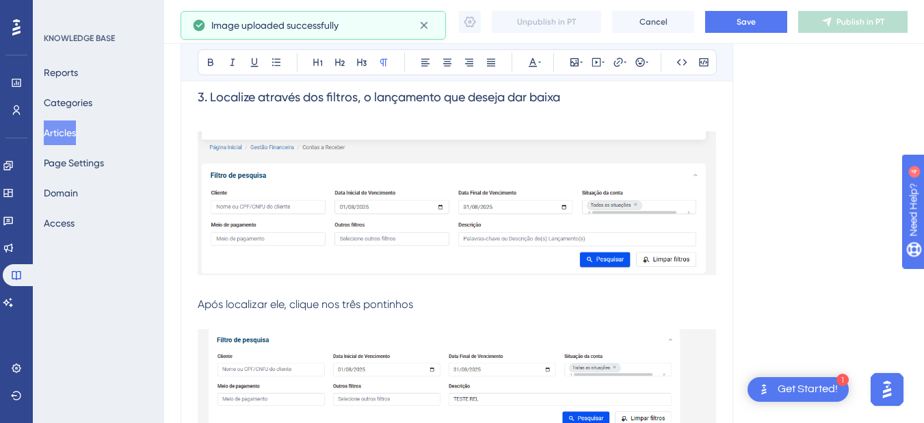
click at [484, 299] on p "Após localizar ele, clique nos três pontinhos" at bounding box center [457, 304] width 519 height 16
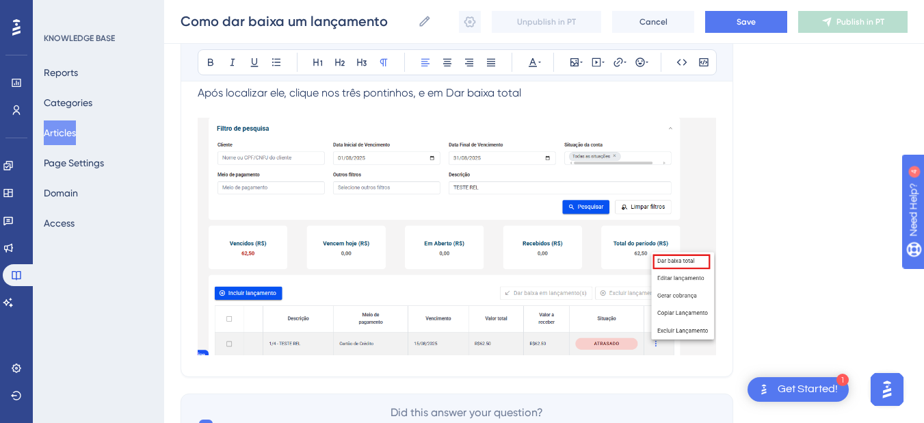
scroll to position [1576, 0]
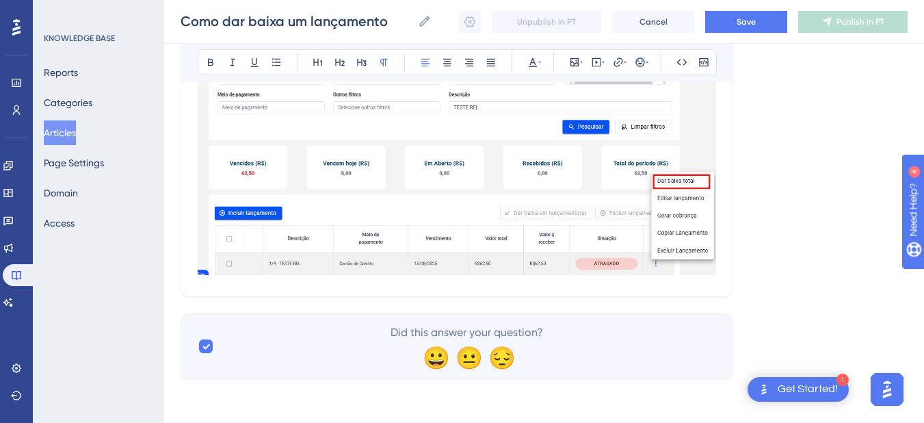
click at [714, 274] on img at bounding box center [457, 156] width 519 height 237
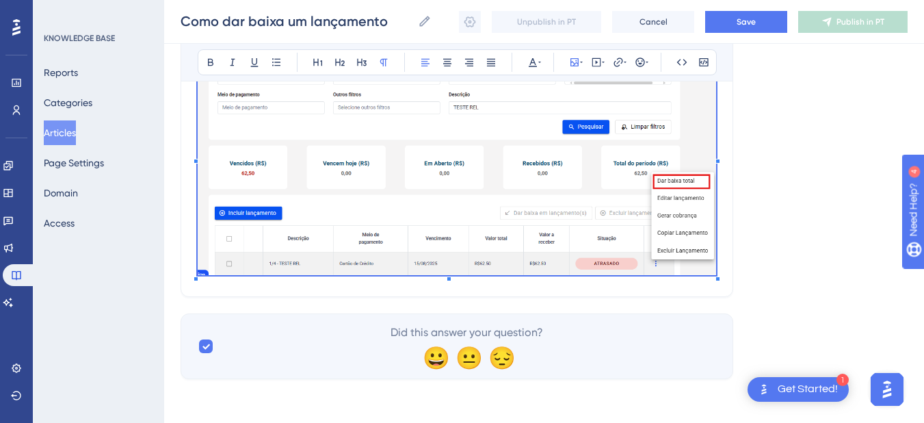
click at [625, 246] on img at bounding box center [457, 156] width 519 height 237
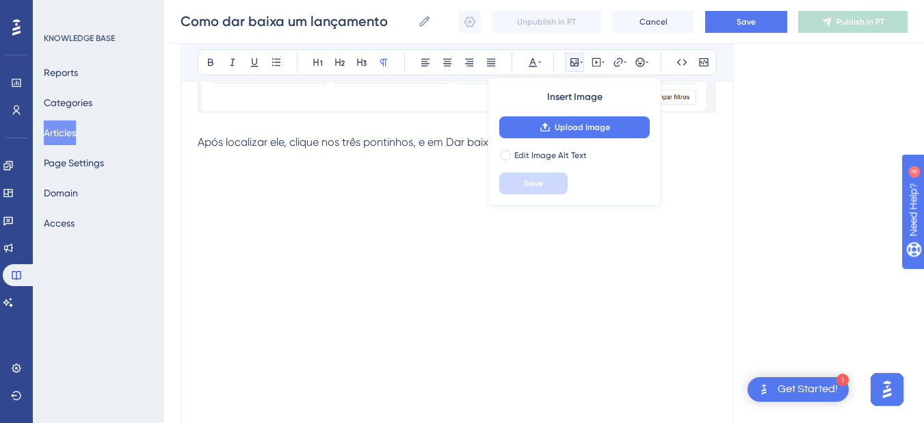
scroll to position [1371, 0]
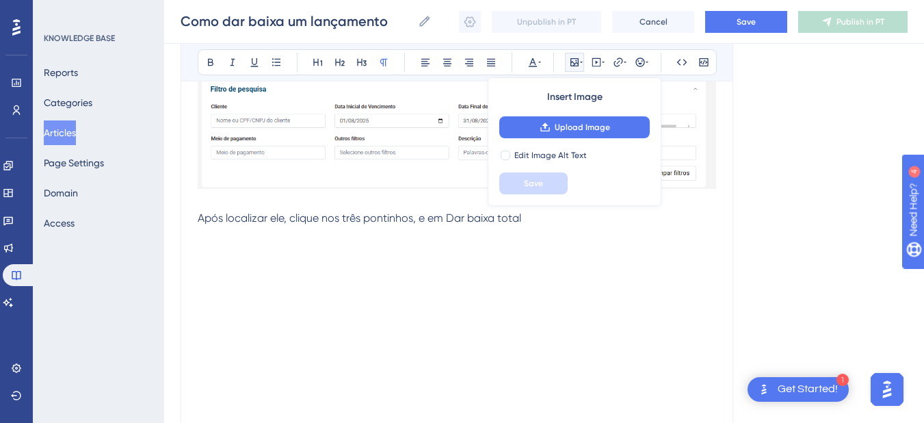
click at [272, 249] on p at bounding box center [457, 251] width 519 height 16
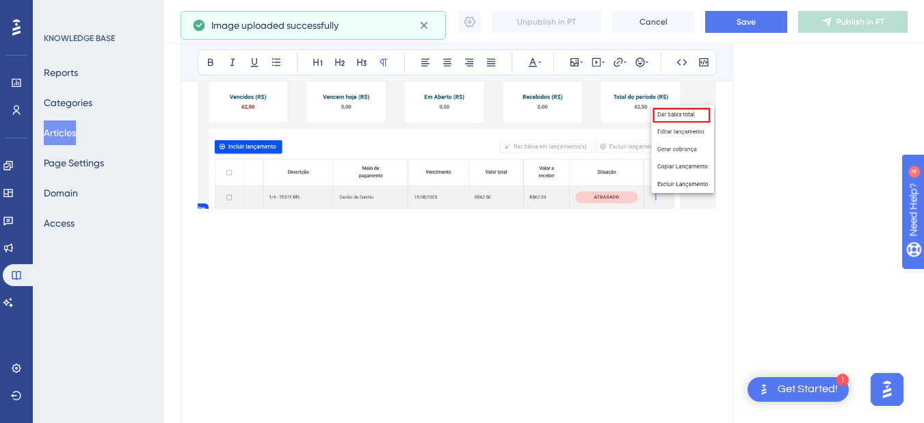
scroll to position [1645, 0]
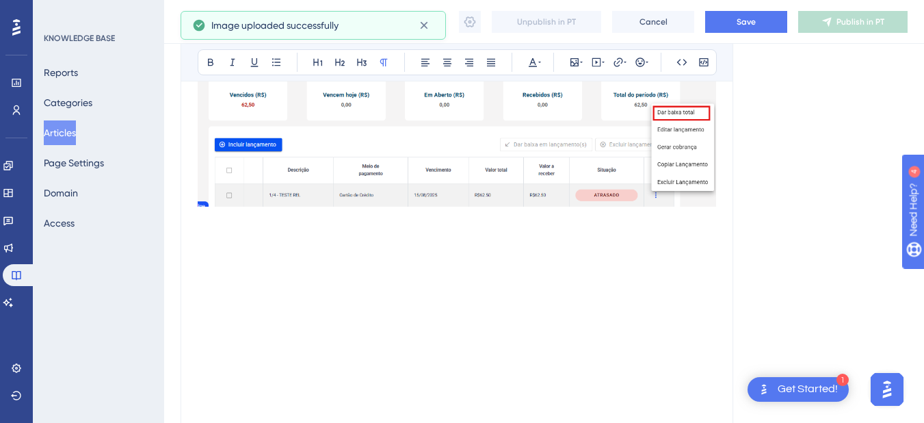
click at [263, 238] on p at bounding box center [457, 236] width 519 height 16
click at [235, 225] on p at bounding box center [457, 219] width 519 height 16
click at [236, 230] on p at bounding box center [457, 236] width 519 height 16
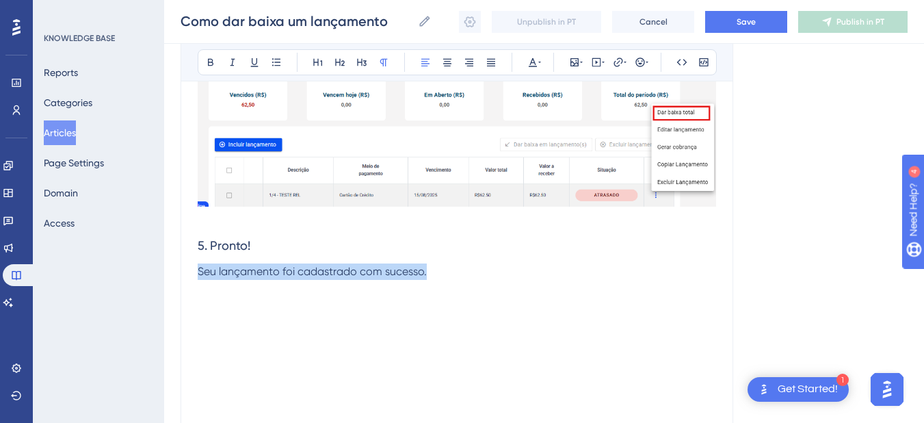
drag, startPoint x: 461, startPoint y: 278, endPoint x: 190, endPoint y: 274, distance: 270.9
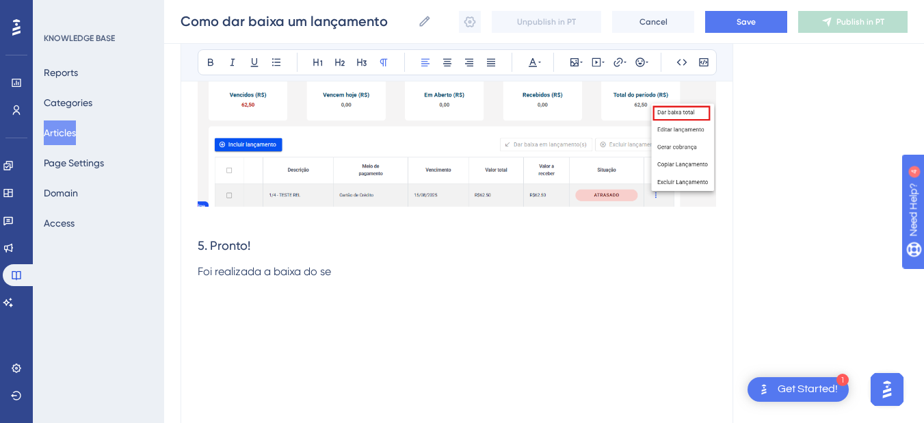
click at [328, 218] on p at bounding box center [457, 219] width 519 height 16
click at [300, 228] on p at bounding box center [457, 236] width 519 height 16
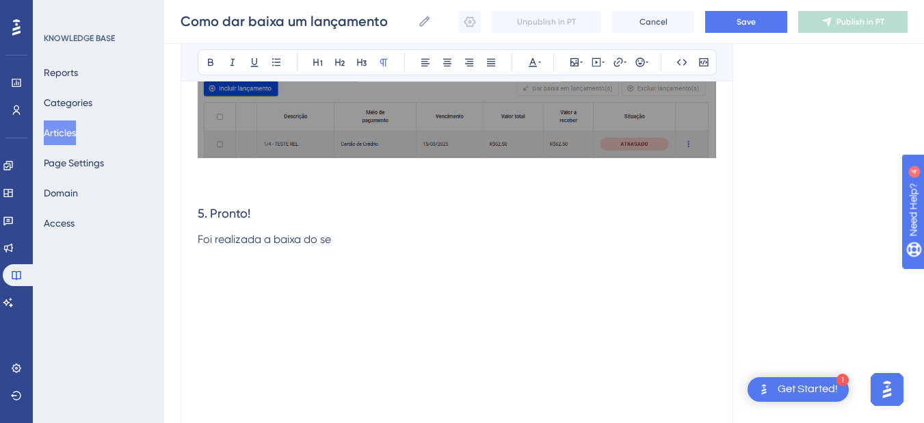
scroll to position [2055, 0]
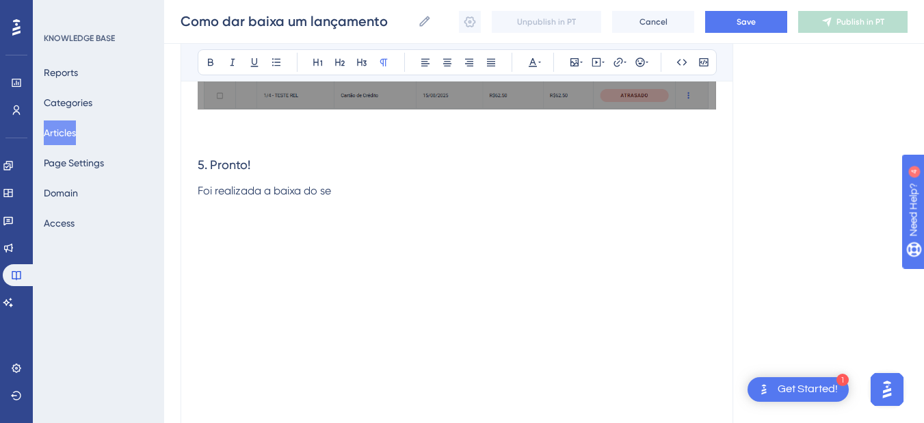
click at [254, 143] on p at bounding box center [457, 139] width 519 height 16
click at [244, 140] on p at bounding box center [457, 139] width 519 height 16
click at [246, 205] on p at bounding box center [457, 207] width 519 height 16
click at [238, 220] on p at bounding box center [457, 224] width 519 height 16
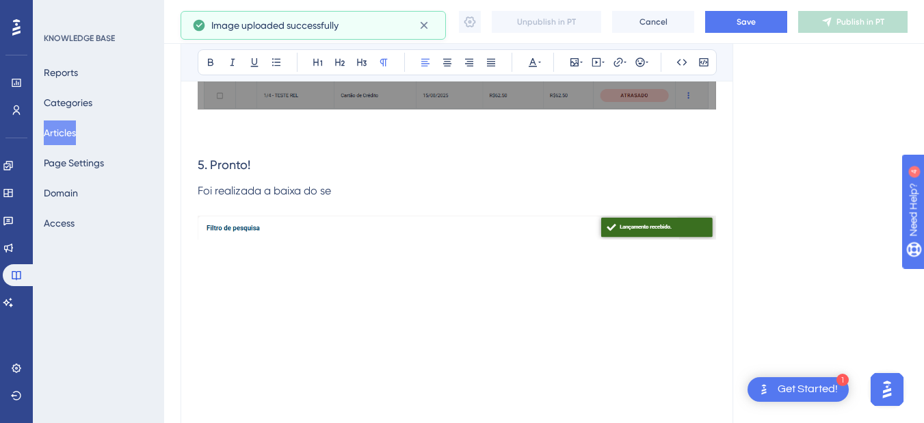
click at [377, 191] on p "Foi realizada a baixa do se" at bounding box center [457, 191] width 519 height 16
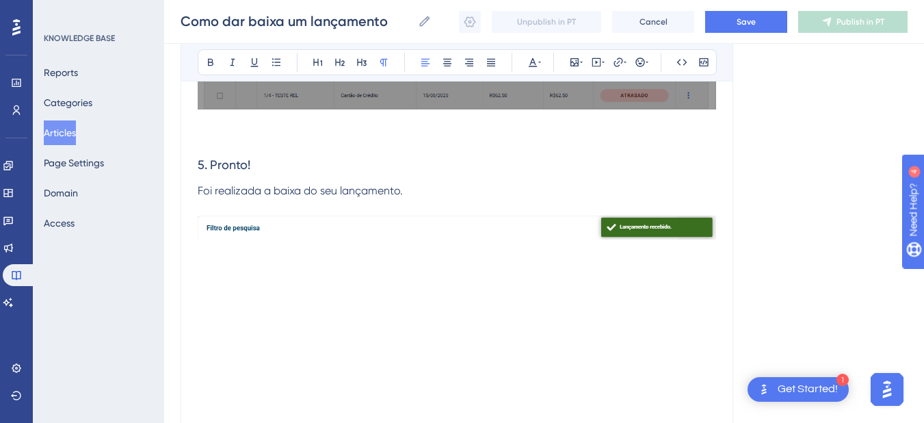
click at [267, 138] on p at bounding box center [457, 139] width 519 height 16
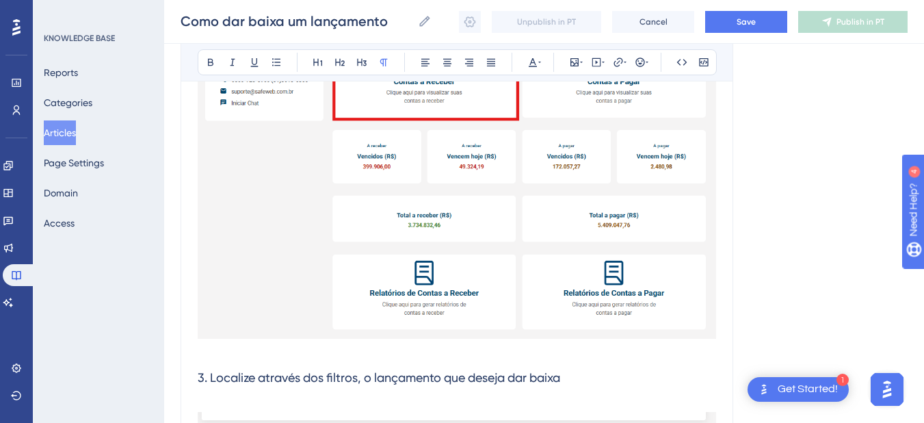
scroll to position [0, 0]
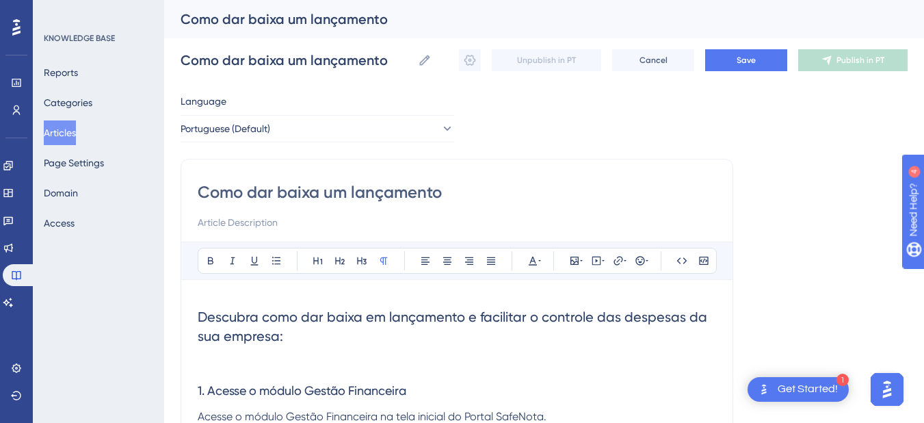
drag, startPoint x: 326, startPoint y: 189, endPoint x: 341, endPoint y: 207, distance: 24.3
click at [325, 189] on input "Como dar baixa um lançamento" at bounding box center [457, 192] width 519 height 22
type input "Como dar baixa emum lançamento"
type input "Como dar baixa em um lançamento"
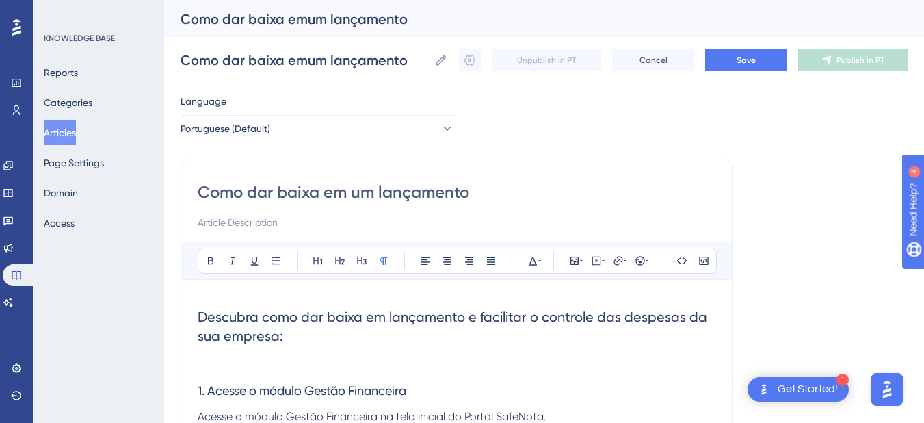
type input "Como dar baixa em um lançamento"
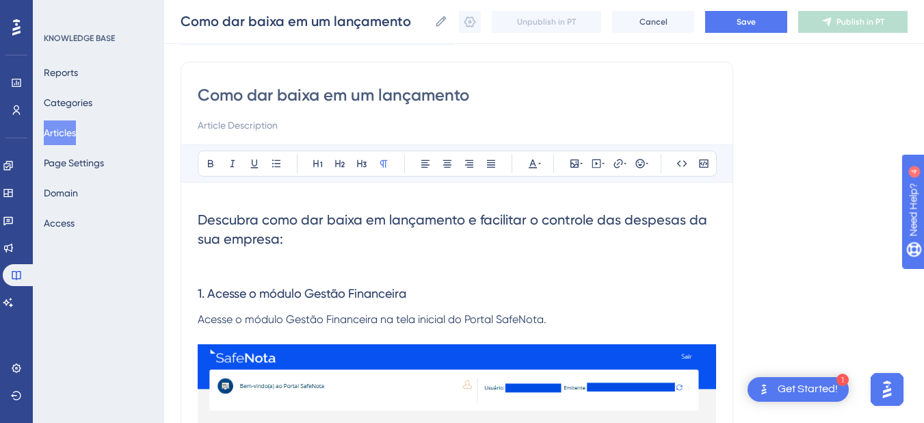
scroll to position [137, 0]
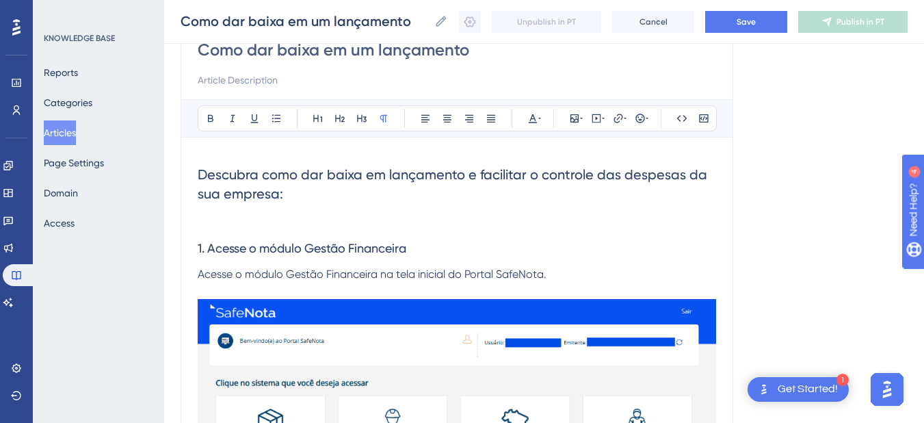
type input "Como dar baixa em um lançamento"
click at [268, 226] on p at bounding box center [457, 222] width 519 height 16
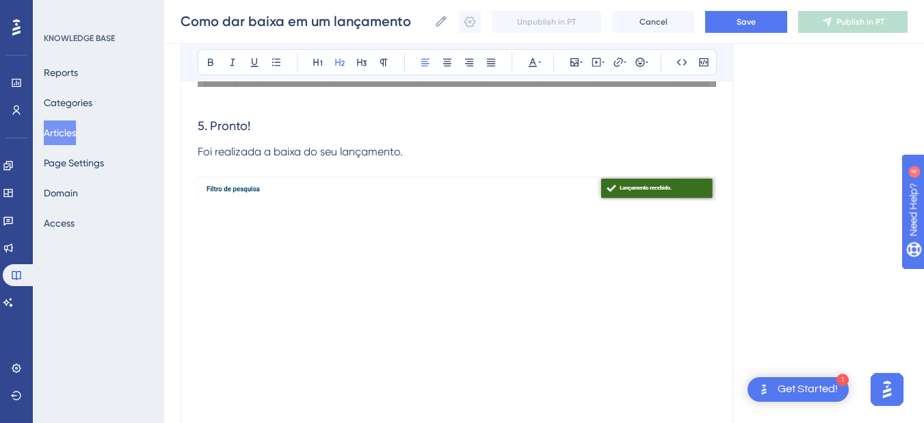
scroll to position [2052, 0]
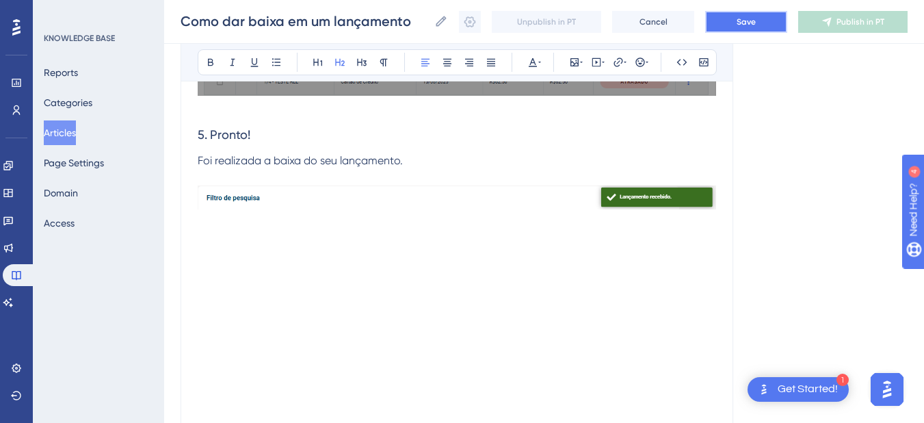
click at [737, 27] on button "Save" at bounding box center [746, 22] width 82 height 22
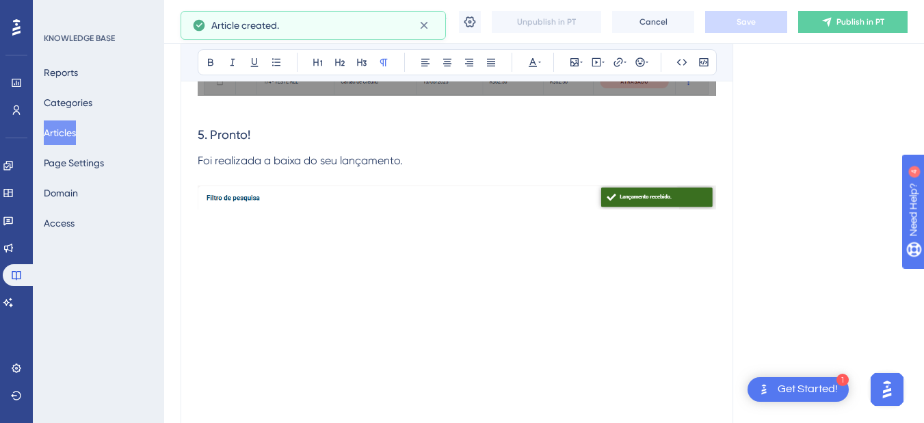
scroll to position [1851, 0]
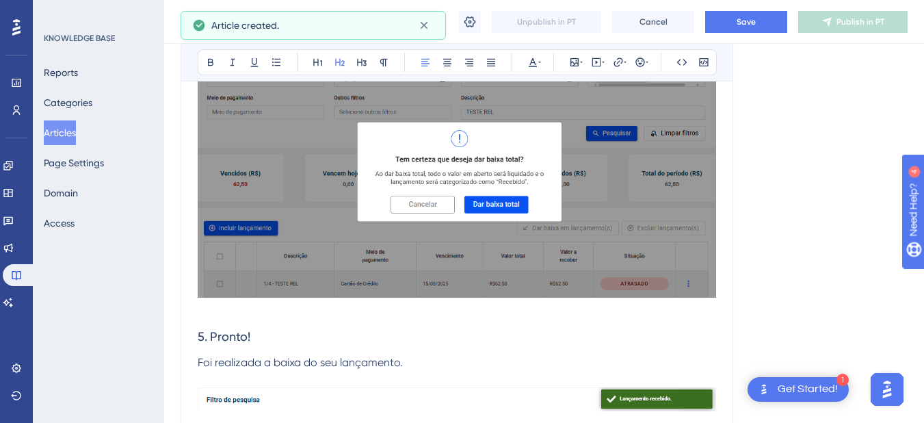
click at [75, 128] on button "Articles" at bounding box center [60, 132] width 32 height 25
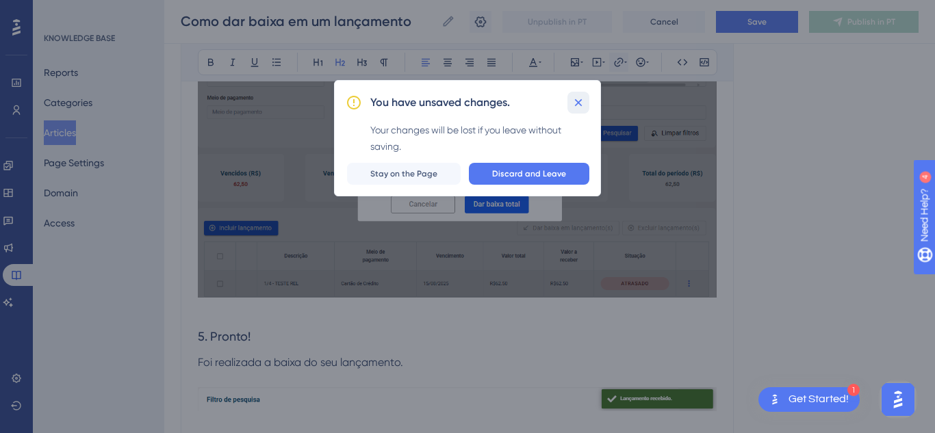
drag, startPoint x: 585, startPoint y: 99, endPoint x: 626, endPoint y: 64, distance: 53.9
click at [583, 99] on button at bounding box center [578, 103] width 22 height 22
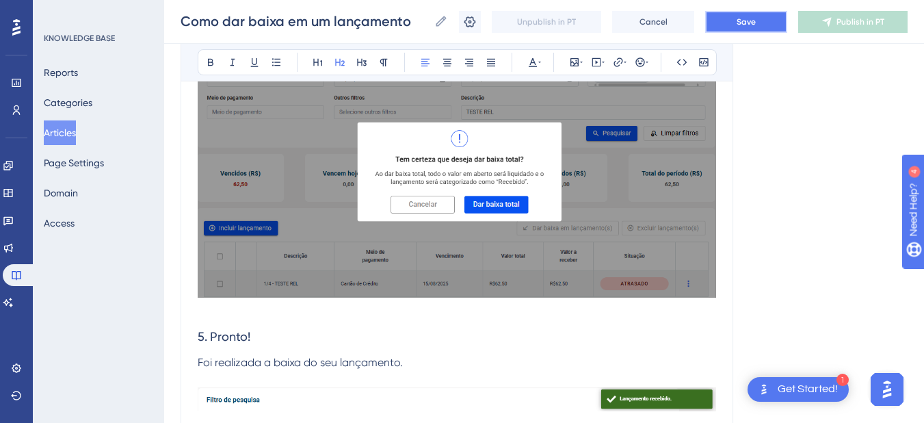
click at [749, 17] on span "Save" at bounding box center [746, 21] width 19 height 11
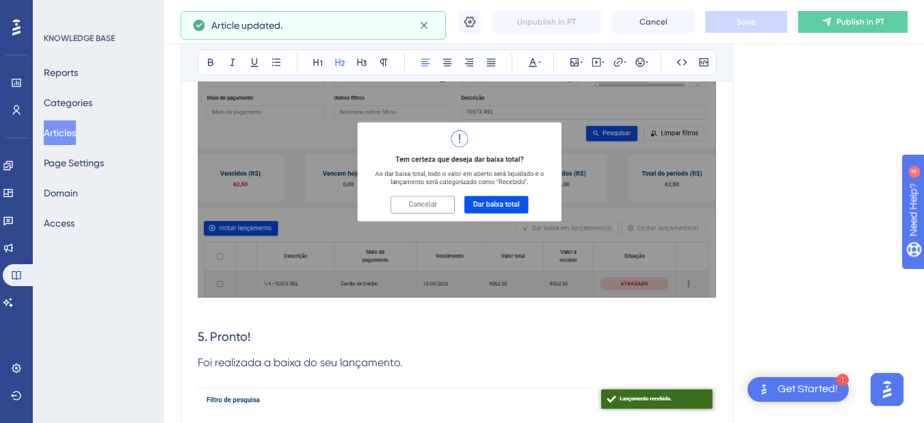
click at [66, 129] on button "Articles" at bounding box center [60, 132] width 32 height 25
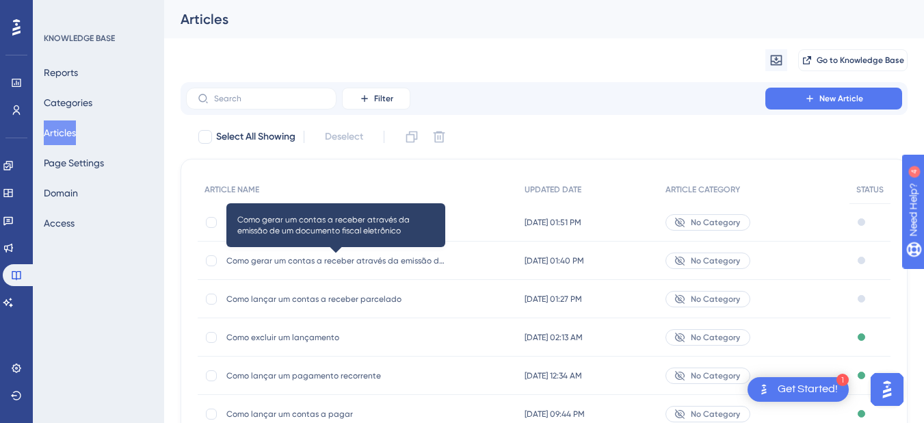
click at [389, 257] on span "Como gerar um contas a receber através da emissão de um documento fiscal eletrô…" at bounding box center [335, 260] width 219 height 11
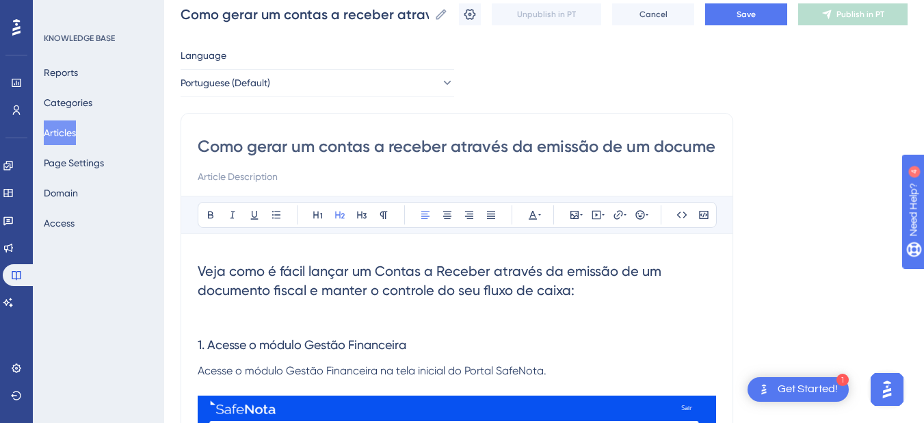
scroll to position [137, 0]
